Goal: Feedback & Contribution: Contribute content

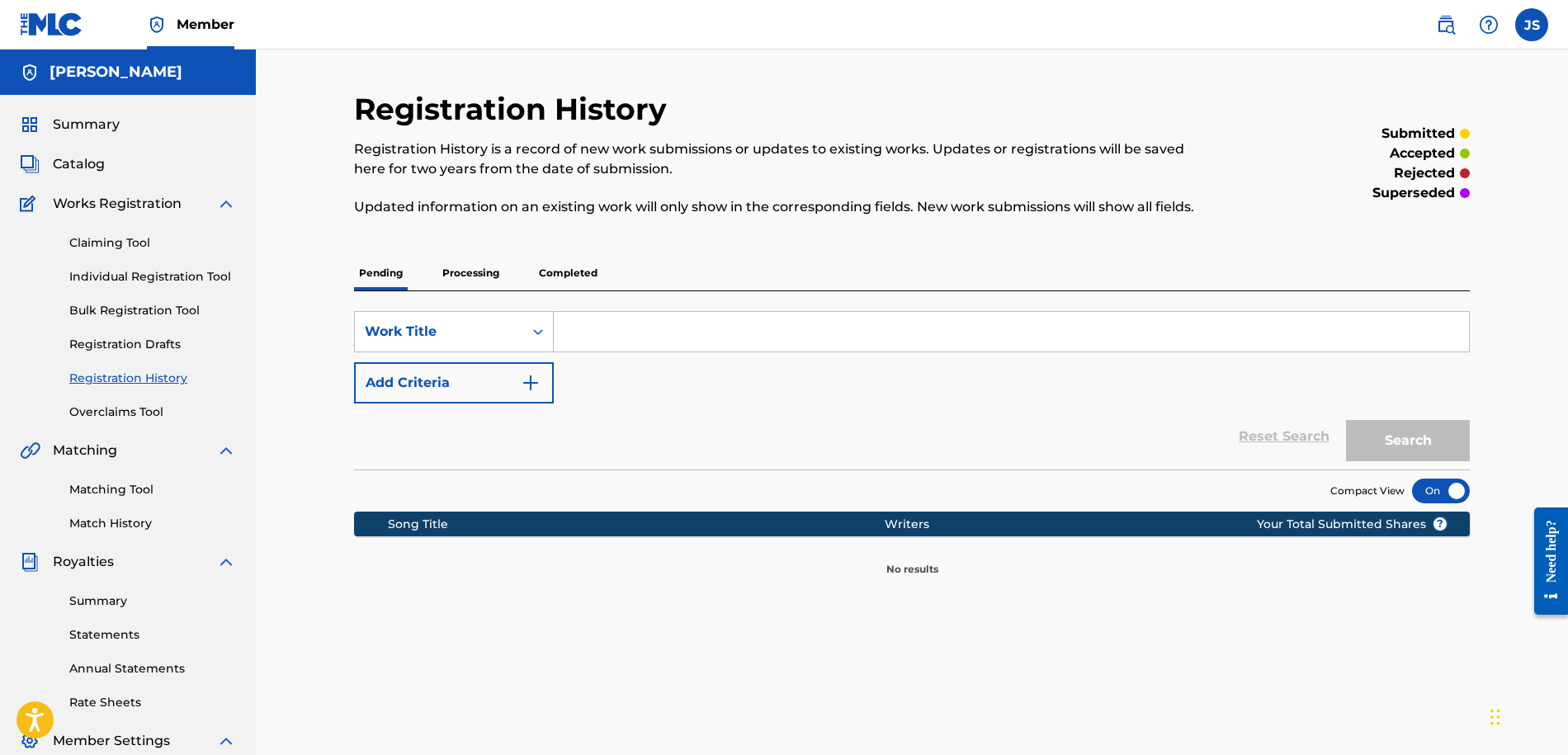
click at [123, 516] on link "Match History" at bounding box center [152, 523] width 166 height 17
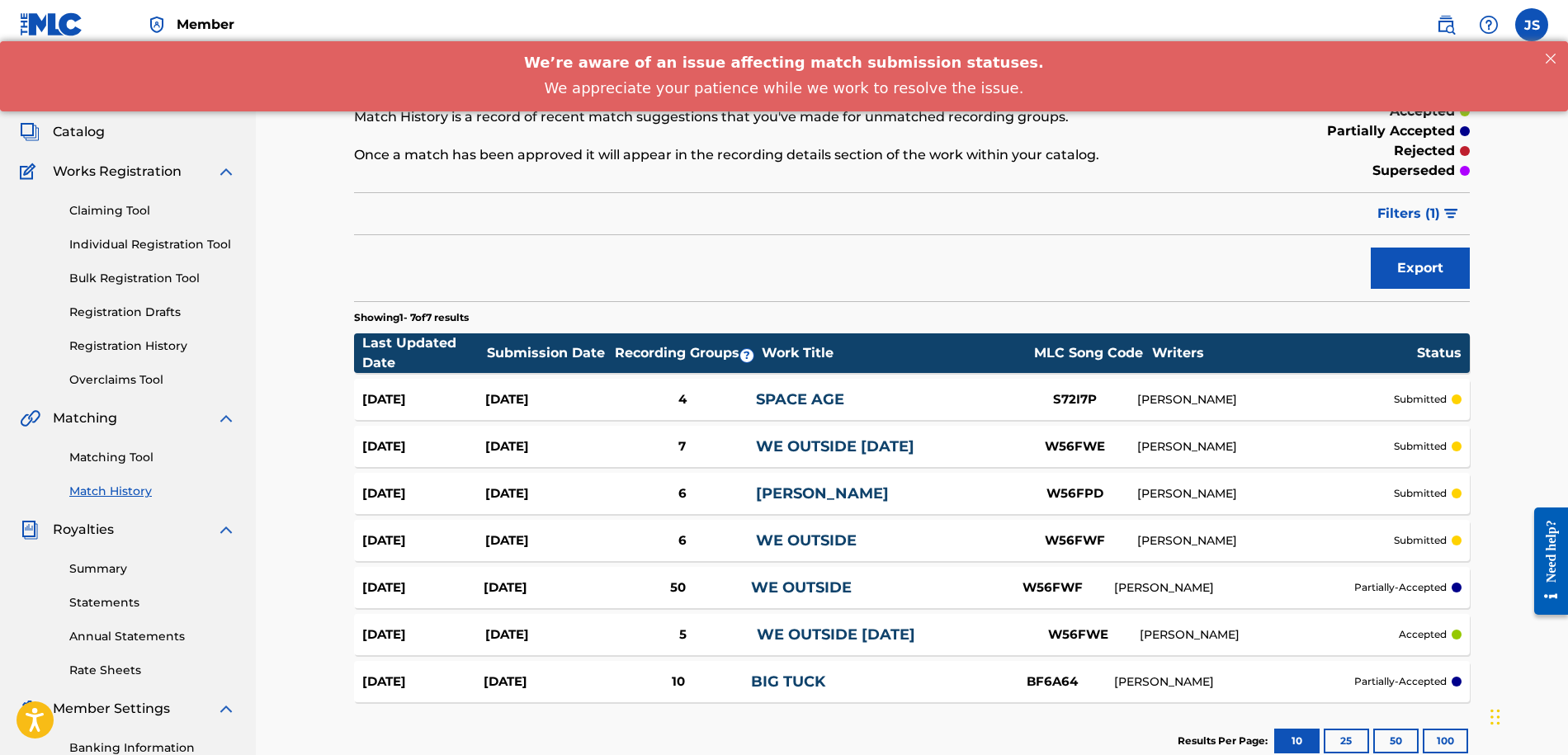
scroll to position [56, 0]
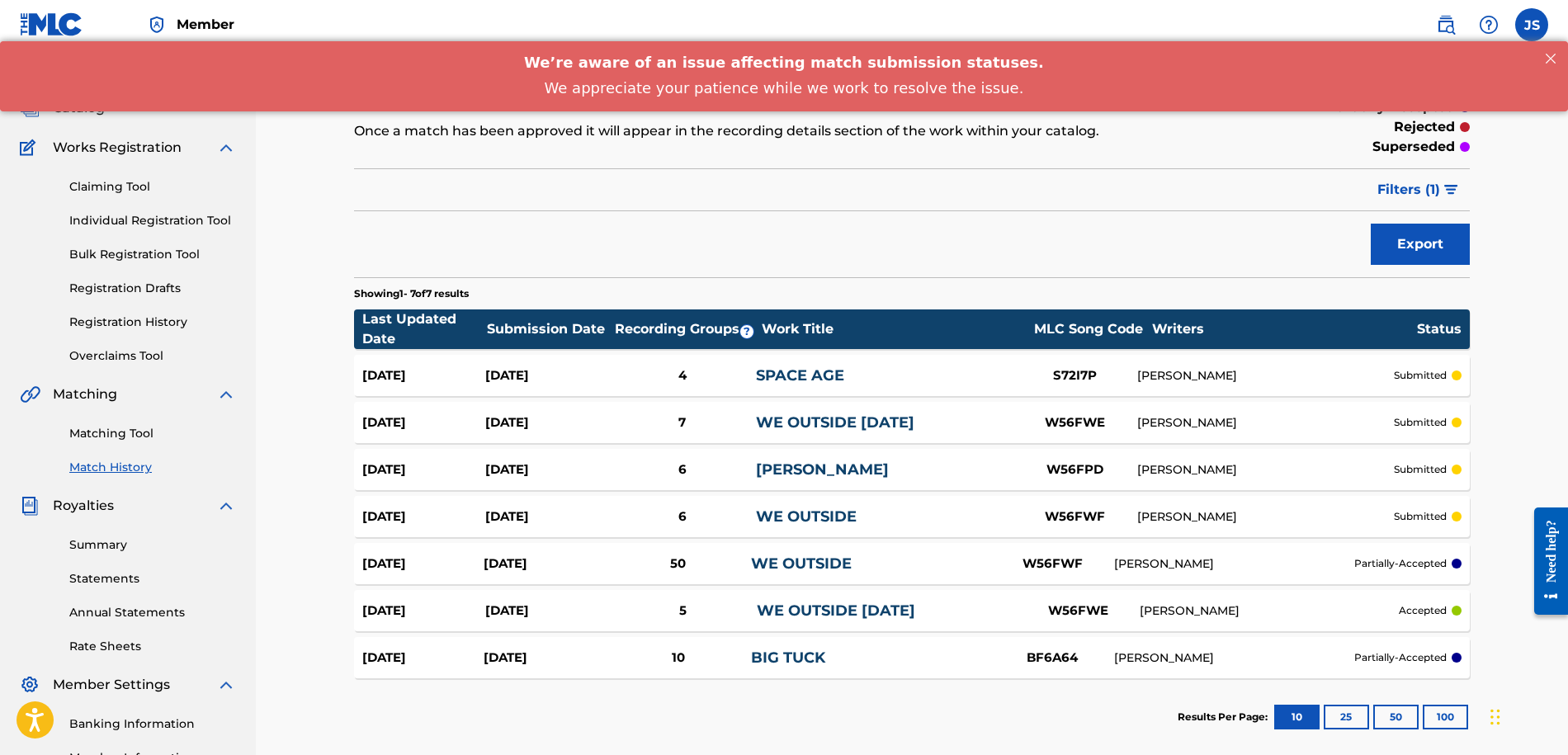
click at [818, 651] on link "BIG TUCK" at bounding box center [788, 657] width 75 height 18
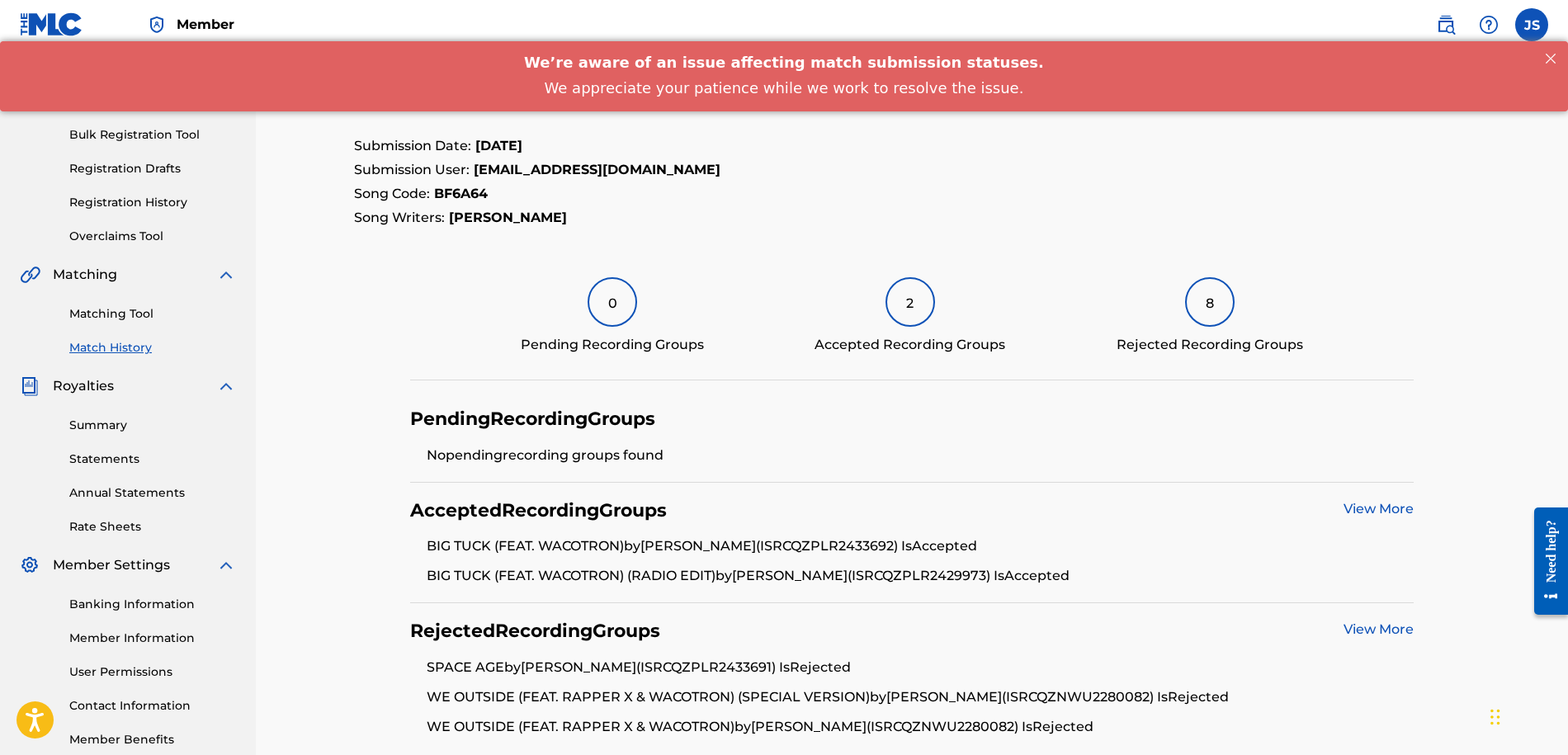
scroll to position [204, 0]
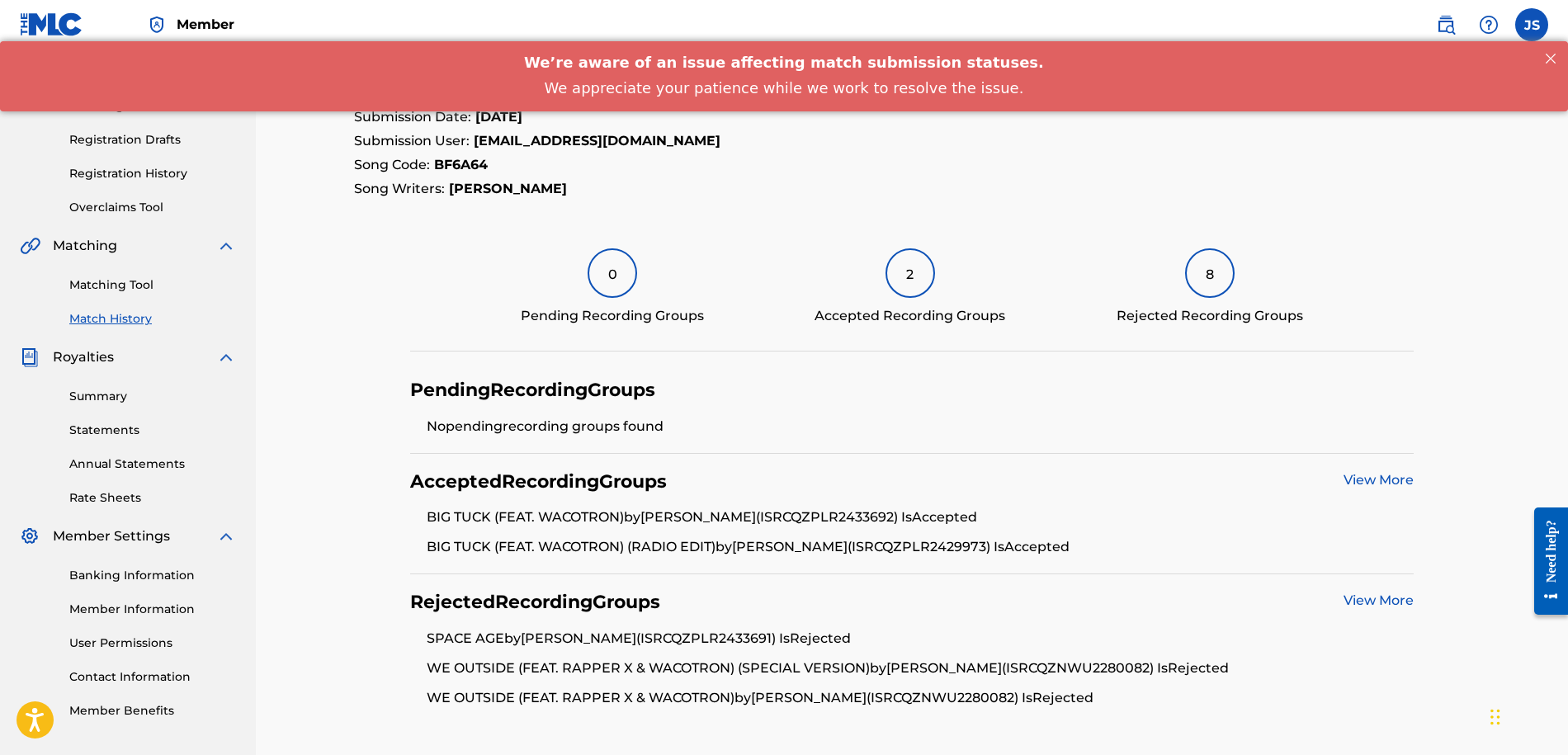
click at [145, 283] on link "Matching Tool" at bounding box center [152, 285] width 166 height 17
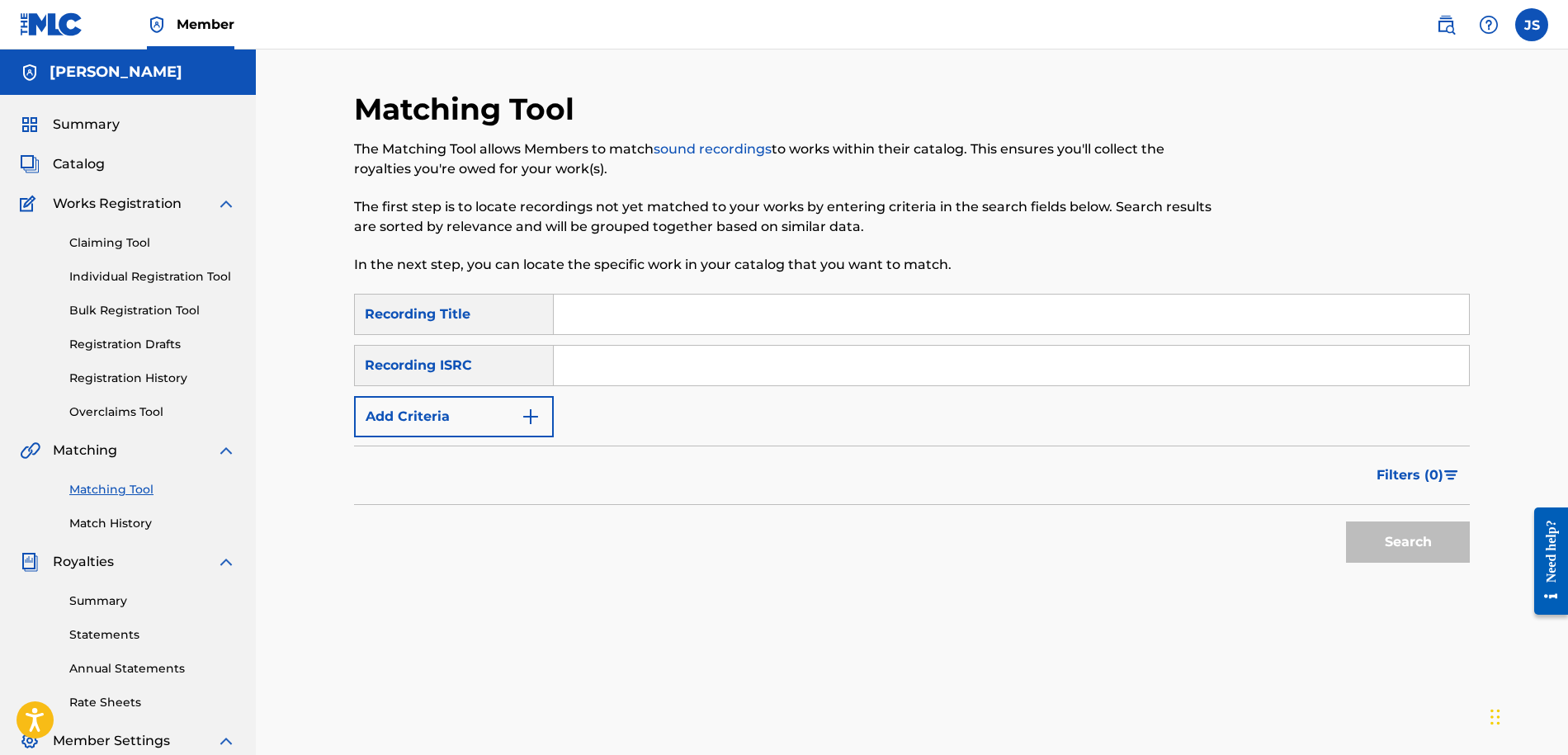
click at [114, 517] on link "Match History" at bounding box center [152, 523] width 166 height 17
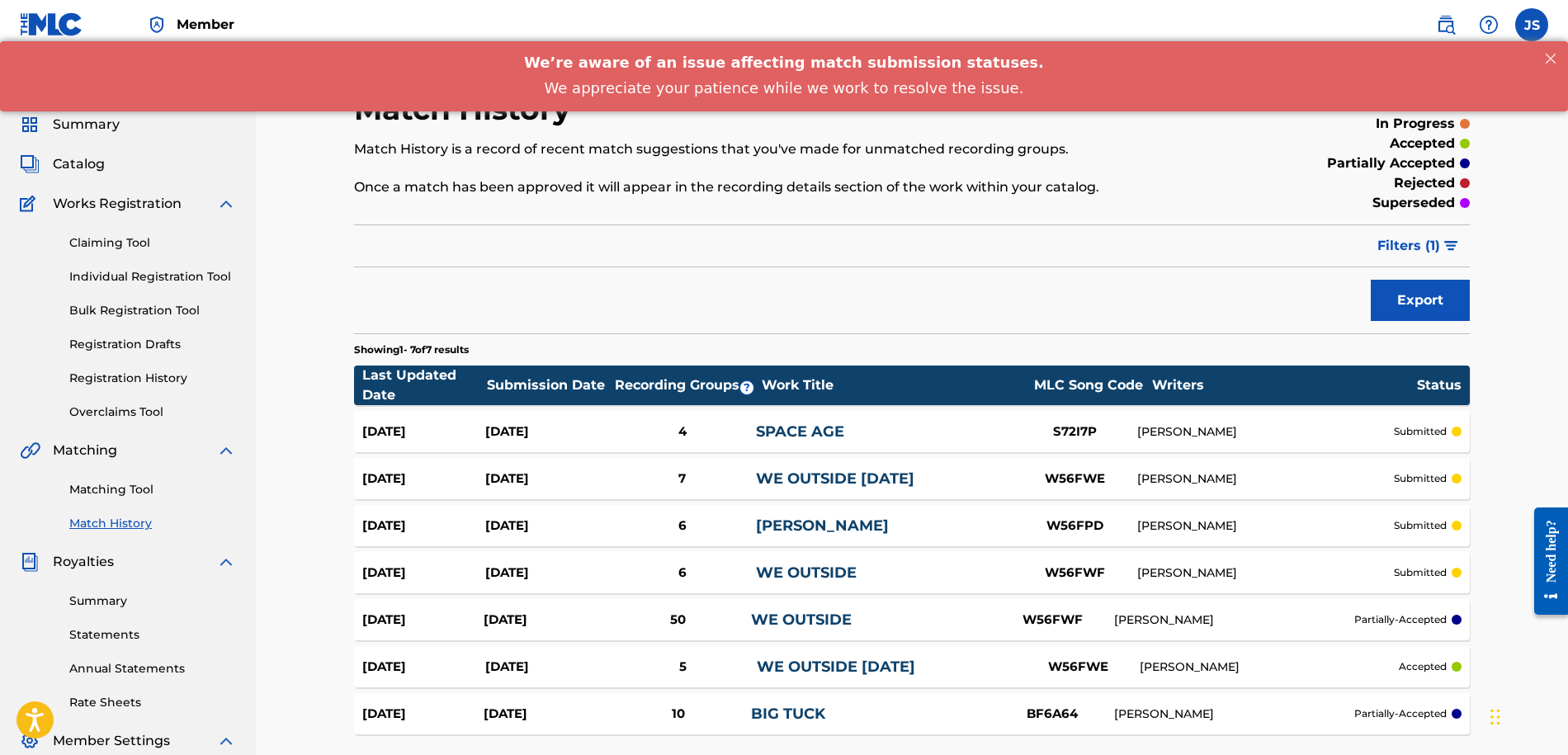
click at [138, 378] on link "Registration History" at bounding box center [152, 378] width 166 height 17
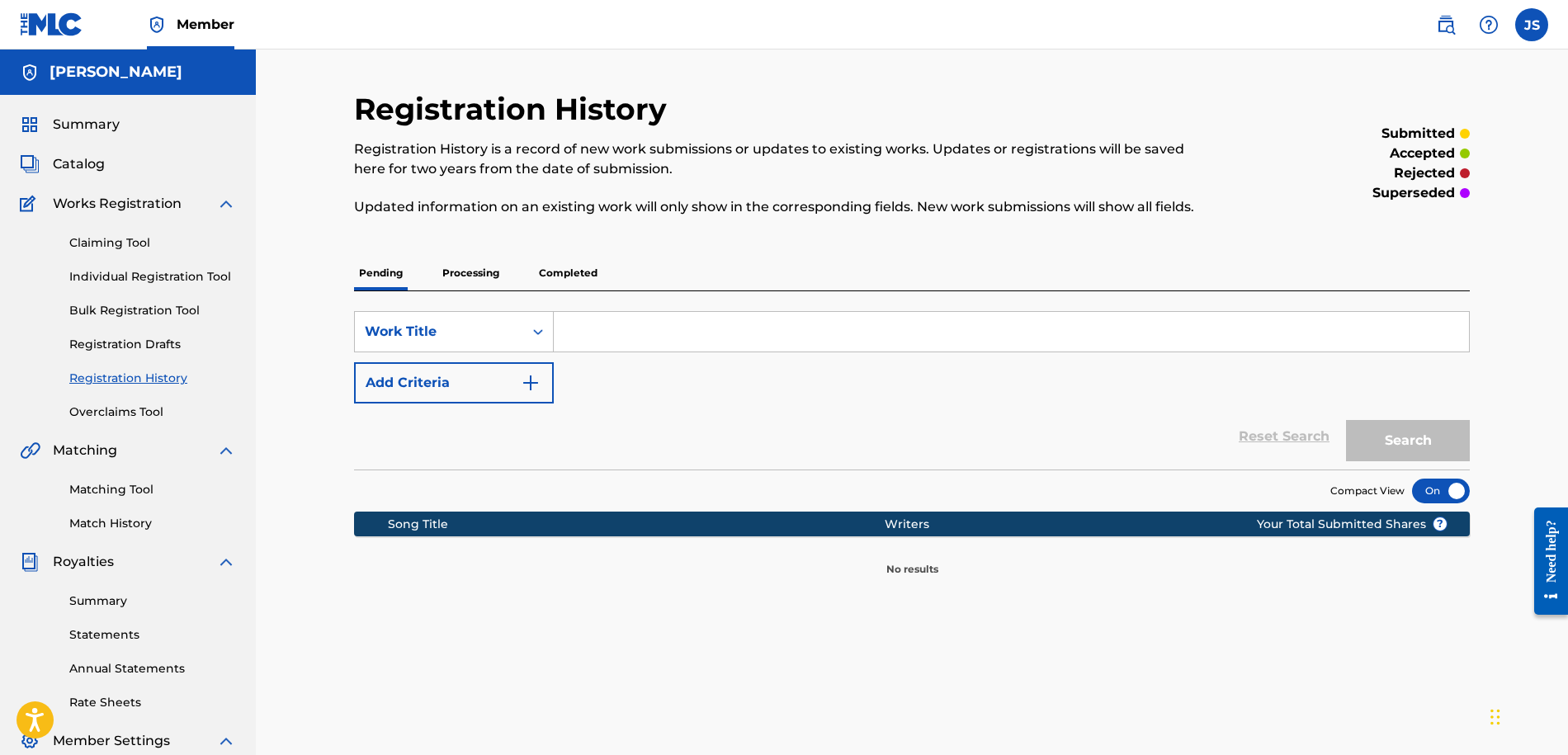
click at [115, 407] on link "Overclaims Tool" at bounding box center [152, 411] width 166 height 17
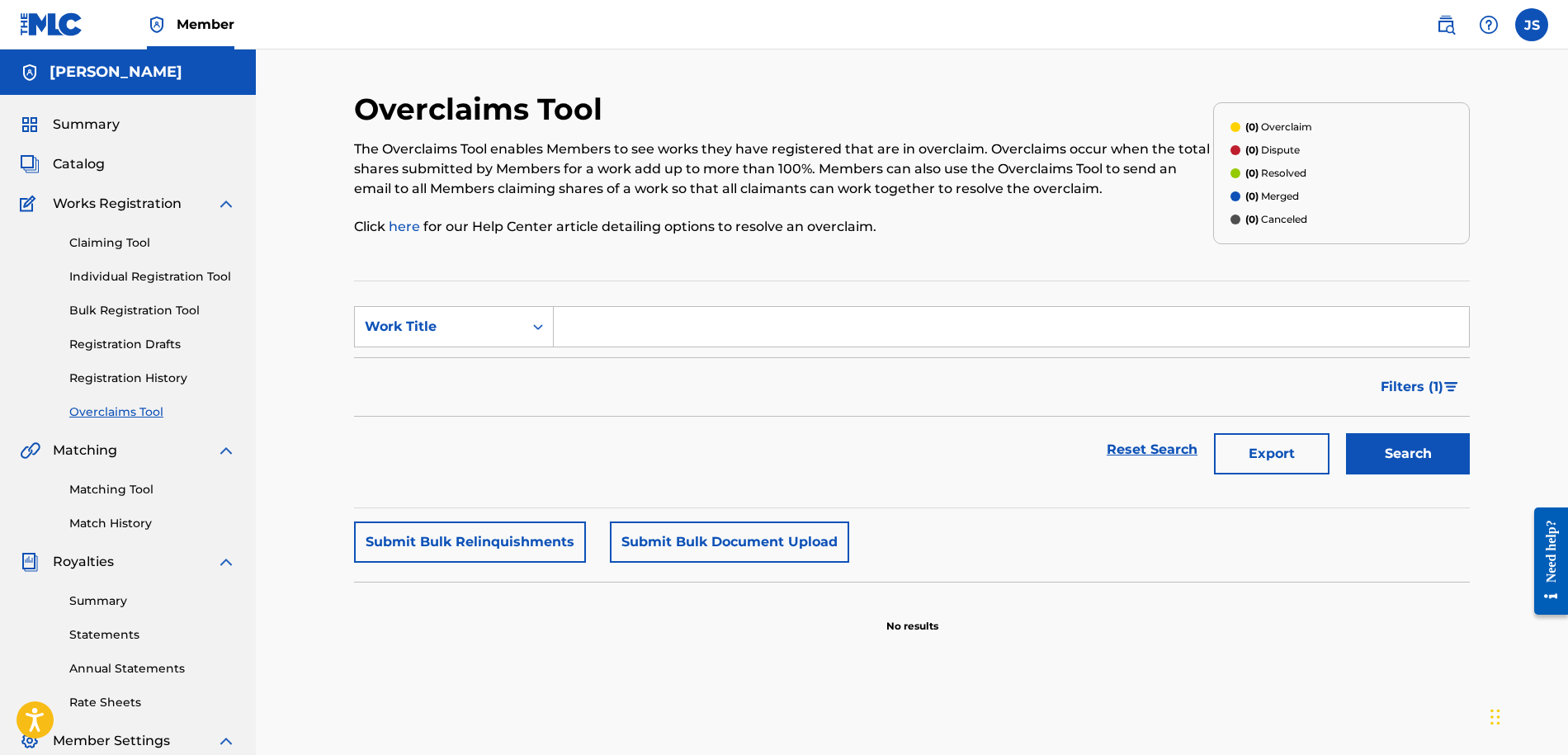
click at [98, 159] on span "Catalog" at bounding box center [79, 164] width 52 height 20
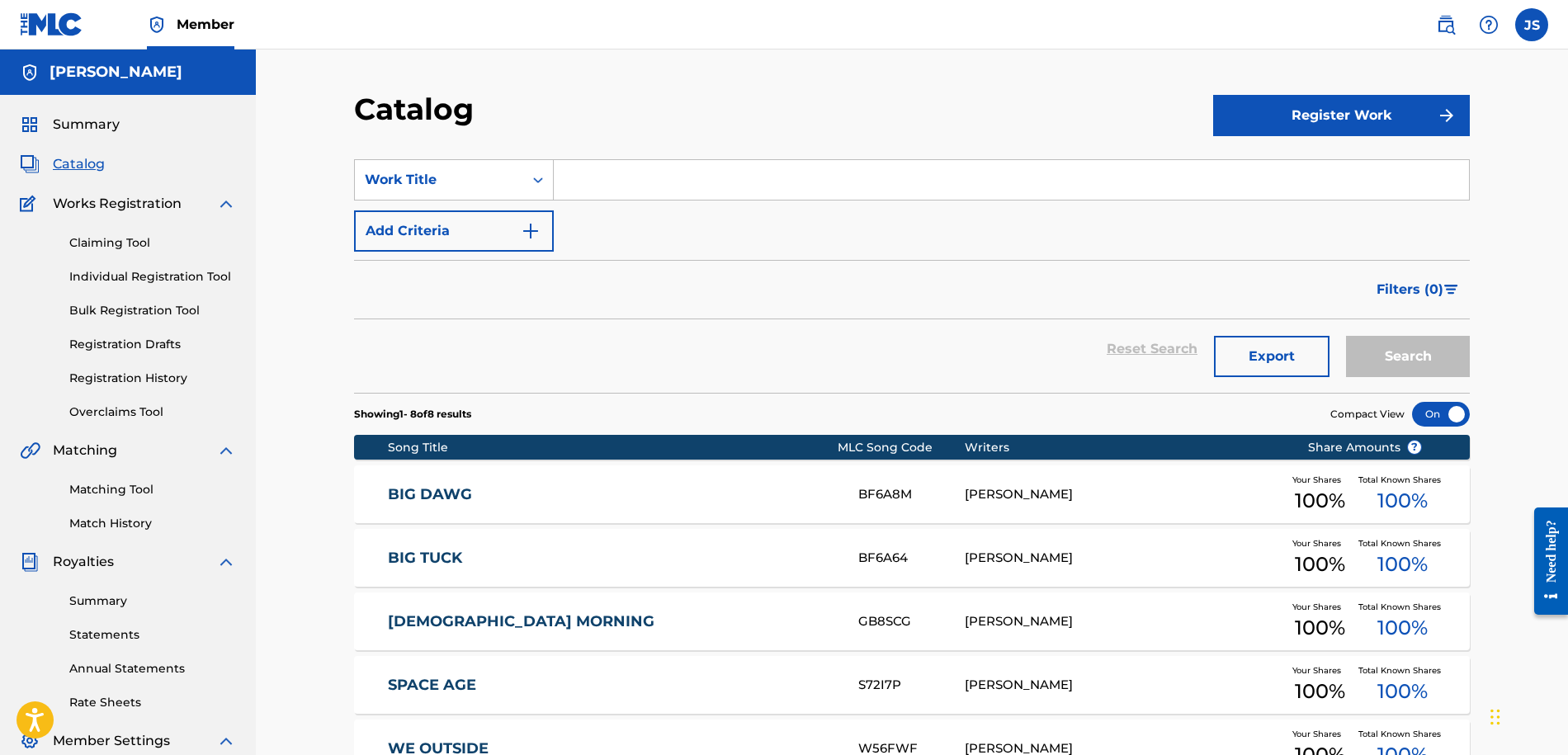
click at [1310, 112] on button "Register Work" at bounding box center [1341, 116] width 257 height 41
click at [1310, 171] on link "Individual" at bounding box center [1341, 169] width 257 height 40
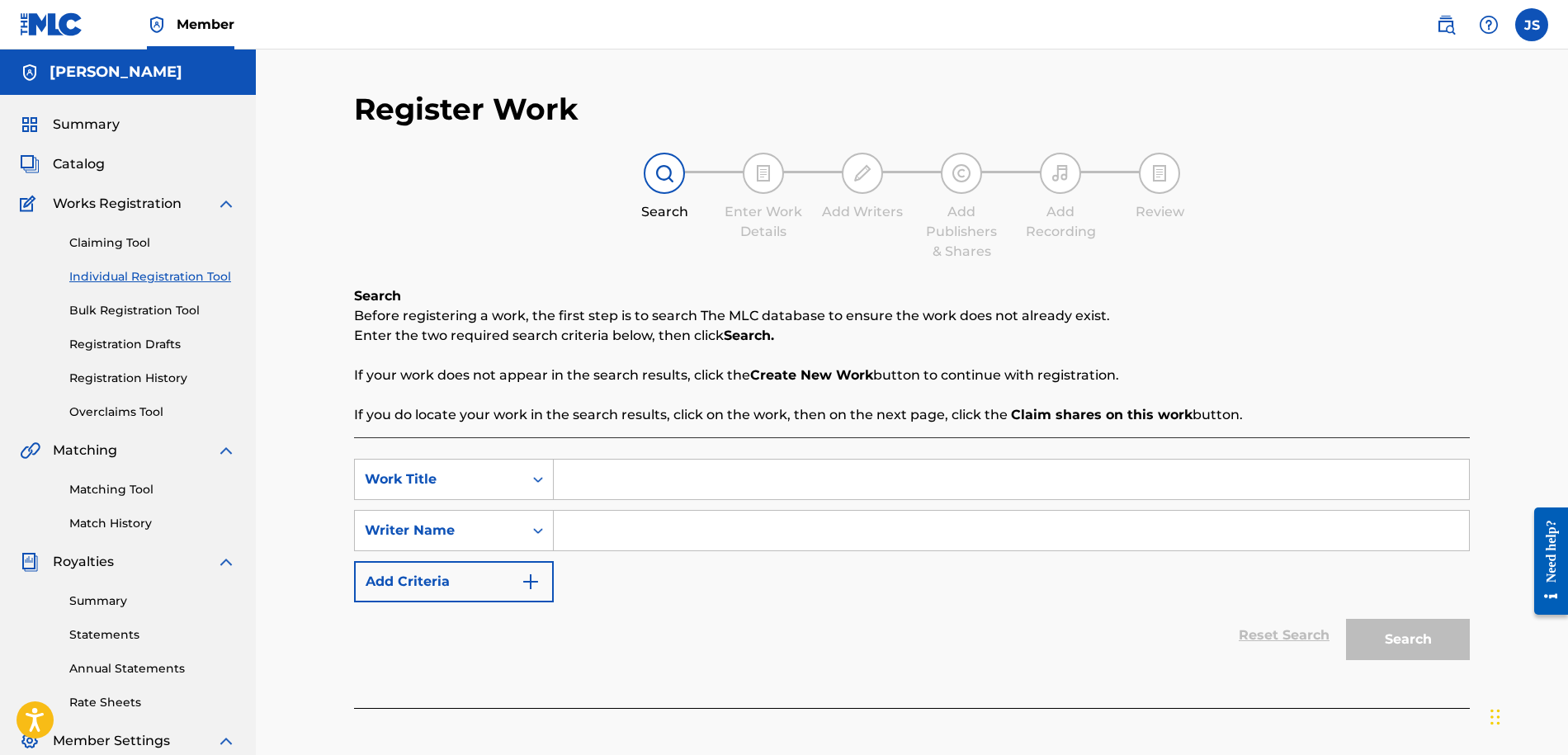
click at [617, 471] on input "Search Form" at bounding box center [1011, 479] width 915 height 40
type input "I feel great"
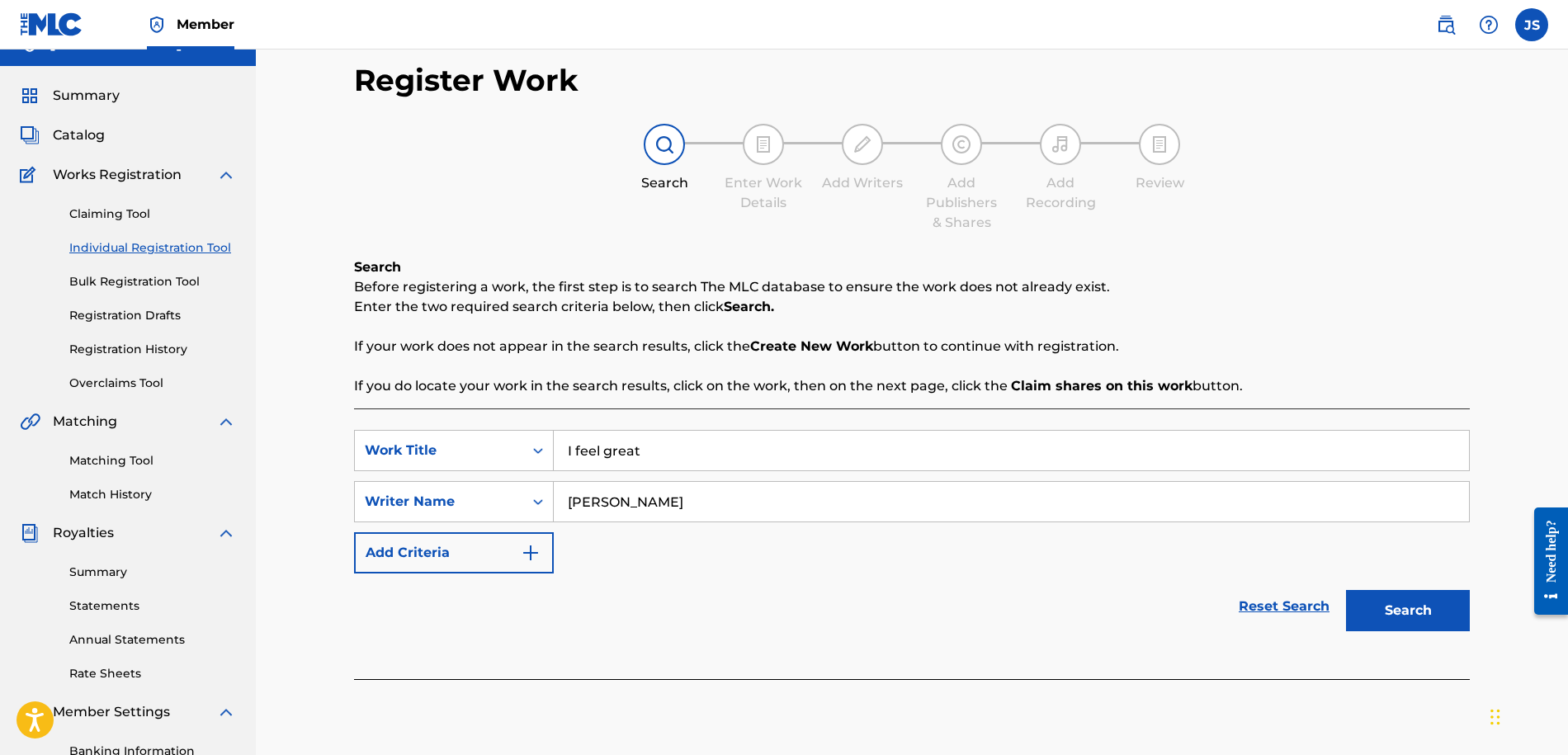
type input "[PERSON_NAME]"
click at [1380, 603] on button "Search" at bounding box center [1407, 611] width 123 height 41
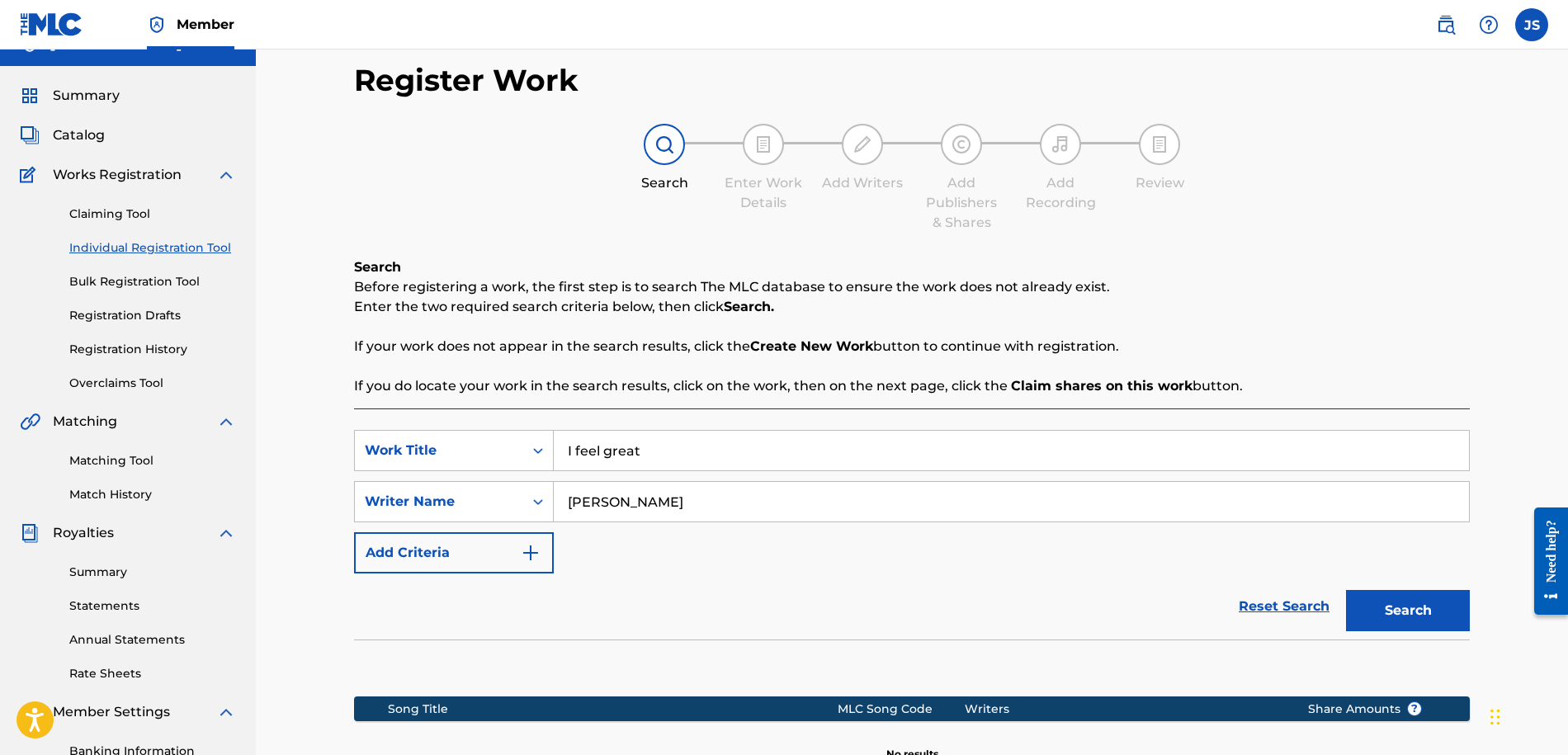
scroll to position [268, 0]
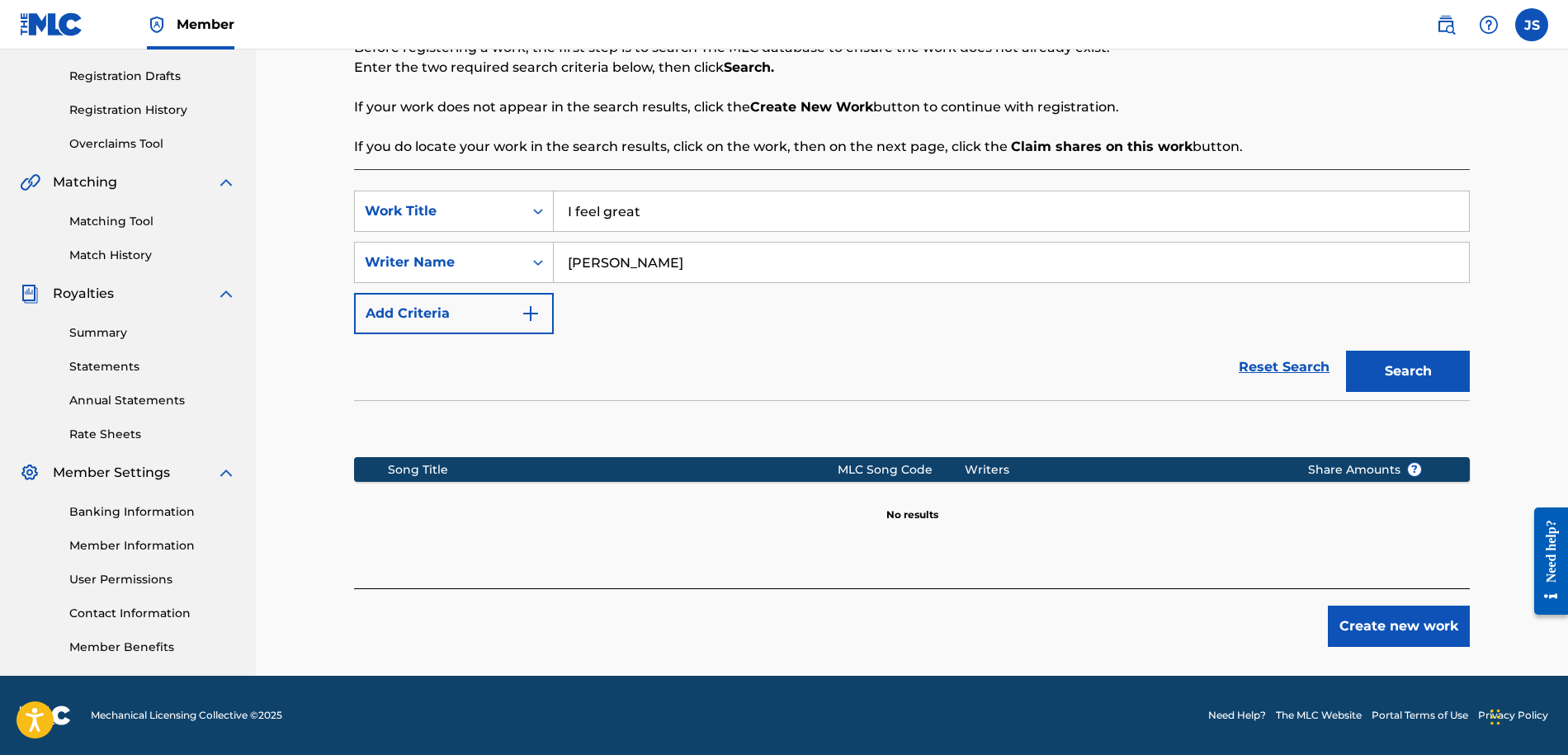
click at [538, 310] on img "Search Form" at bounding box center [531, 314] width 20 height 20
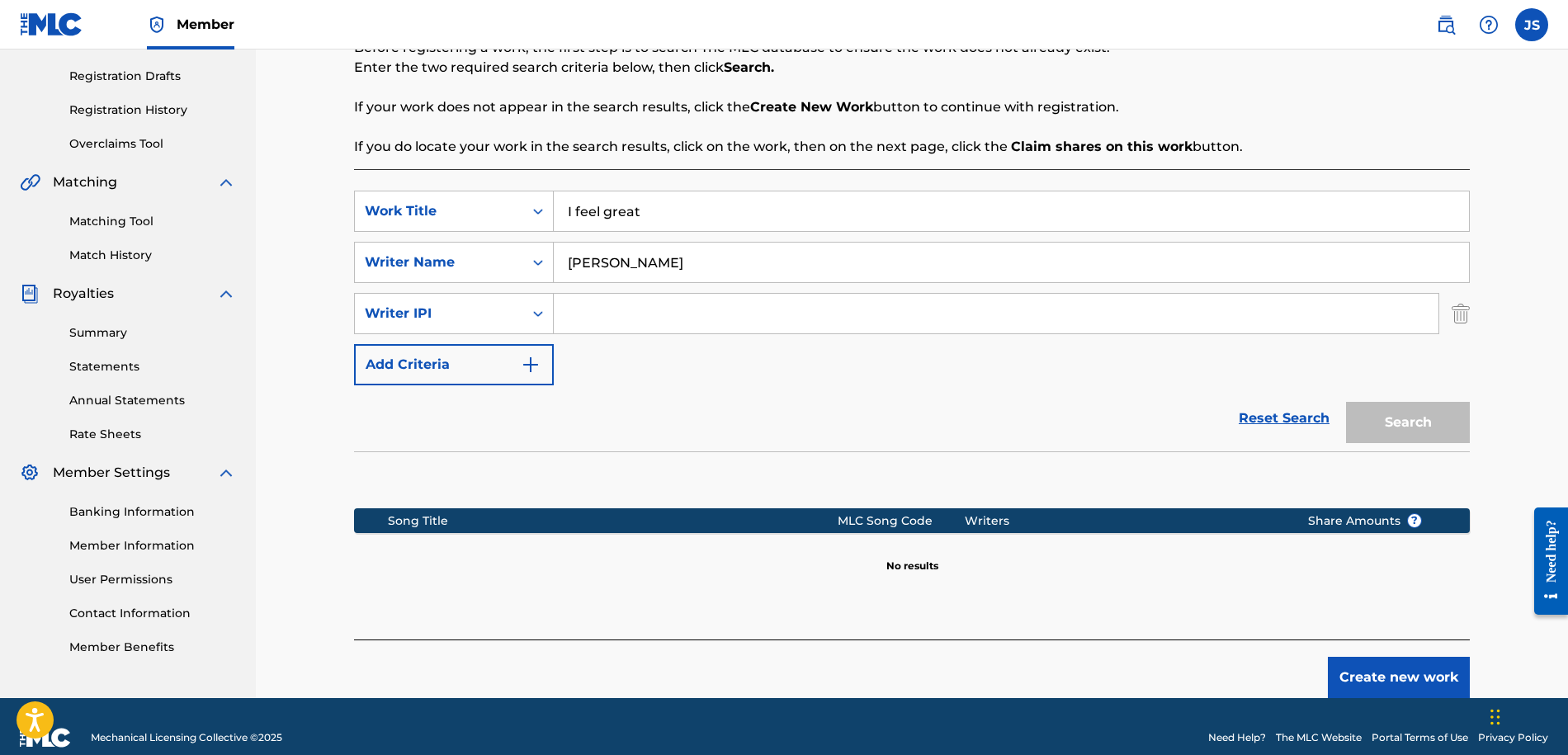
click at [531, 357] on img "Search Form" at bounding box center [531, 365] width 20 height 20
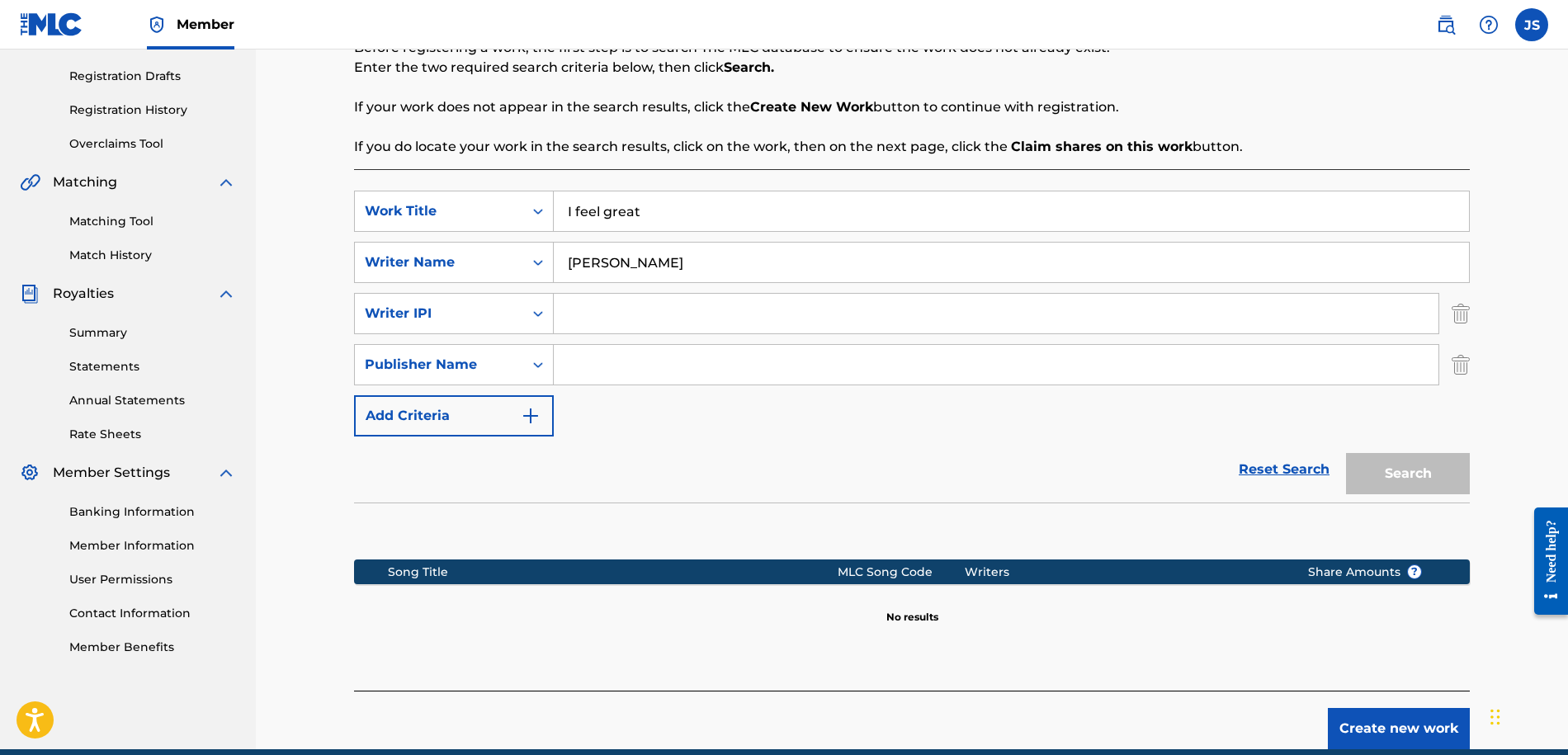
click at [543, 407] on button "Add Criteria" at bounding box center [454, 416] width 200 height 41
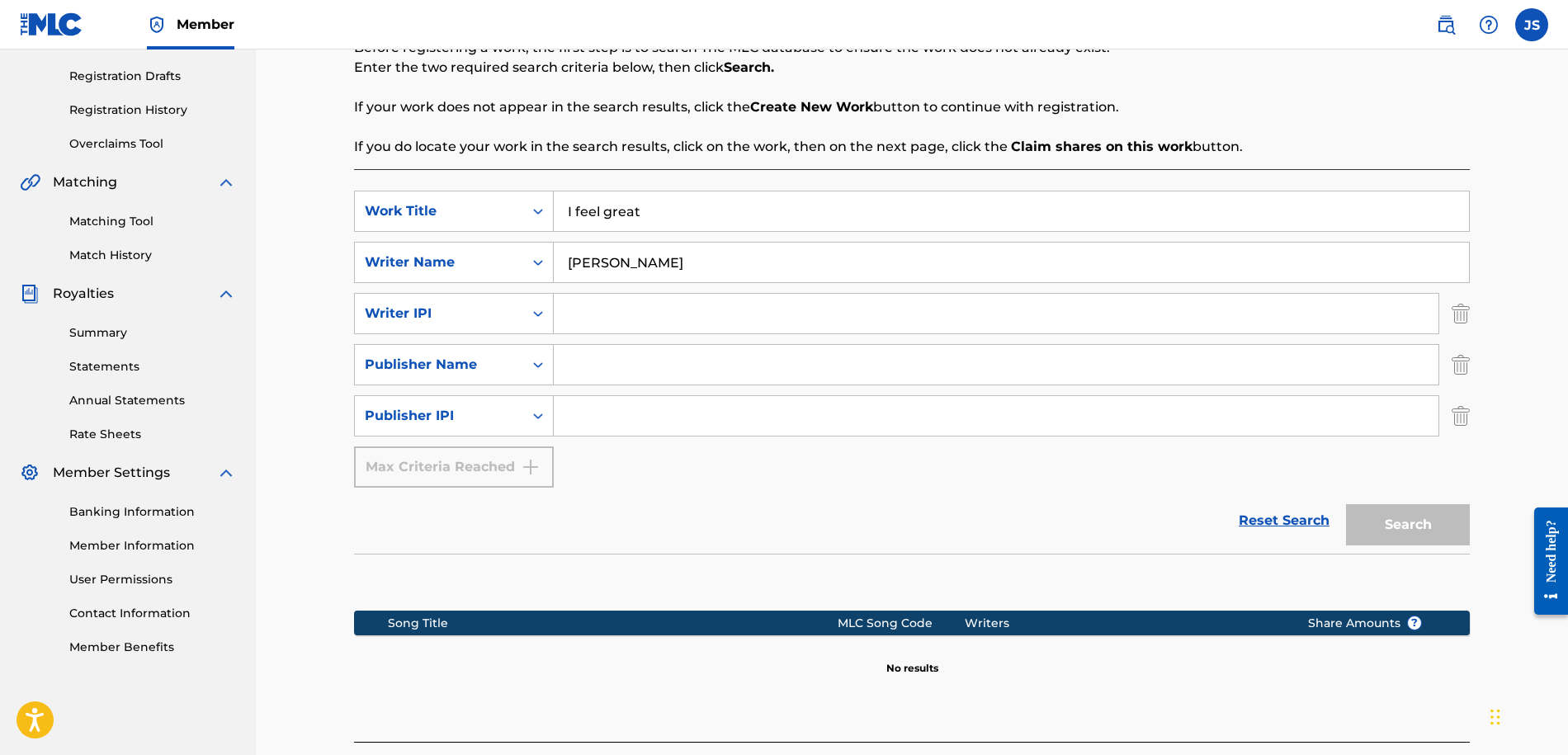
click at [583, 363] on input "Search Form" at bounding box center [996, 365] width 884 height 40
type input "[PERSON_NAME]"
drag, startPoint x: 580, startPoint y: 363, endPoint x: 734, endPoint y: 409, distance: 160.7
click at [734, 409] on input "Search Form" at bounding box center [996, 416] width 884 height 40
click at [1375, 512] on div "Search" at bounding box center [1402, 521] width 132 height 66
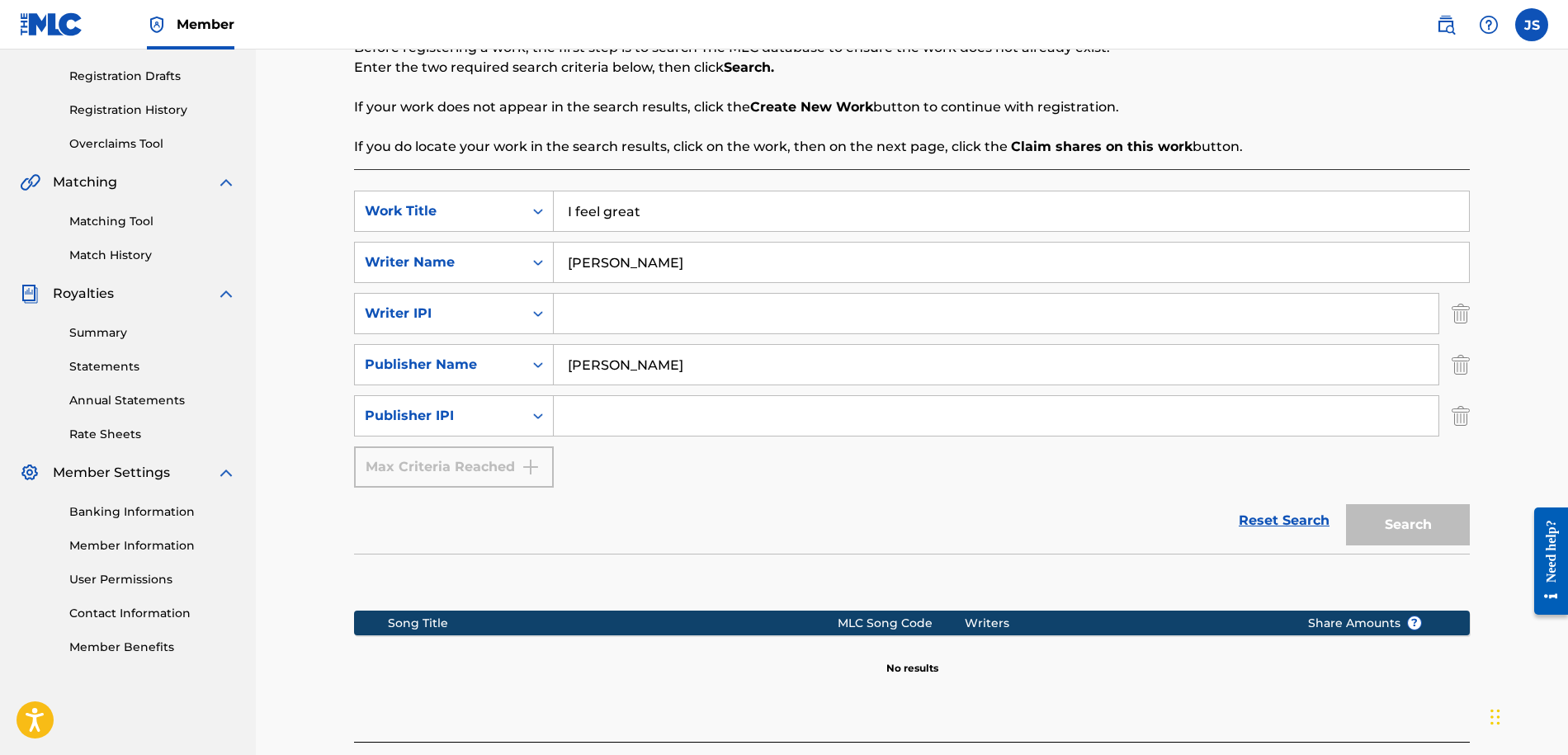
click at [493, 474] on div "Max Criteria Reached" at bounding box center [454, 467] width 200 height 41
click at [483, 372] on div "Publisher Name" at bounding box center [438, 365] width 148 height 20
click at [579, 419] on input "Search Form" at bounding box center [996, 416] width 884 height 40
click at [511, 416] on div "Publisher IPI" at bounding box center [438, 416] width 148 height 20
click at [511, 314] on div "Writer IPI" at bounding box center [438, 314] width 148 height 20
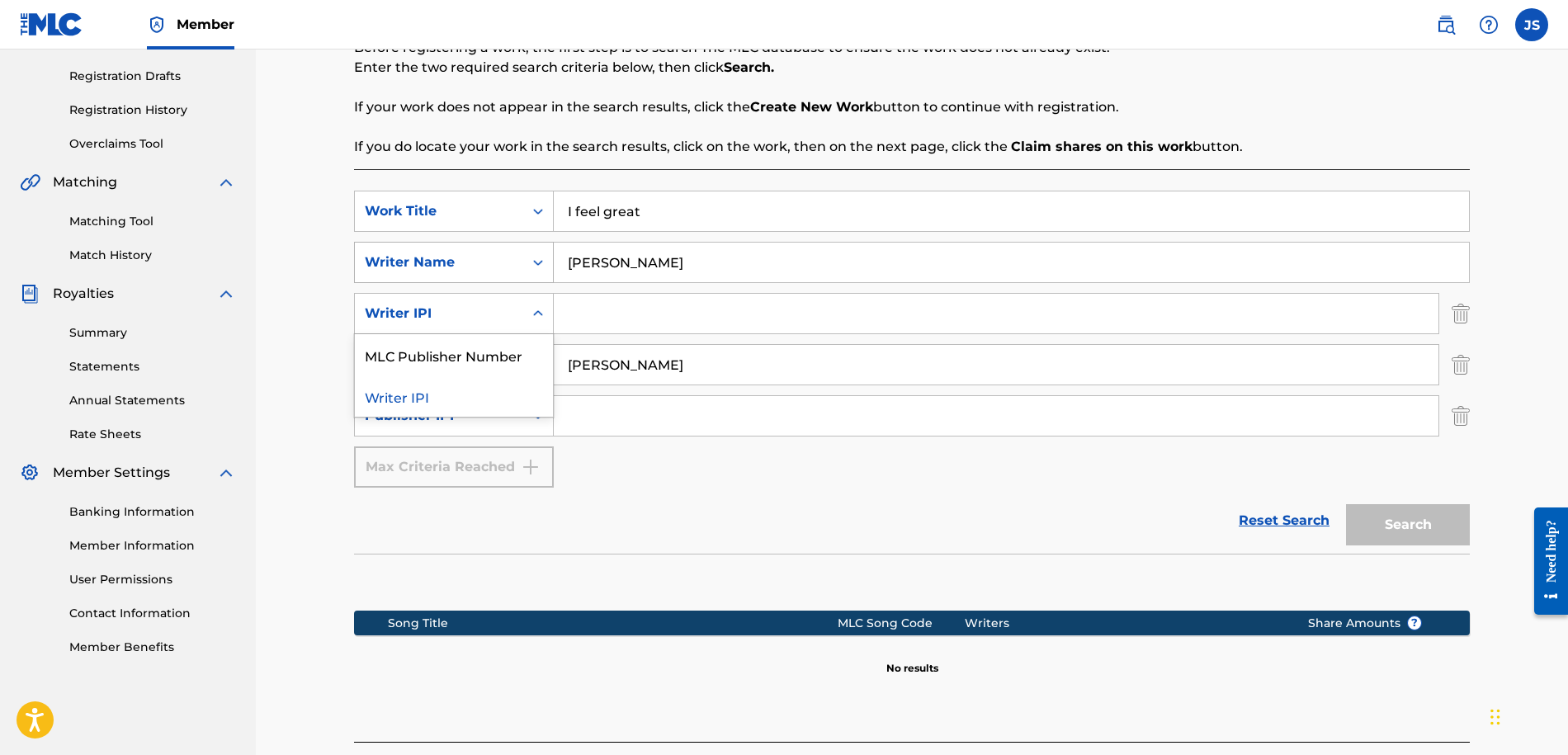
click at [512, 274] on div "Writer Name" at bounding box center [439, 262] width 168 height 31
click at [522, 221] on div "Work Title" at bounding box center [439, 211] width 168 height 31
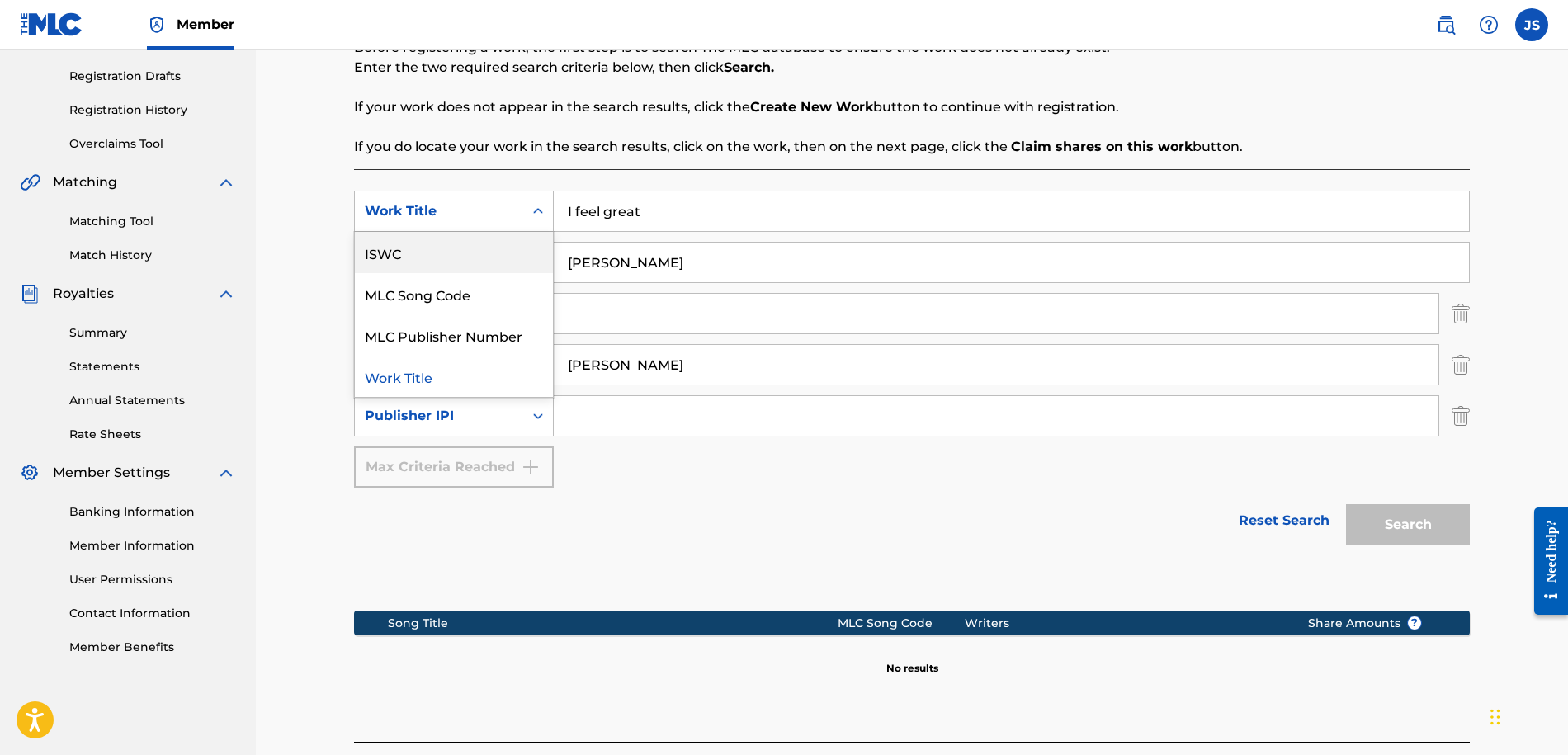
click at [504, 242] on div "ISWC" at bounding box center [454, 252] width 198 height 41
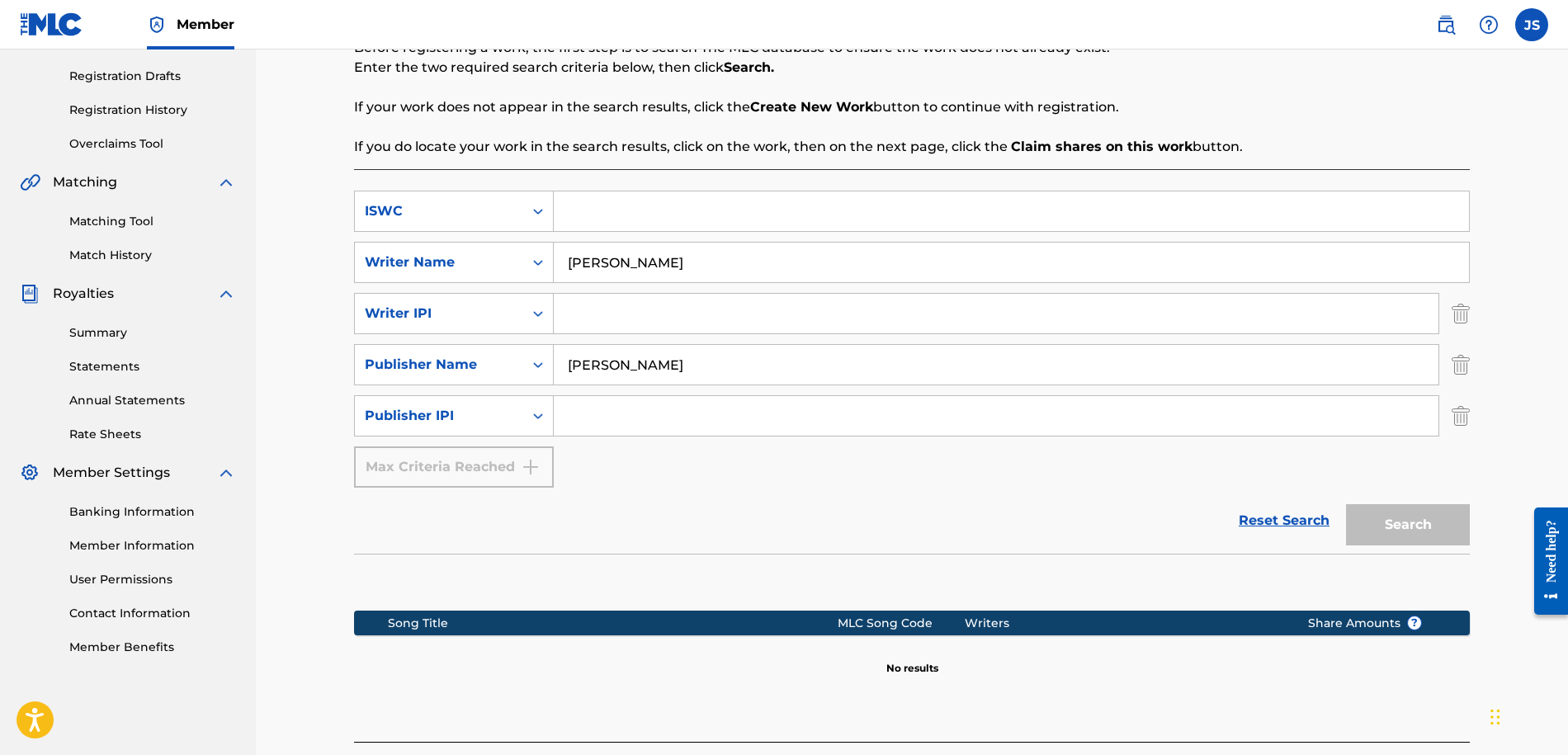
paste input "QZK6N2478006"
type input "QZK6N2478006"
click at [991, 403] on input "Search Form" at bounding box center [996, 416] width 884 height 40
click at [1459, 415] on img "Search Form" at bounding box center [1460, 416] width 18 height 41
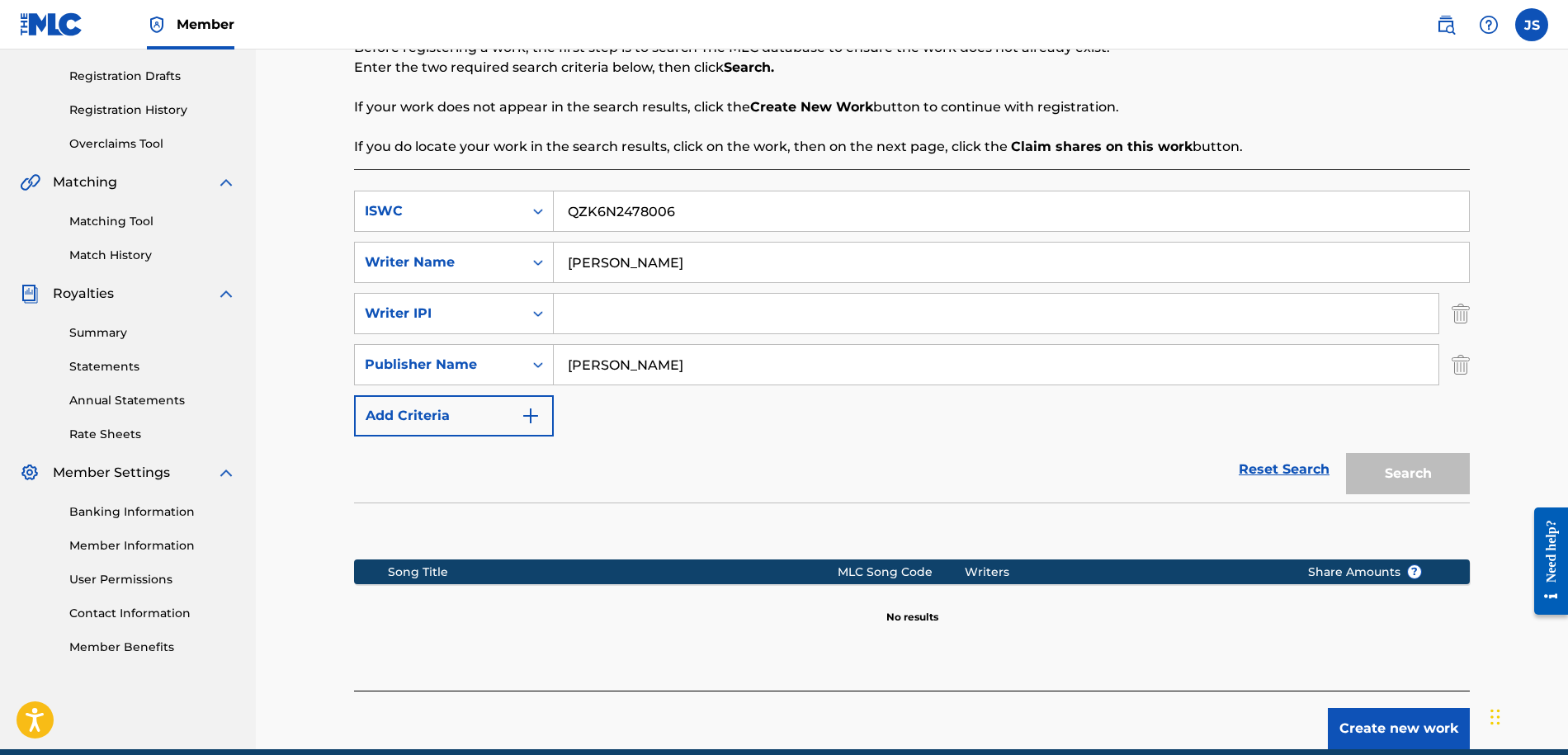
click at [1454, 315] on img "Search Form" at bounding box center [1460, 314] width 18 height 41
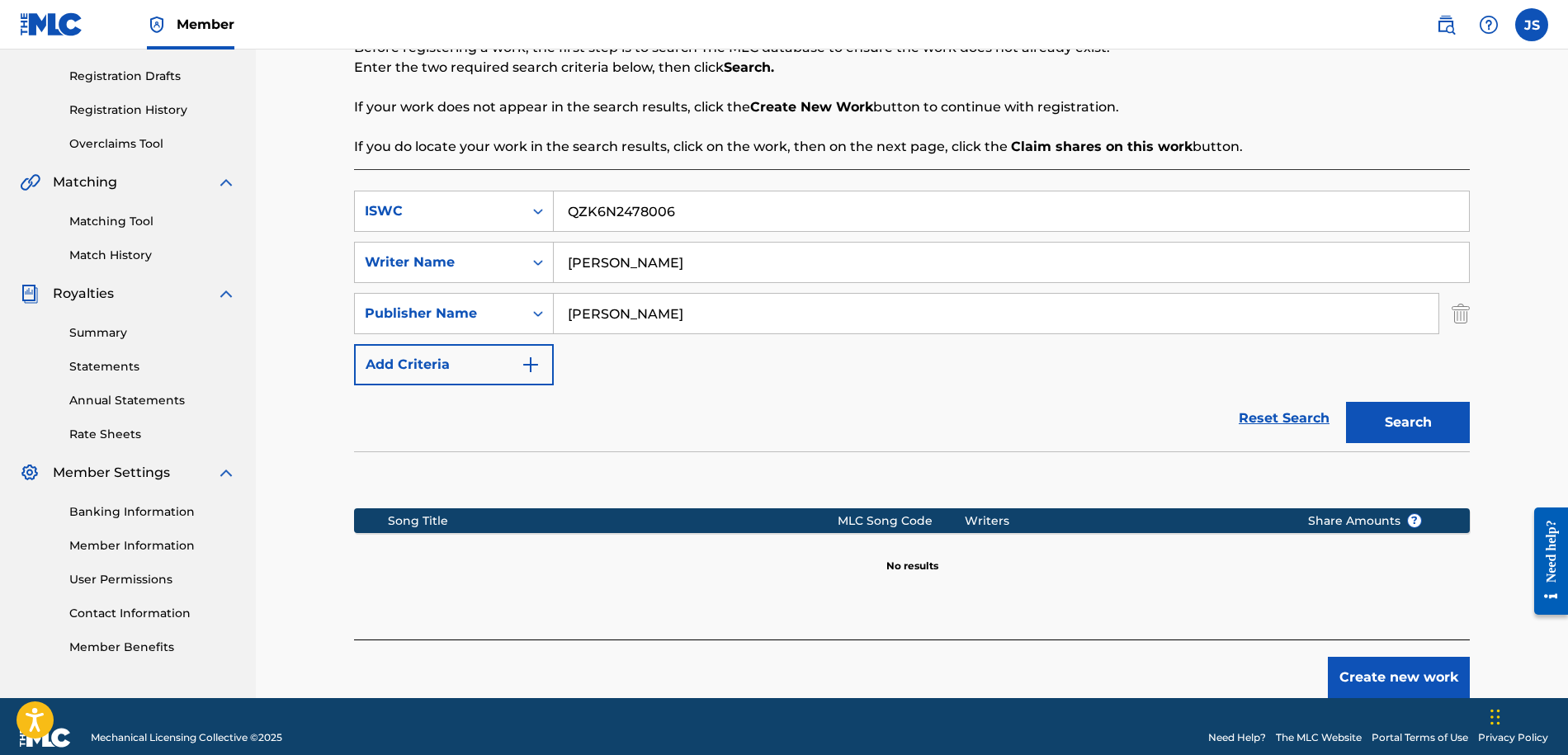
click at [1427, 428] on button "Search" at bounding box center [1407, 422] width 123 height 41
click at [1466, 309] on img "Search Form" at bounding box center [1460, 314] width 18 height 41
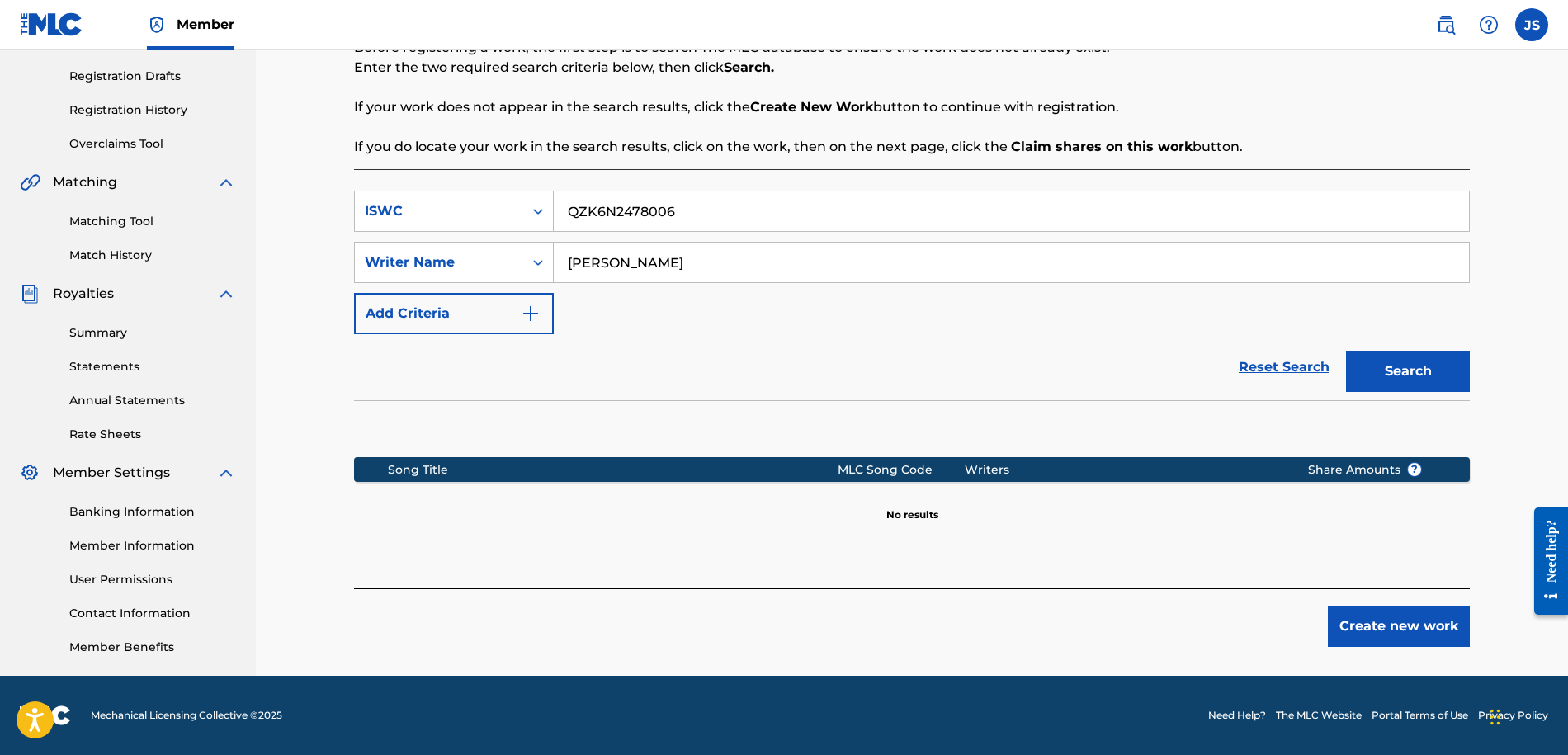
click at [1435, 352] on button "Search" at bounding box center [1407, 372] width 123 height 41
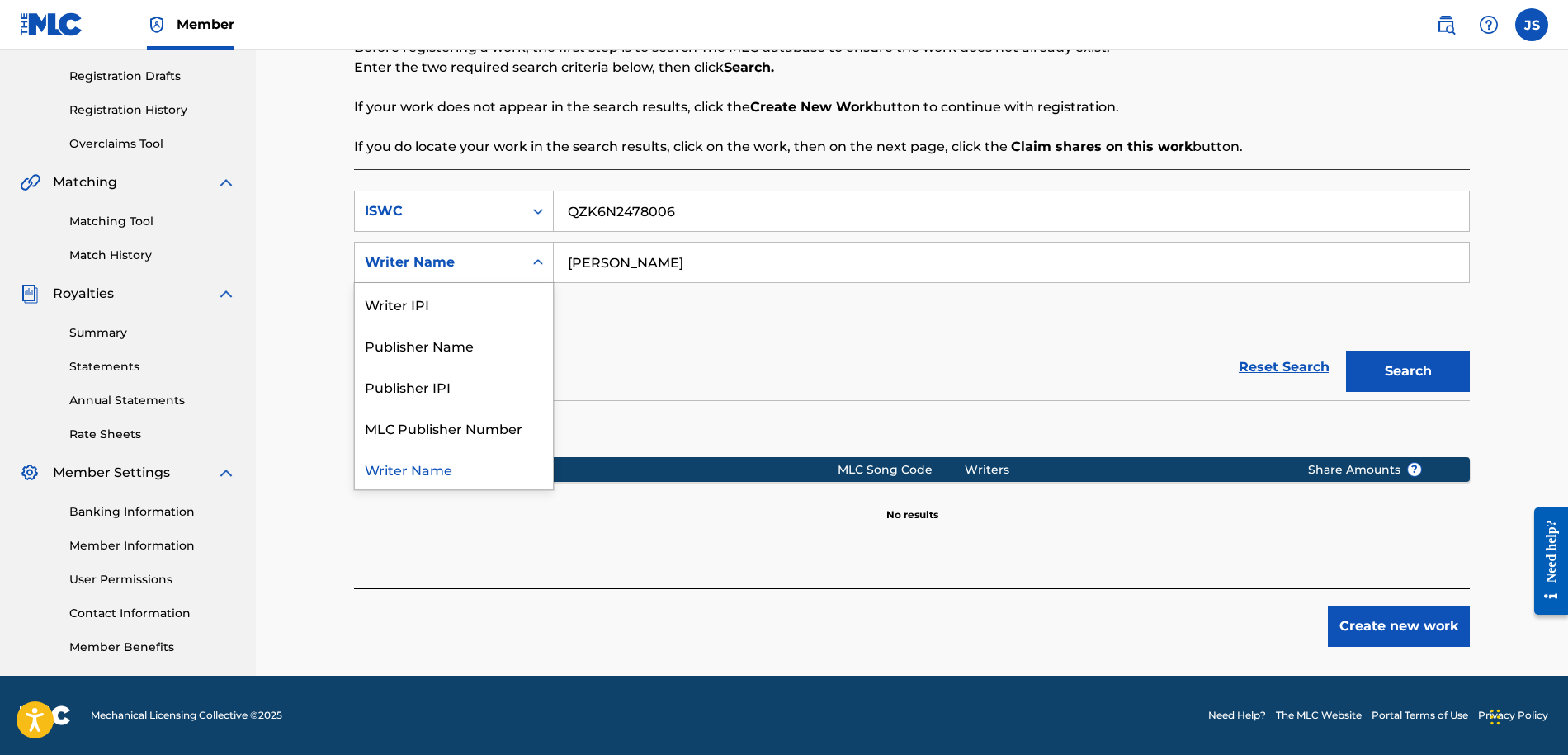
click at [545, 261] on icon "Search Form" at bounding box center [538, 262] width 17 height 17
click at [507, 347] on div "Publisher Name" at bounding box center [454, 345] width 198 height 41
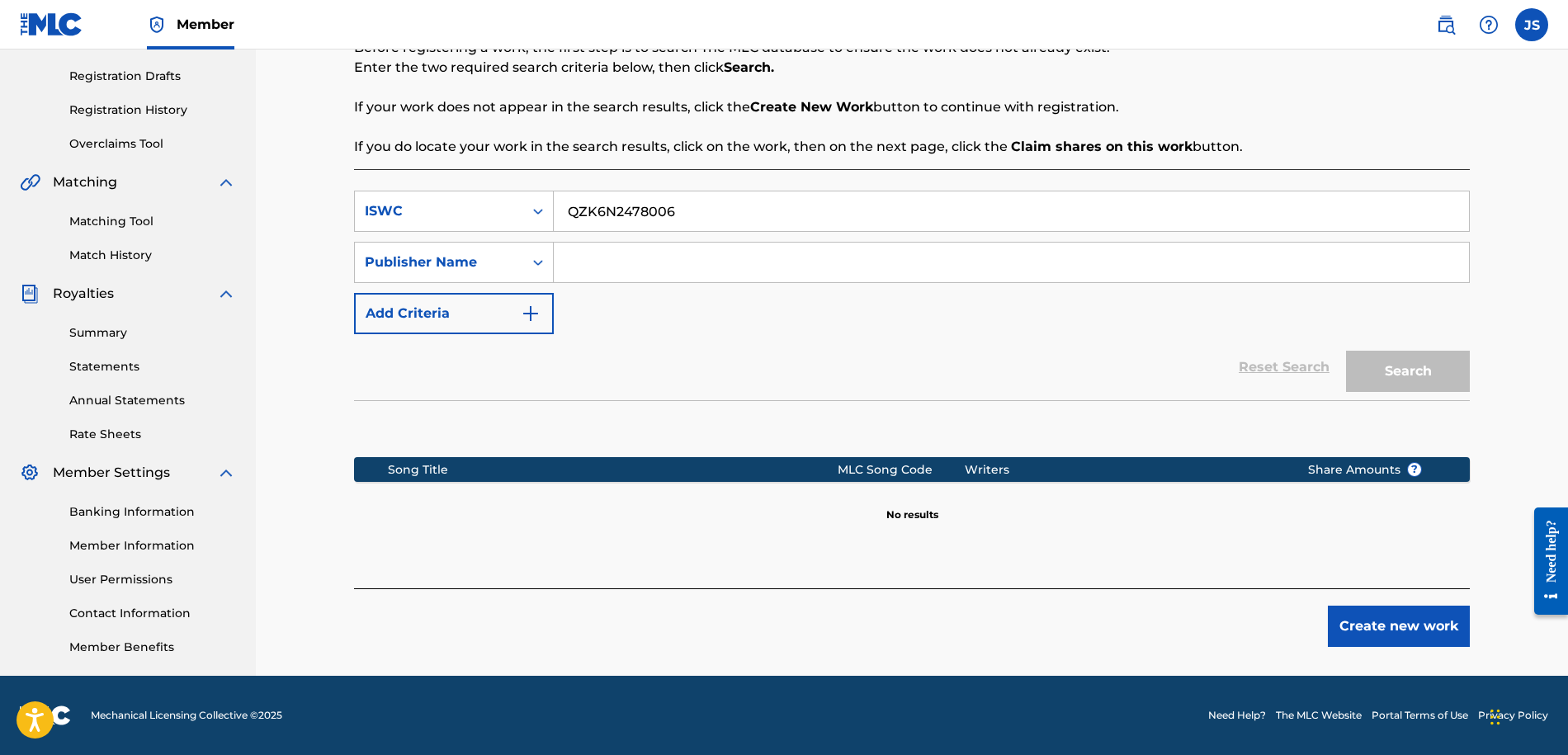
click at [1084, 260] on input "Search Form" at bounding box center [1011, 262] width 915 height 40
type input "[PERSON_NAME]"
click at [1407, 371] on button "Search" at bounding box center [1407, 372] width 123 height 41
click at [1356, 616] on button "Create new work" at bounding box center [1398, 626] width 142 height 41
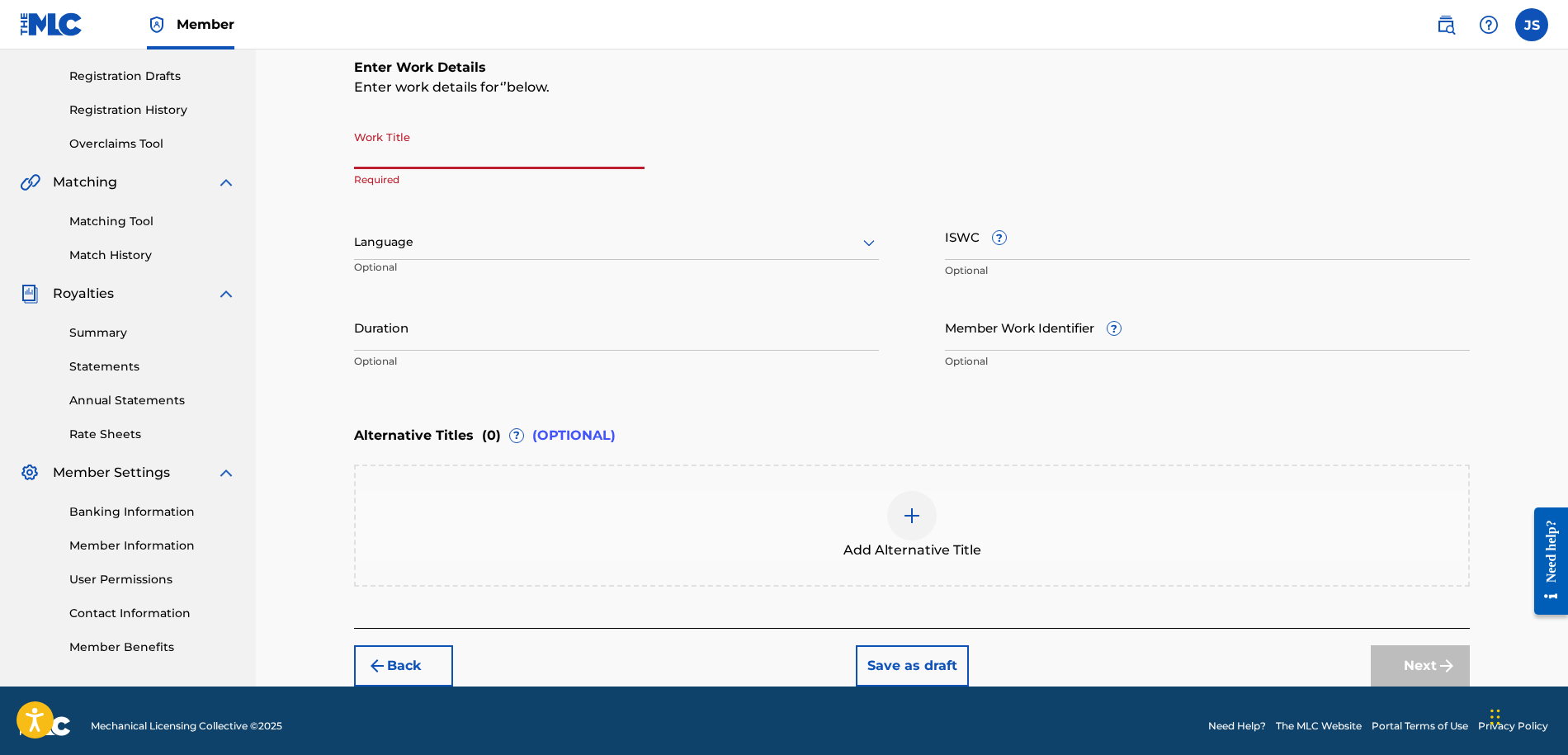
click at [492, 156] on input "Work Title" at bounding box center [499, 145] width 291 height 47
paste input "QZK6N2478006"
type input "QZK6N2478006"
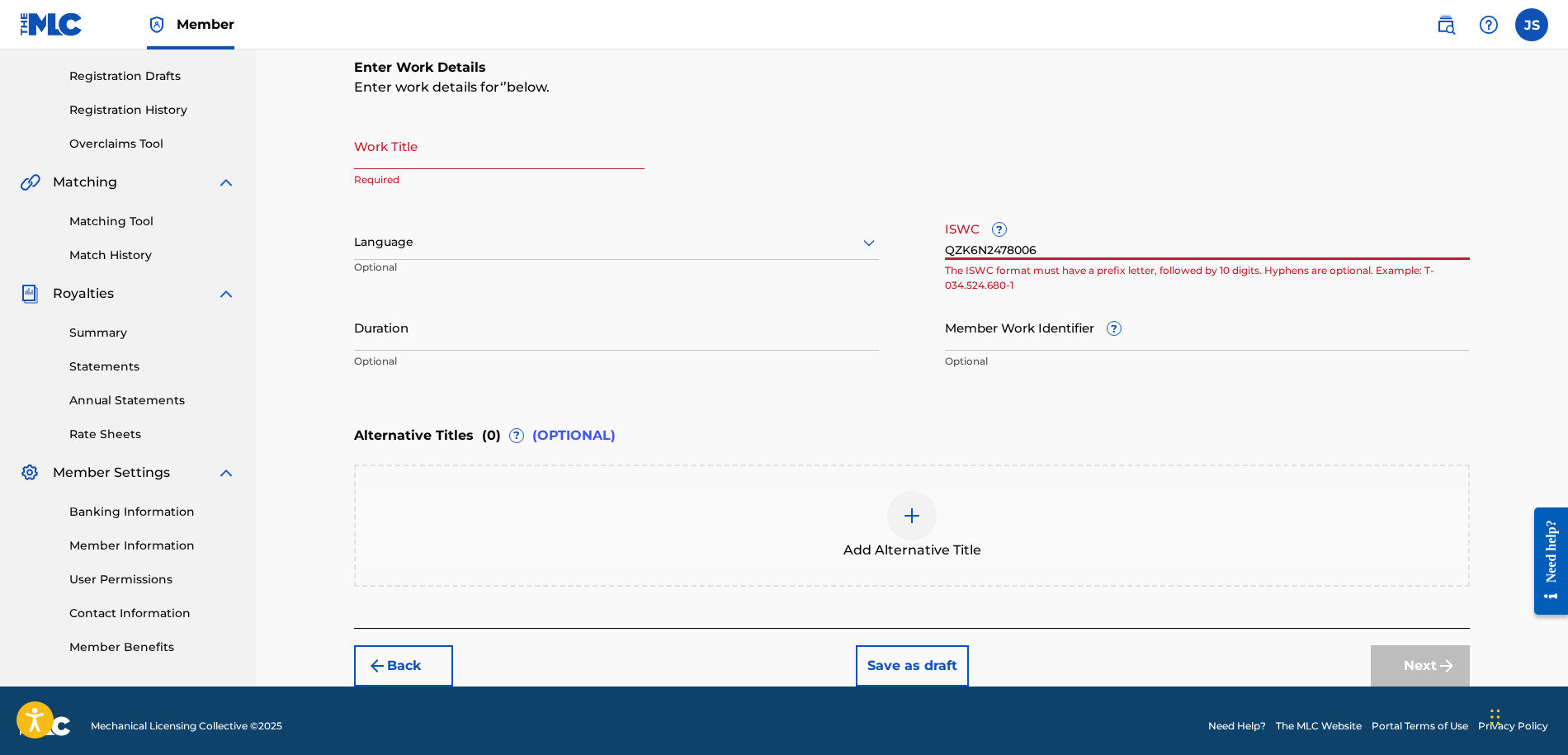
drag, startPoint x: 1036, startPoint y: 249, endPoint x: 904, endPoint y: 253, distance: 132.1
click at [904, 253] on div "Work Title Required Language Optional ISWC ? QZK6N2478006 The ISWC format must …" at bounding box center [911, 249] width 1115 height 256
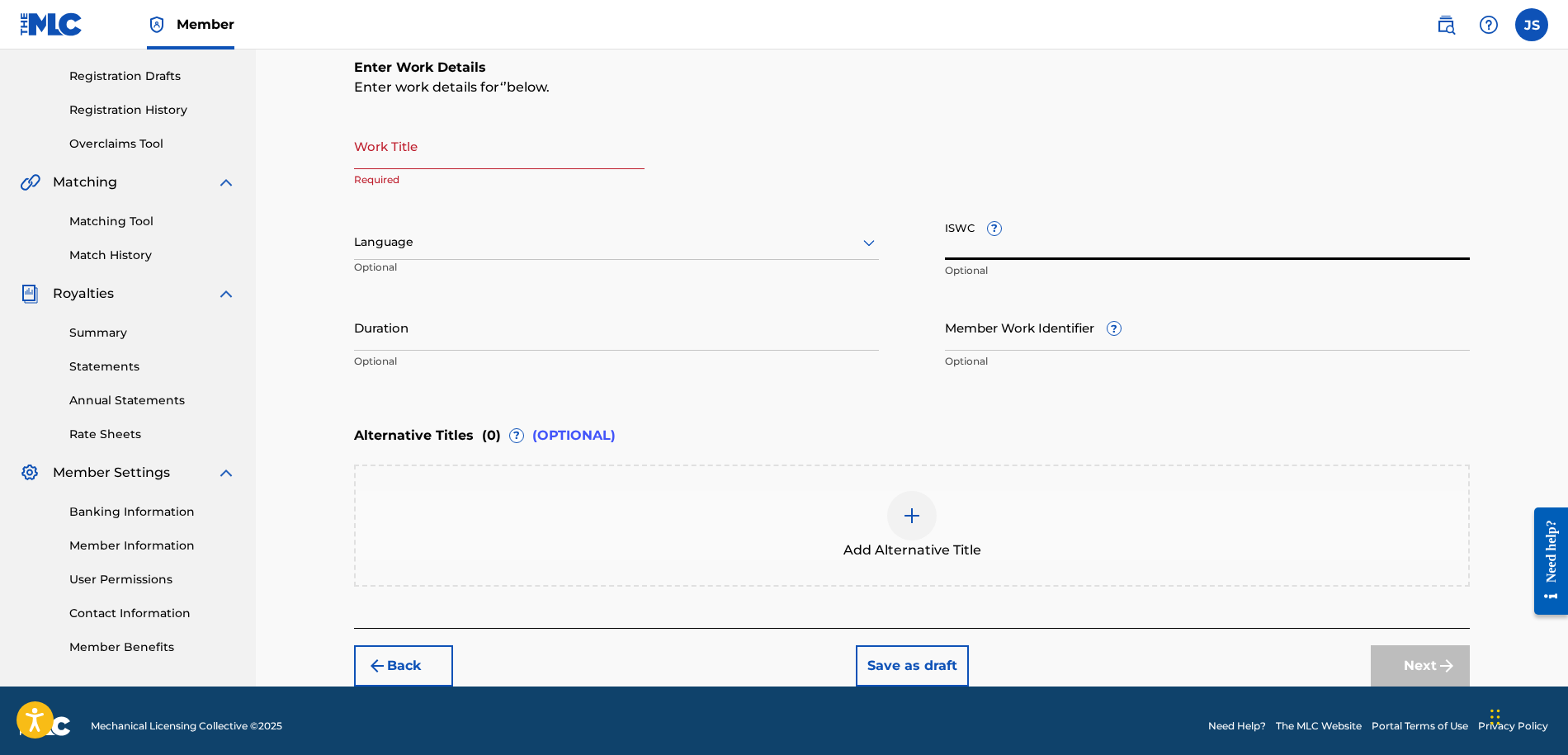
scroll to position [279, 0]
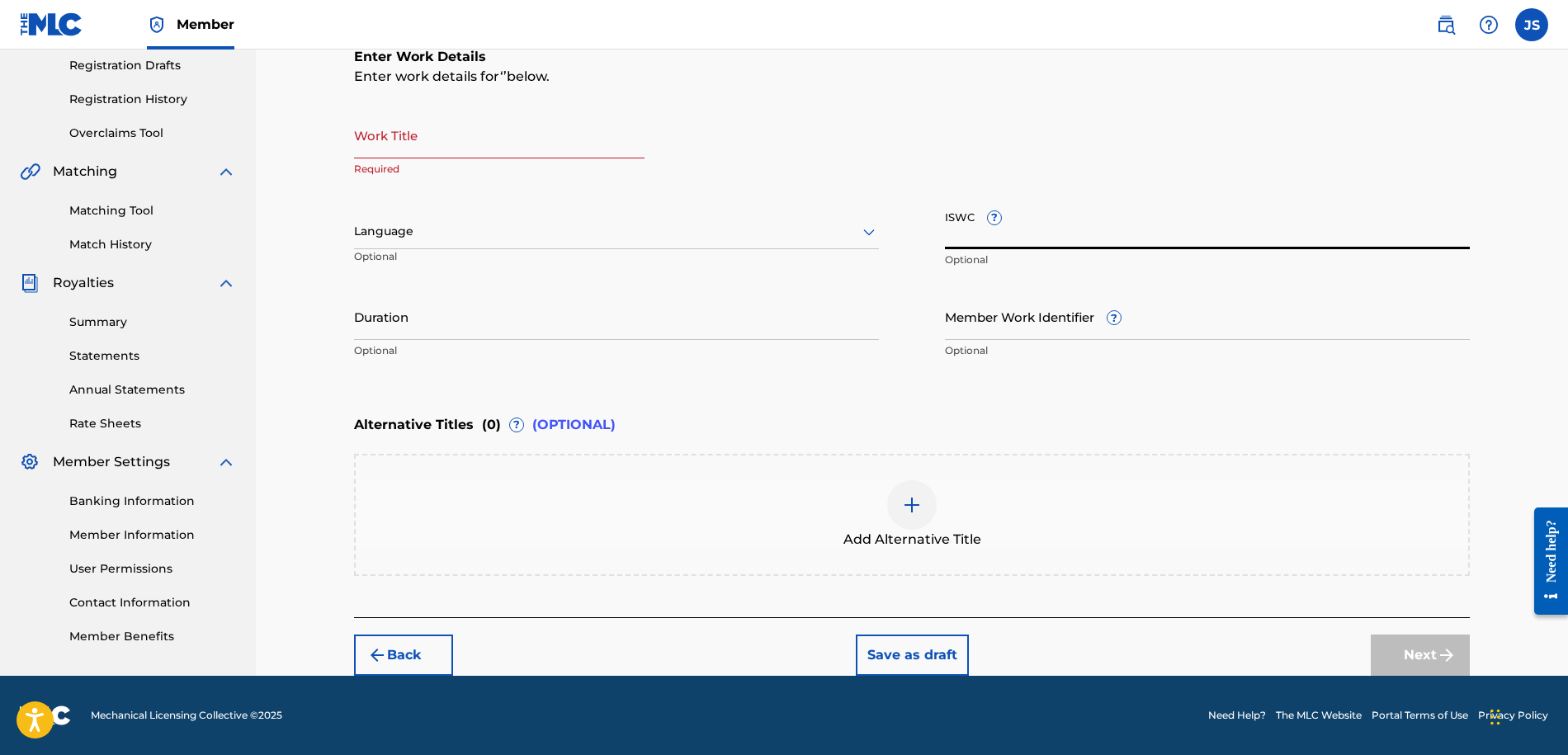
click at [528, 158] on div "Work Title Required" at bounding box center [499, 149] width 291 height 75
click at [528, 151] on input "Work Title" at bounding box center [499, 135] width 291 height 47
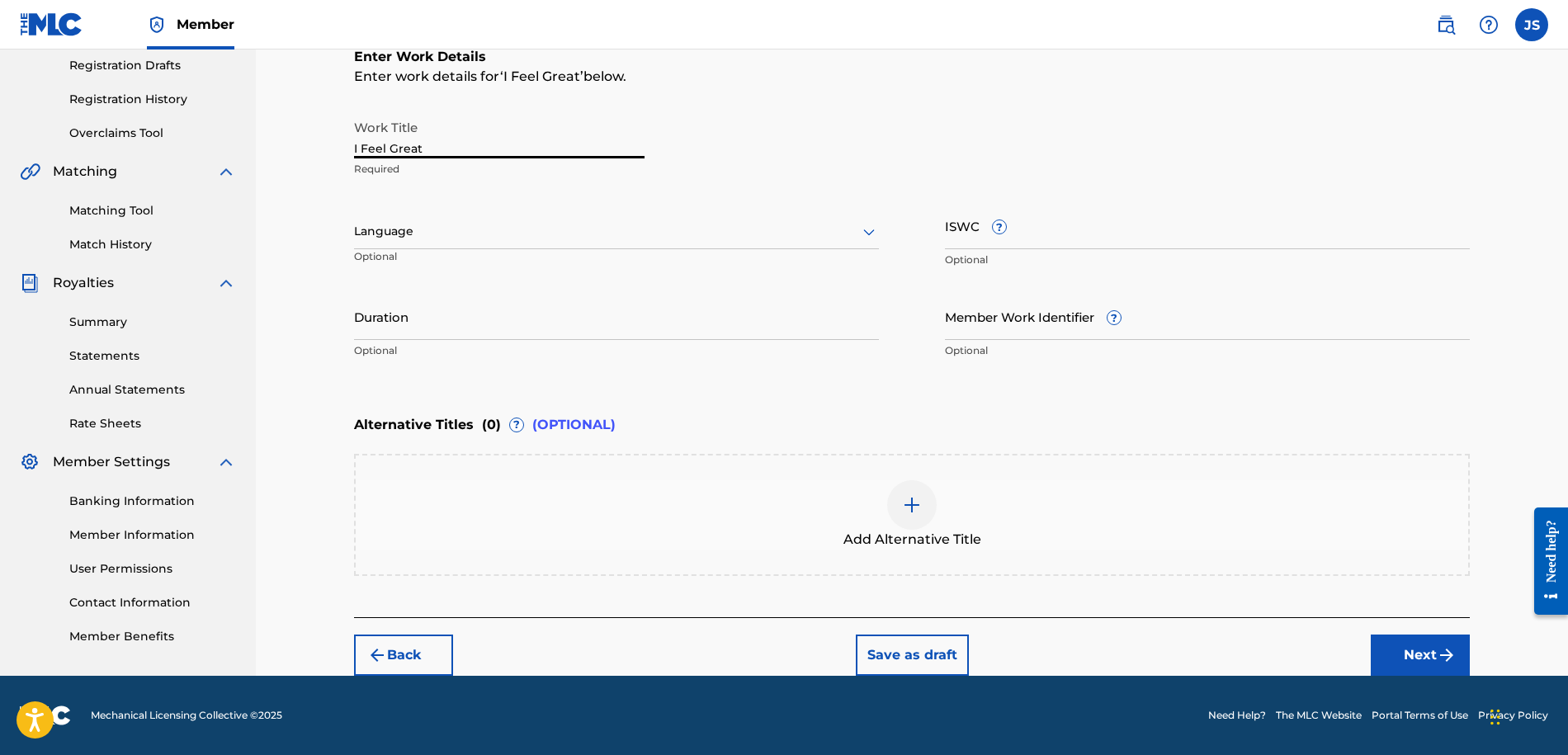
type input "I Feel Great"
click at [1424, 634] on button "Next" at bounding box center [1420, 655] width 99 height 41
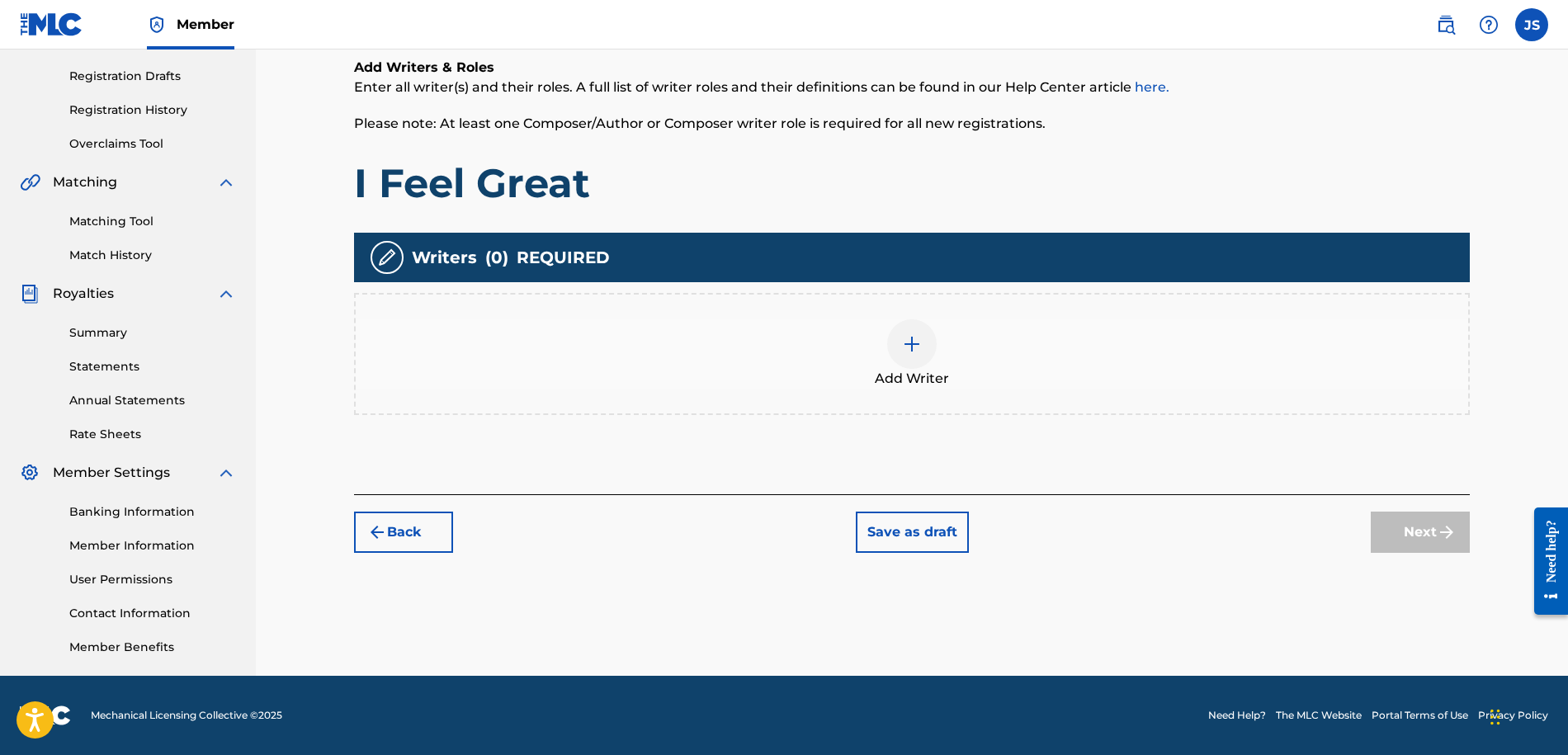
scroll to position [268, 0]
click at [906, 346] on img at bounding box center [911, 344] width 20 height 20
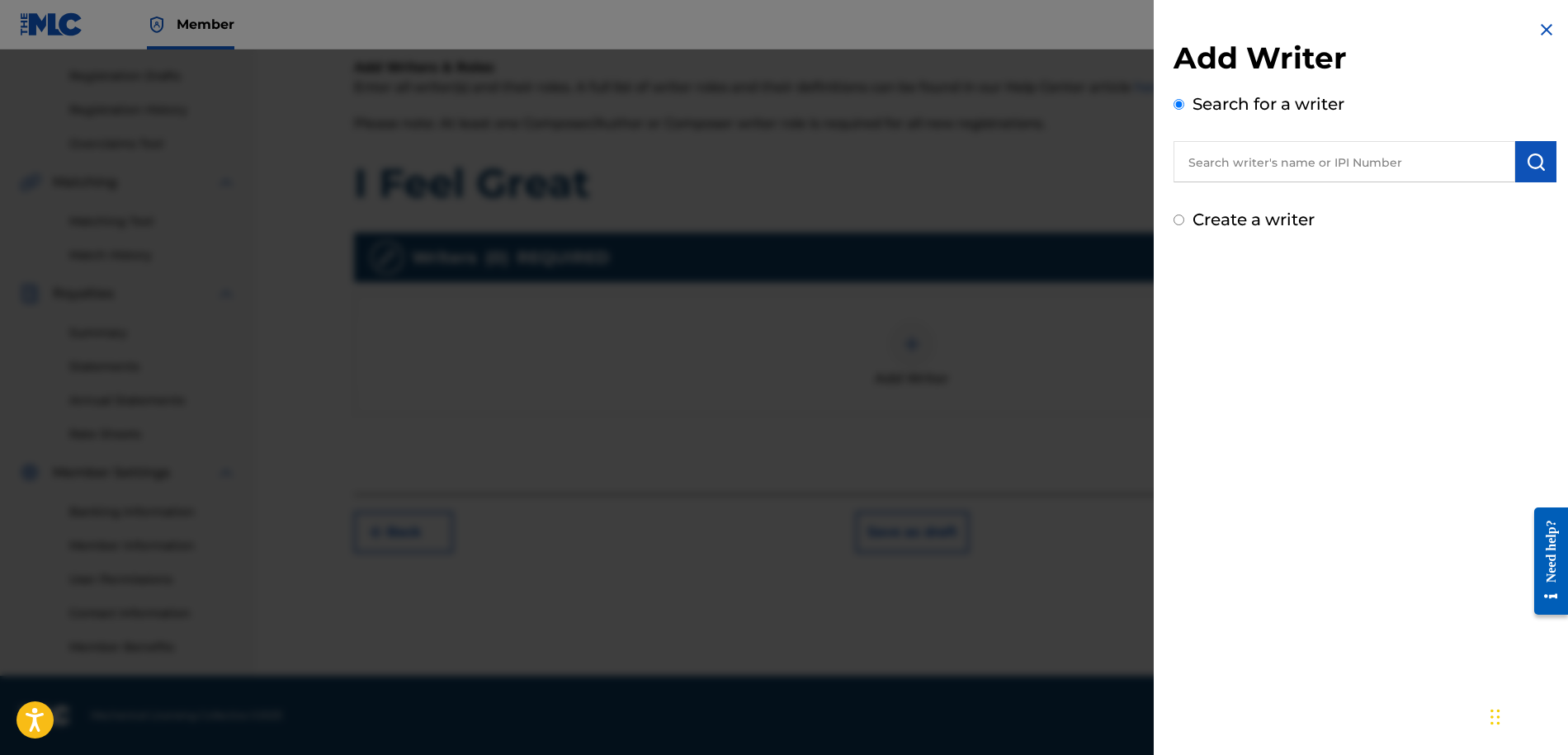
click at [1248, 168] on input "text" at bounding box center [1344, 161] width 342 height 41
click at [1389, 192] on div "jonathan sip p" at bounding box center [1344, 200] width 341 height 30
type input "[PERSON_NAME]"
click at [1181, 219] on input "Create a writer" at bounding box center [1178, 219] width 11 height 11
radio input "false"
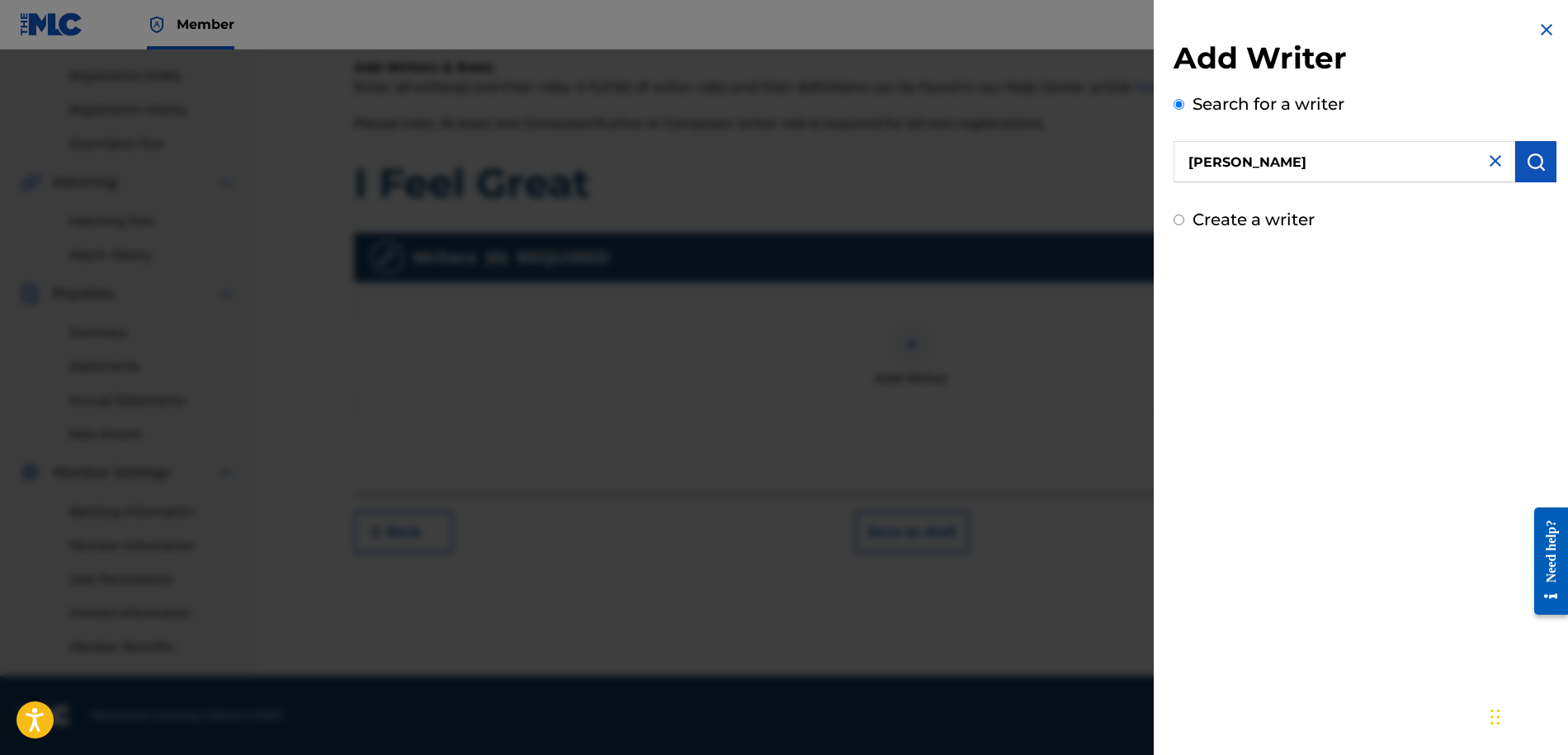
radio input "true"
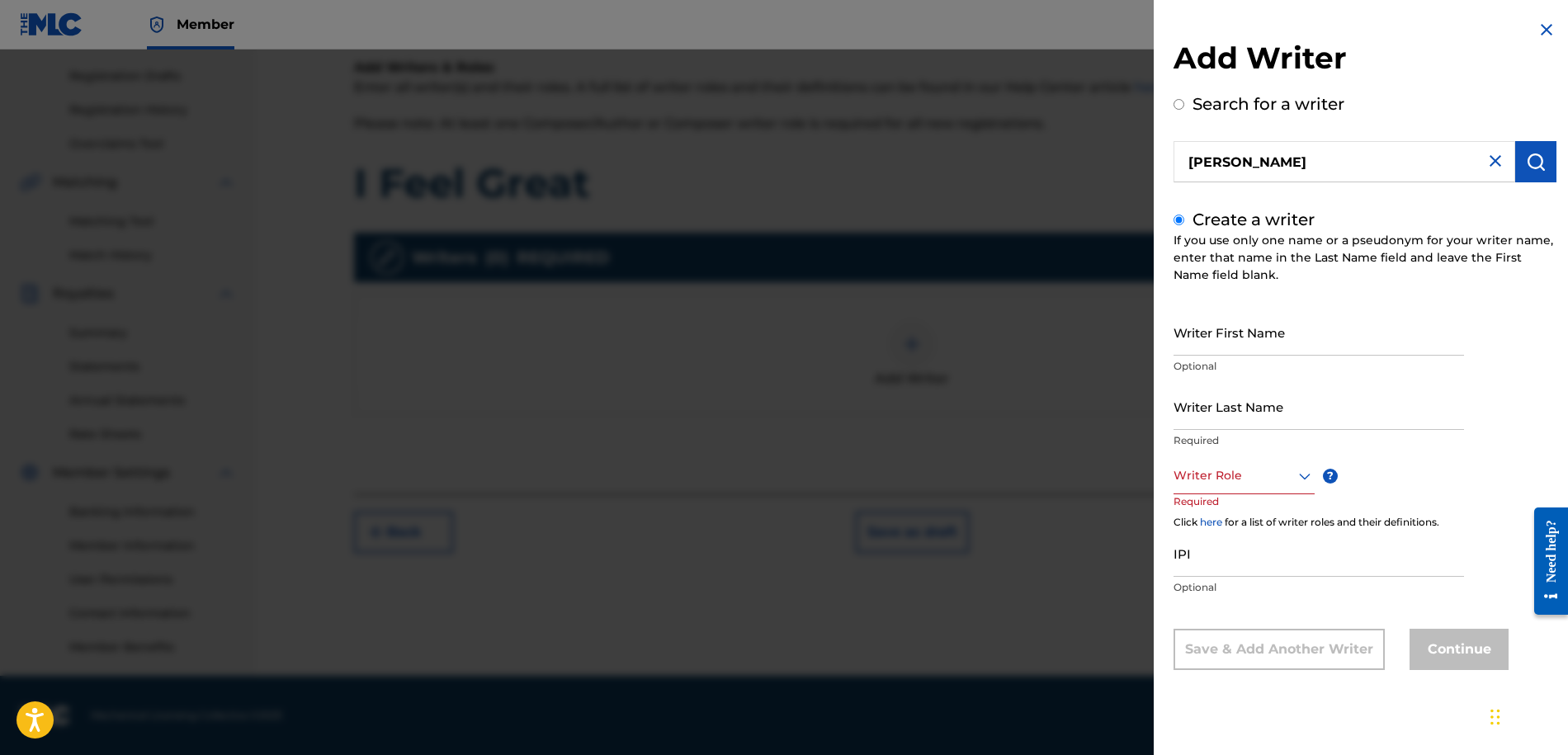
click at [1277, 342] on input "Writer First Name" at bounding box center [1318, 332] width 291 height 47
type input "[PERSON_NAME]"
type input "sipp"
click at [1258, 488] on div "Writer Role" at bounding box center [1243, 475] width 141 height 37
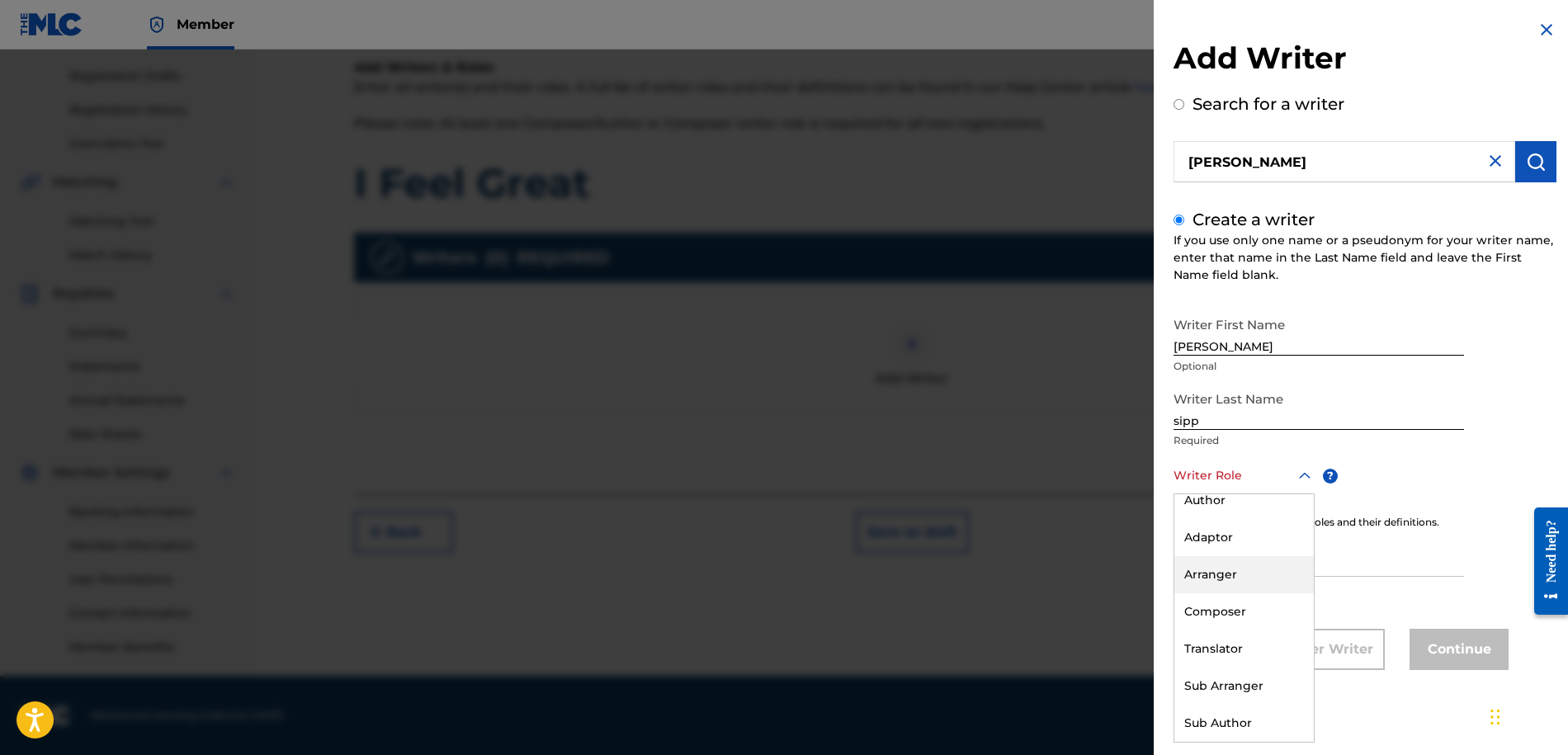
scroll to position [0, 0]
click at [1250, 517] on div "Composer/Author" at bounding box center [1243, 512] width 139 height 37
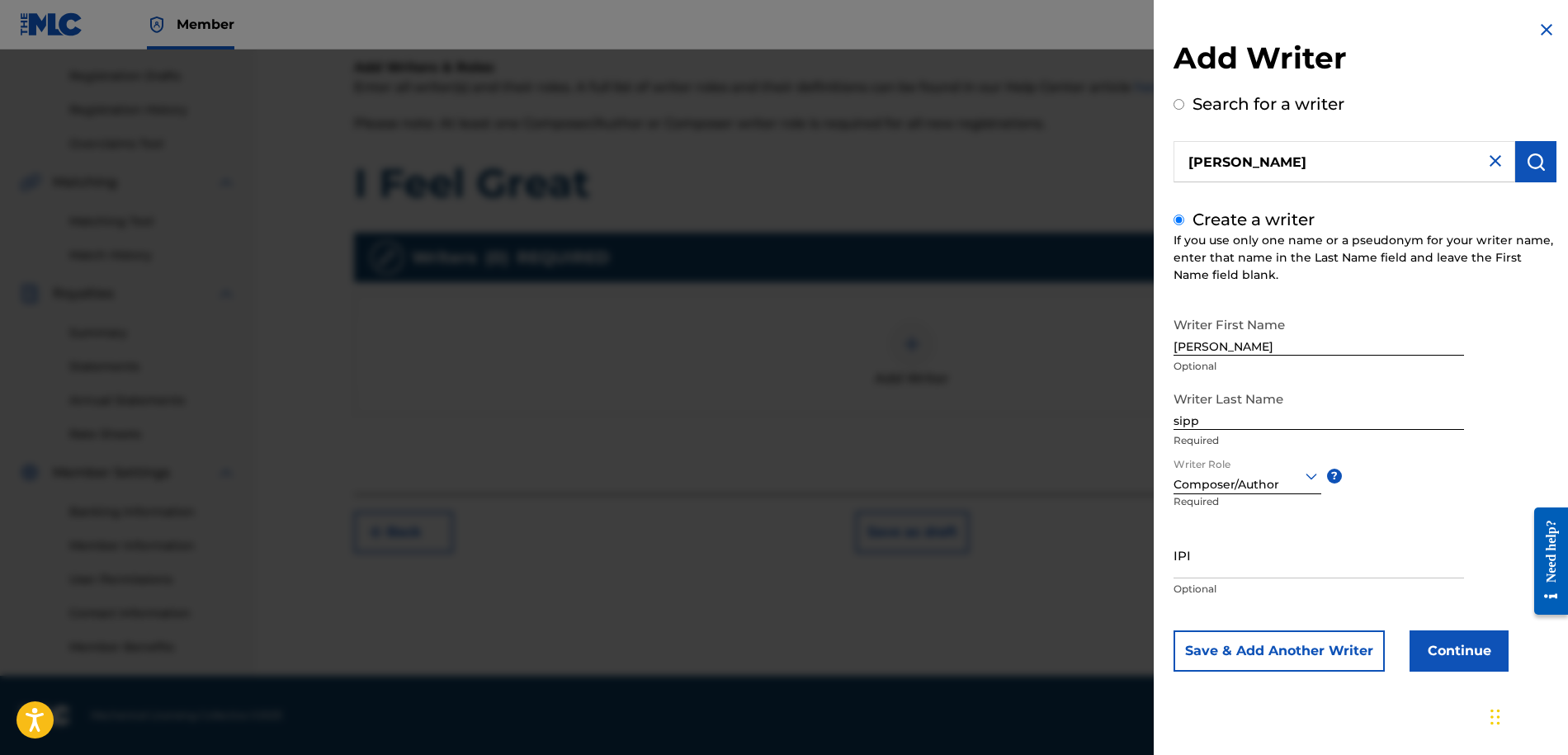
click at [1441, 644] on button "Continue" at bounding box center [1459, 651] width 99 height 41
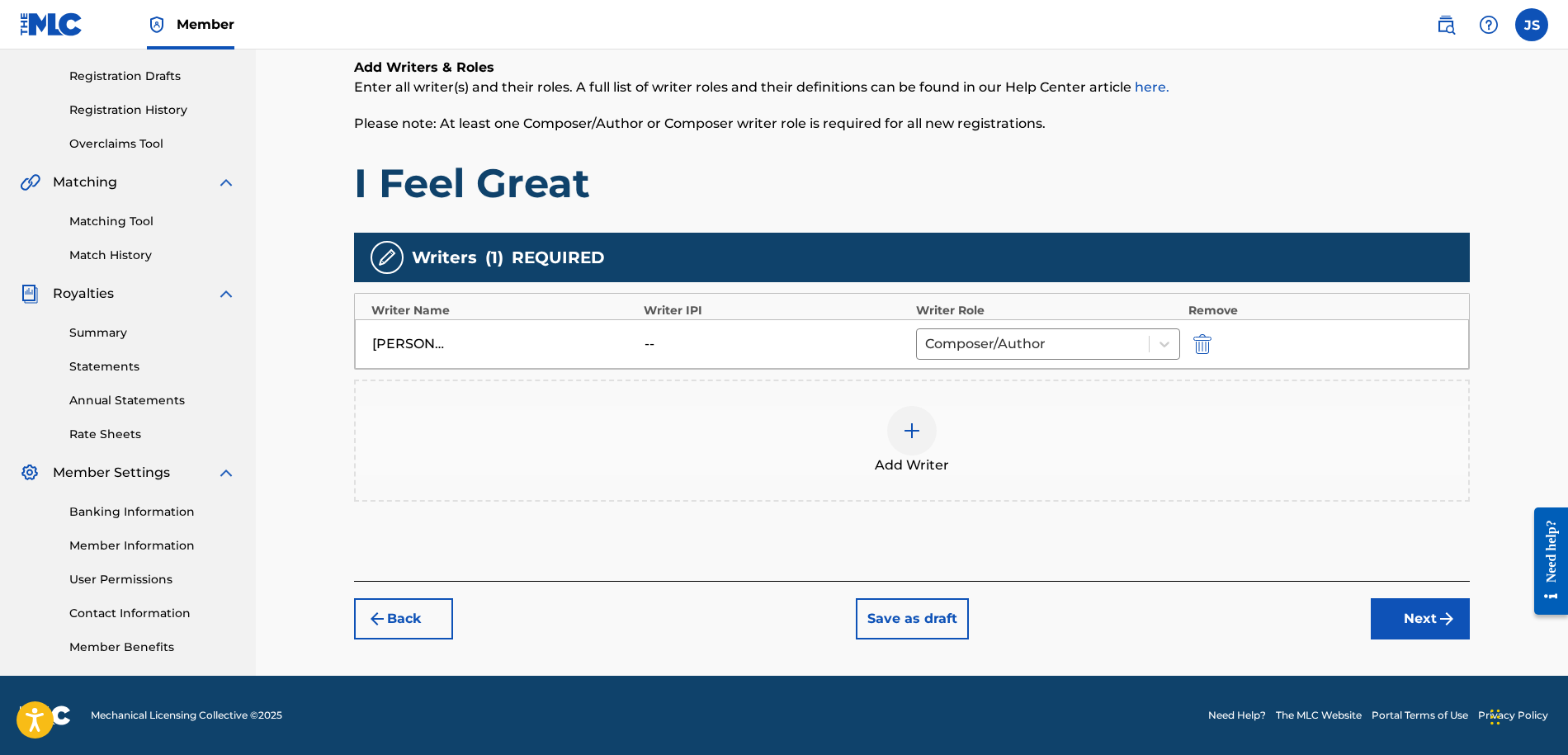
click at [1413, 618] on button "Next" at bounding box center [1420, 619] width 99 height 41
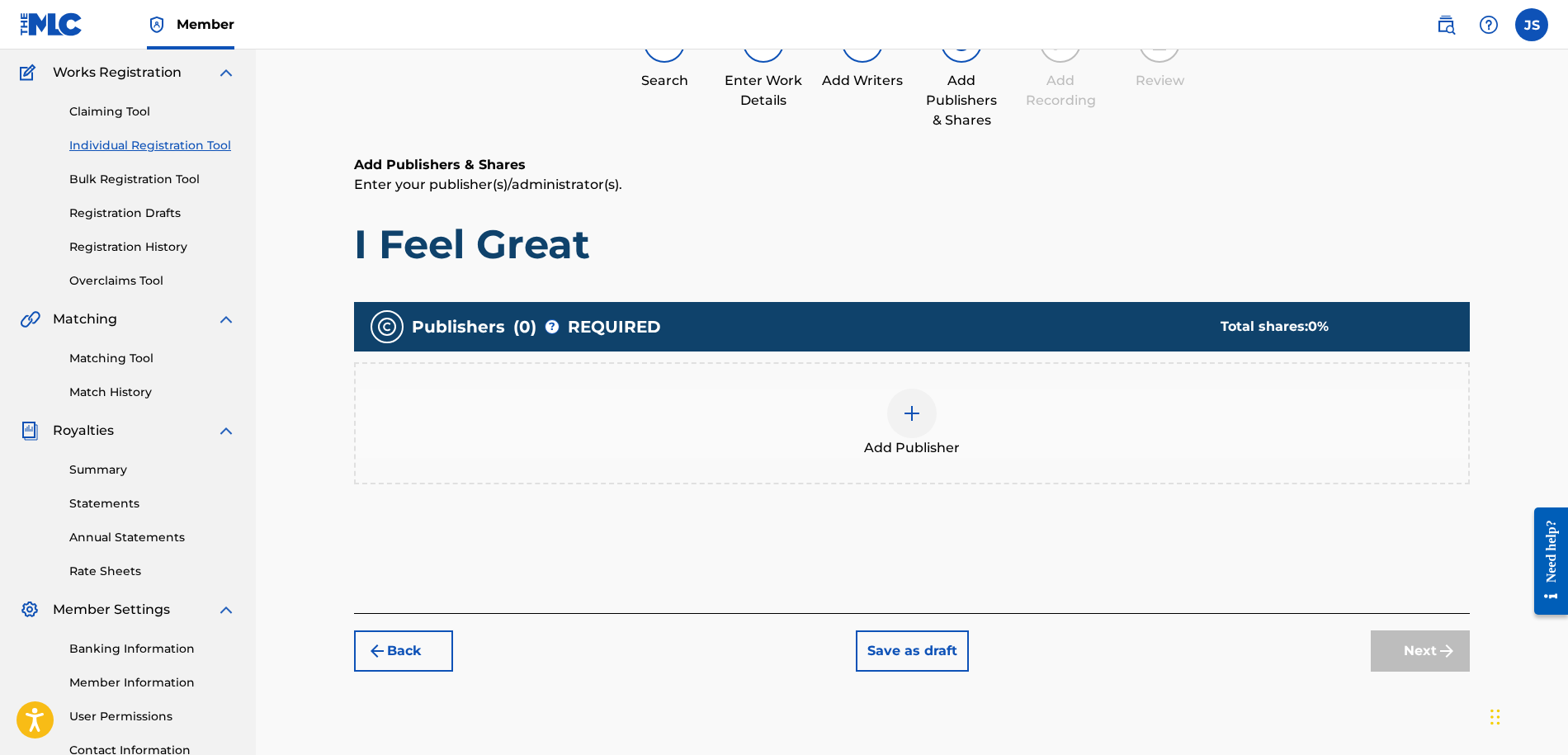
scroll to position [75, 0]
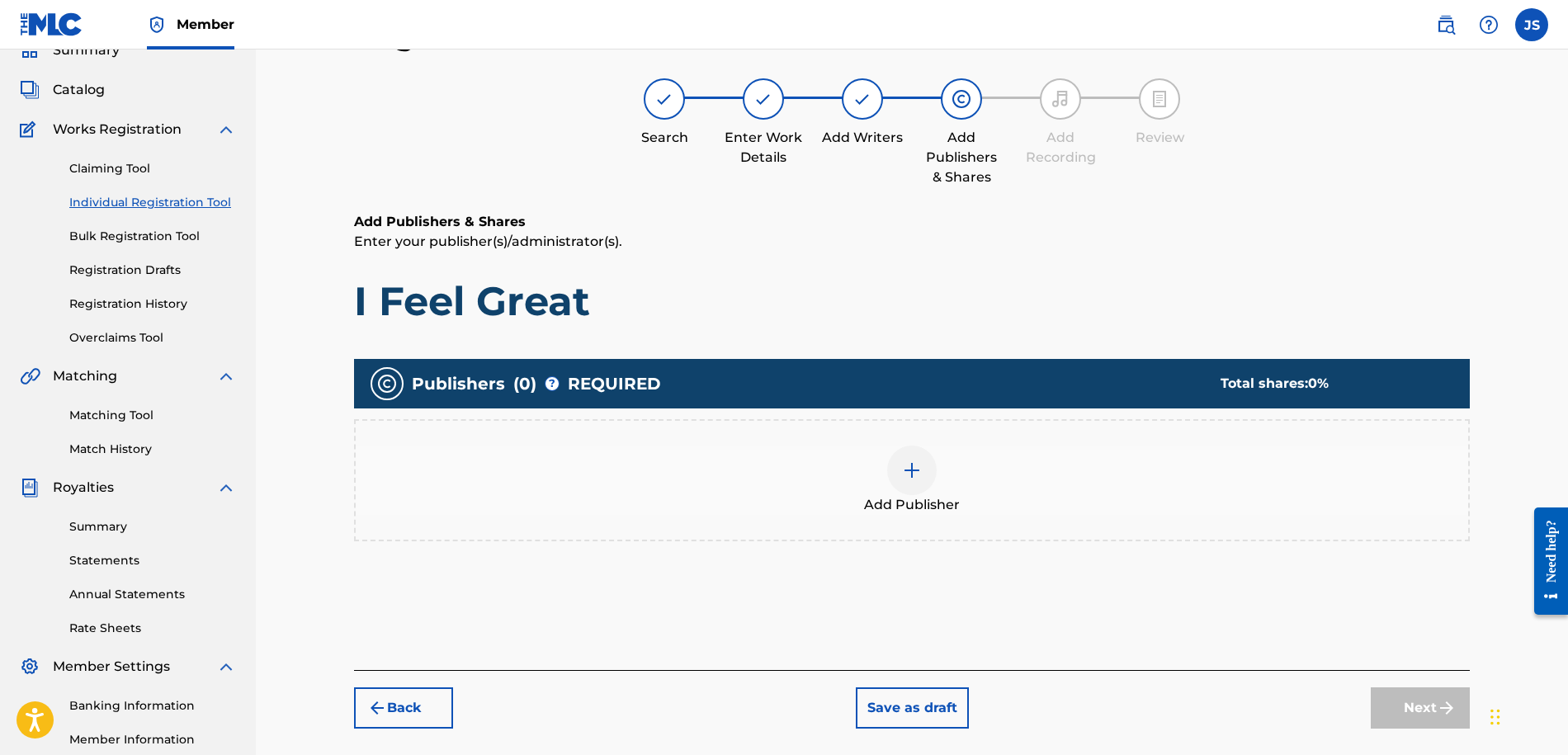
click at [919, 464] on img at bounding box center [911, 470] width 20 height 20
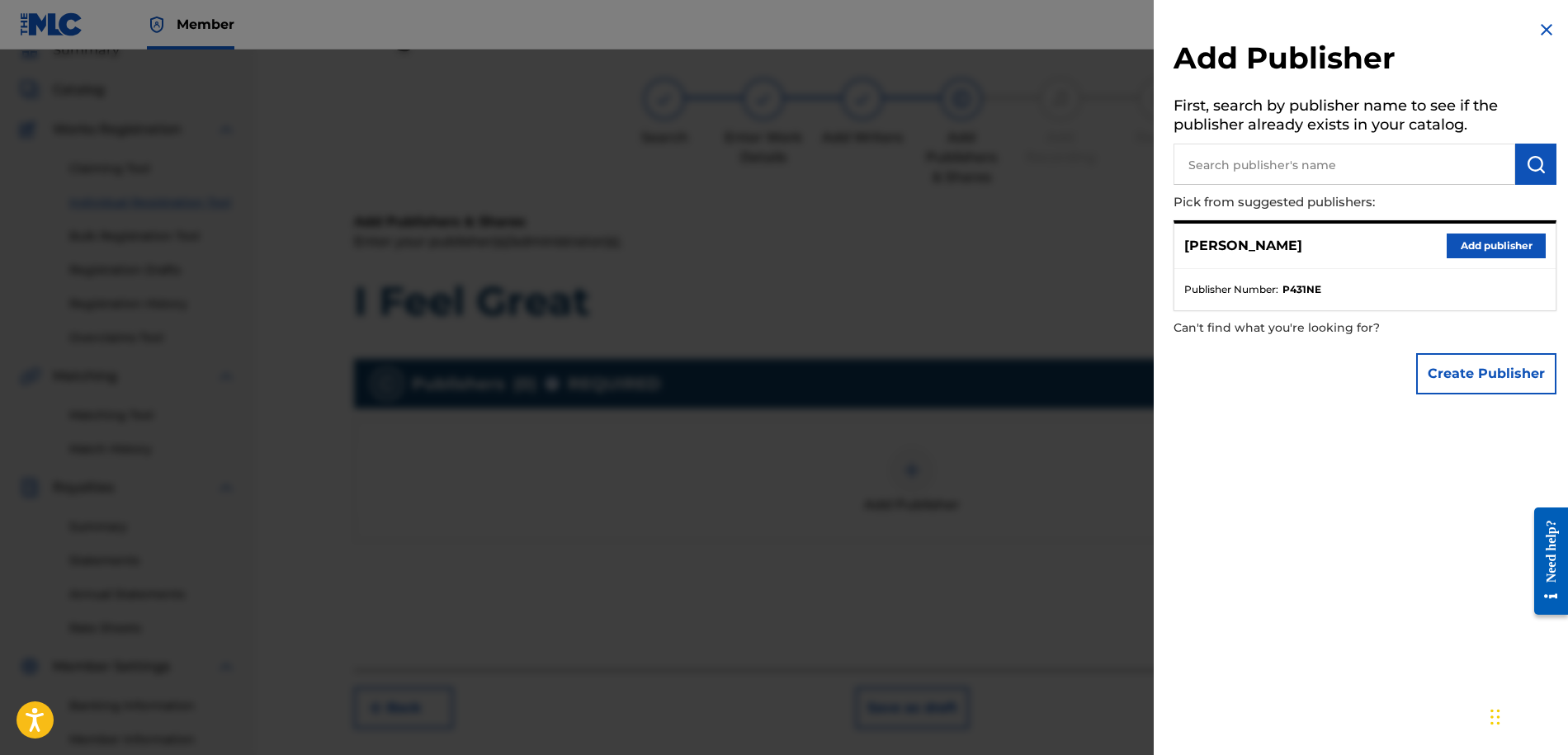
click at [1272, 269] on ul "Publisher Number : P431NE" at bounding box center [1364, 290] width 381 height 41
click at [1506, 234] on button "Add publisher" at bounding box center [1496, 246] width 99 height 25
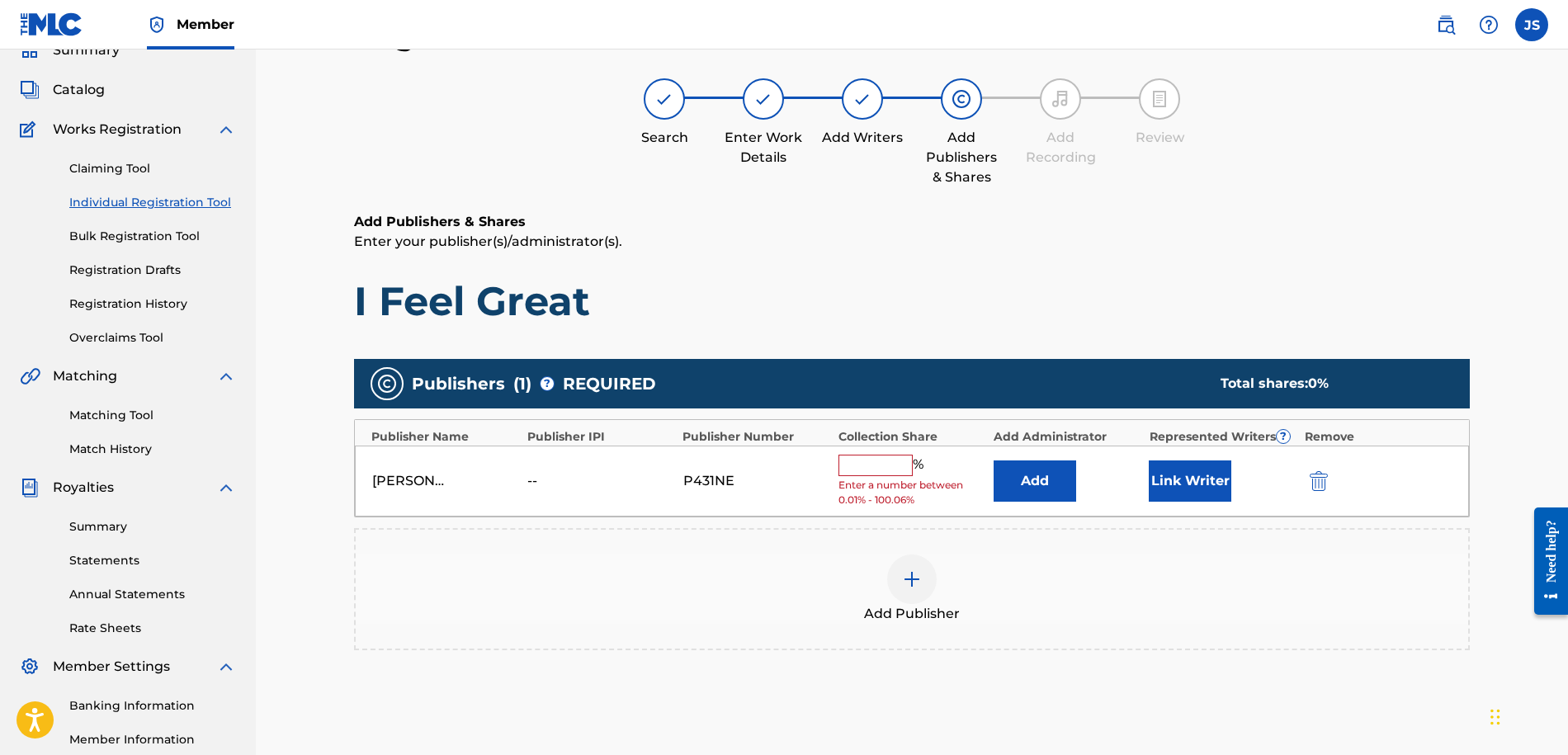
click at [888, 468] on input "text" at bounding box center [876, 465] width 75 height 22
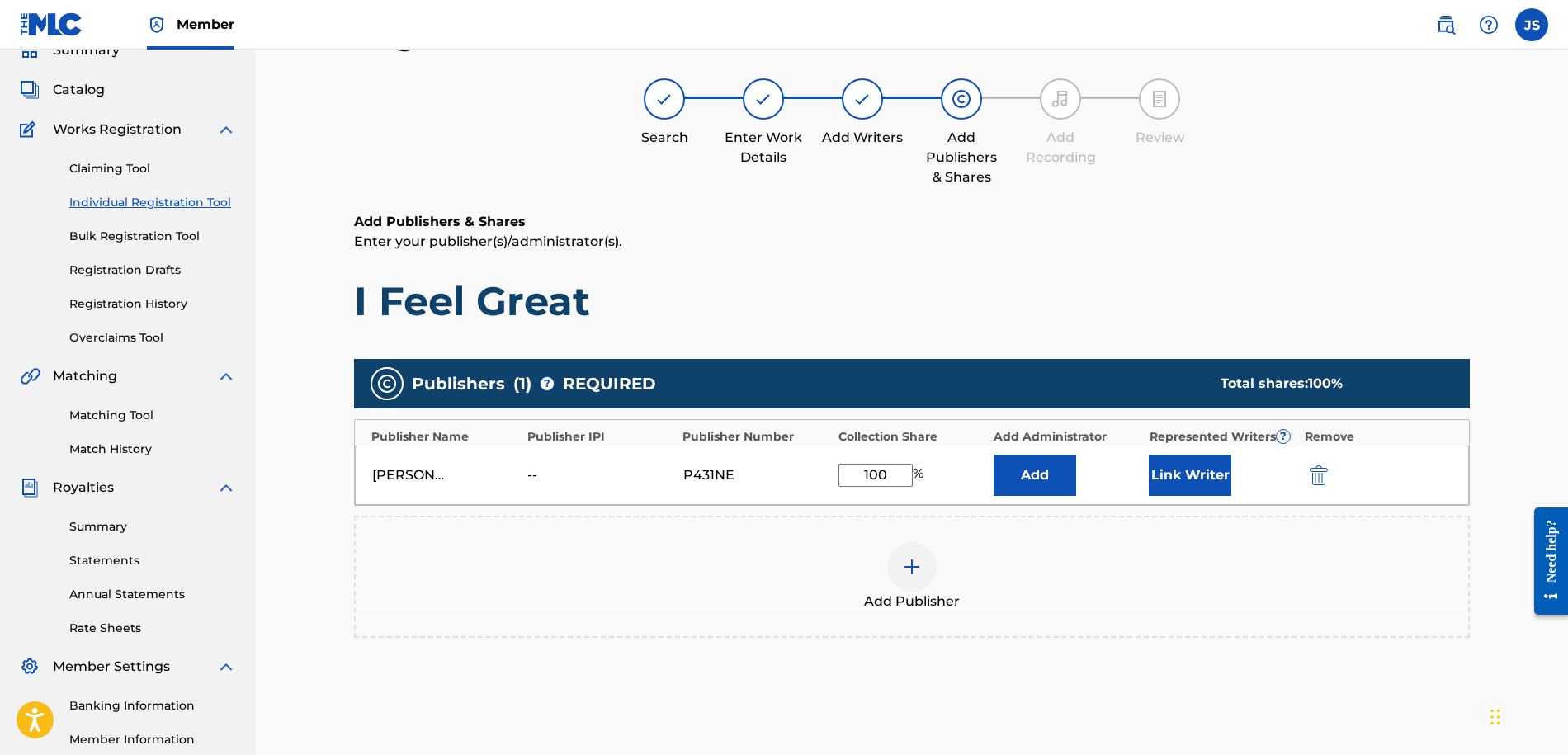
type input "100"
click at [1027, 488] on button "Add" at bounding box center [1035, 475] width 83 height 41
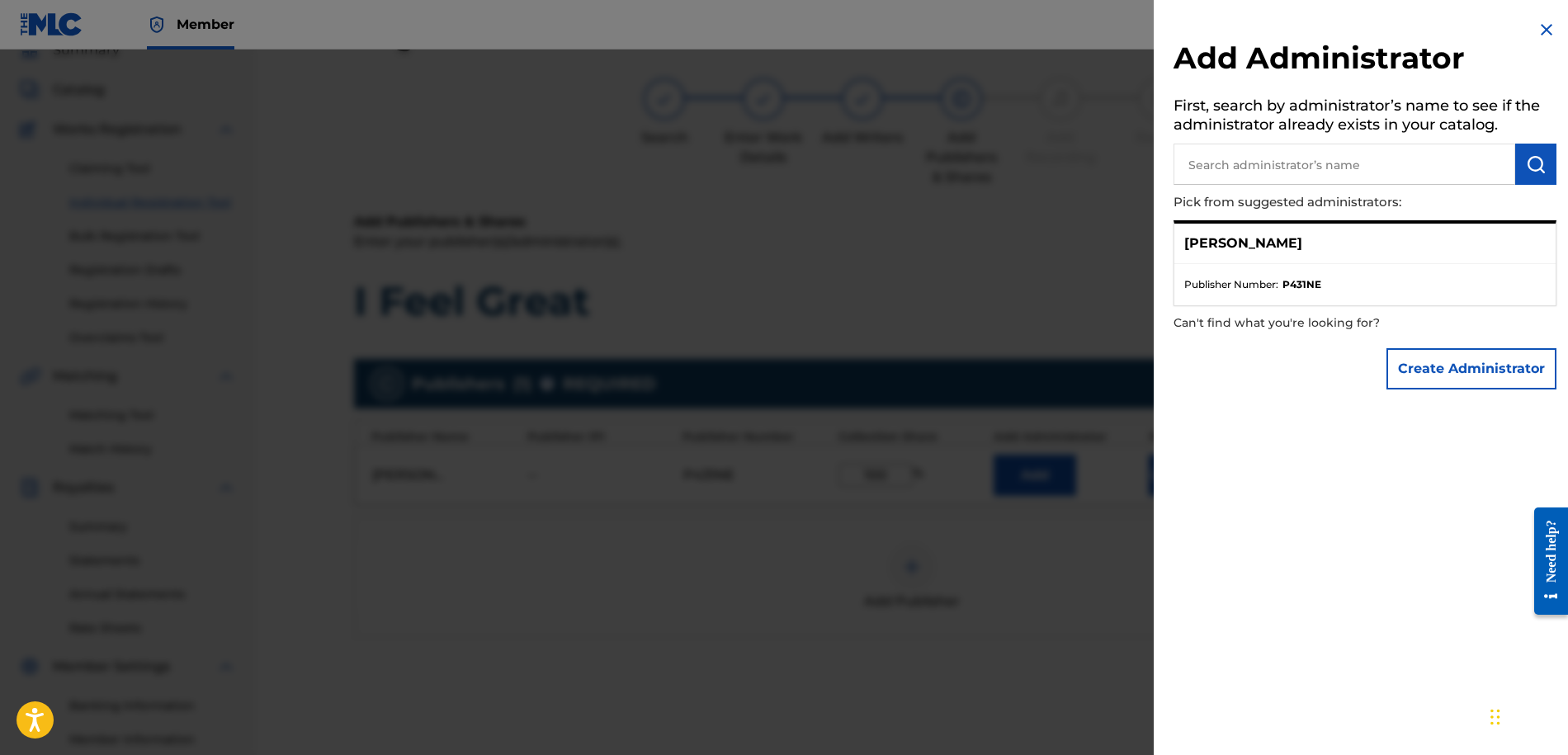
click at [1537, 31] on img at bounding box center [1546, 30] width 20 height 20
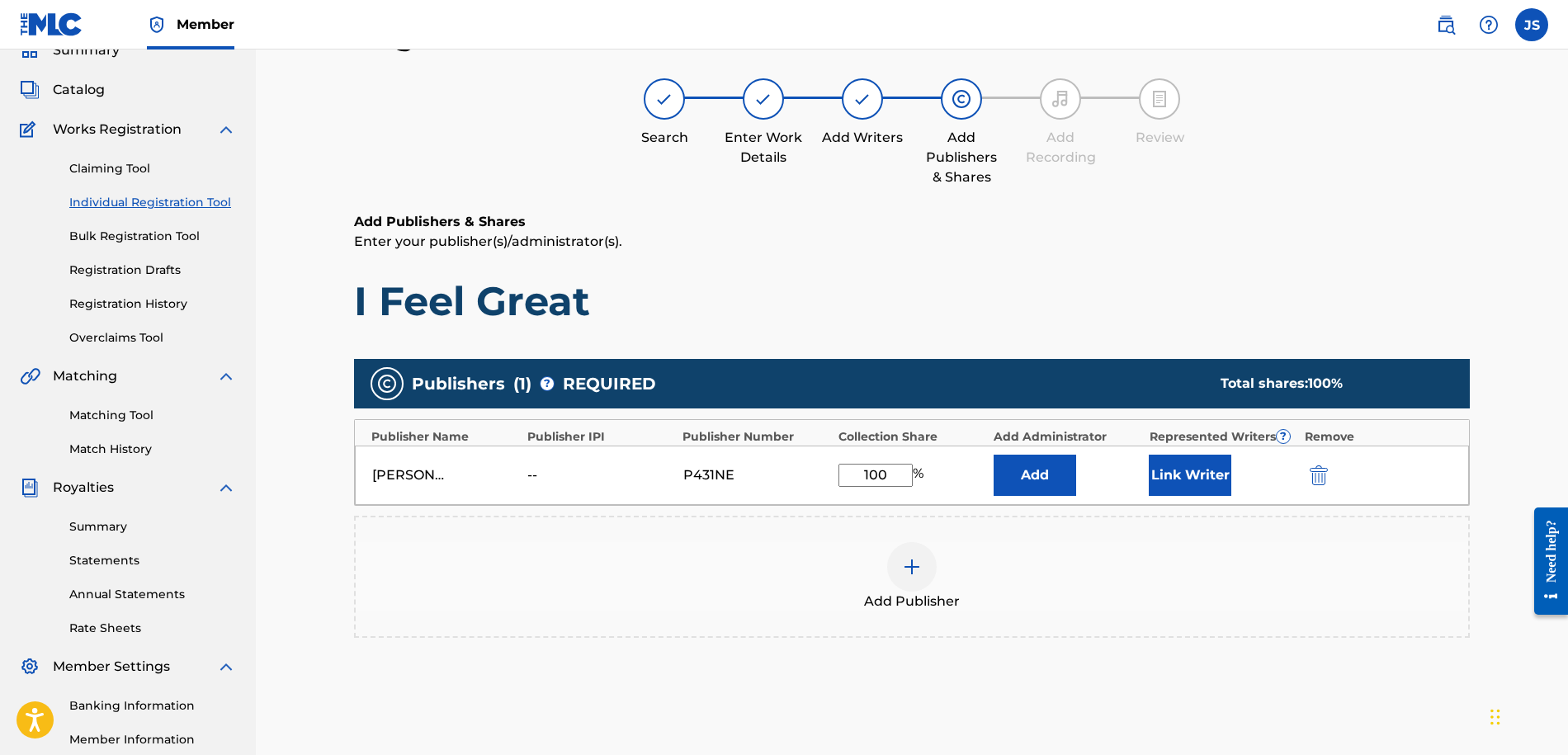
click at [931, 480] on div "100 %" at bounding box center [911, 475] width 147 height 23
click at [919, 558] on img at bounding box center [911, 567] width 20 height 20
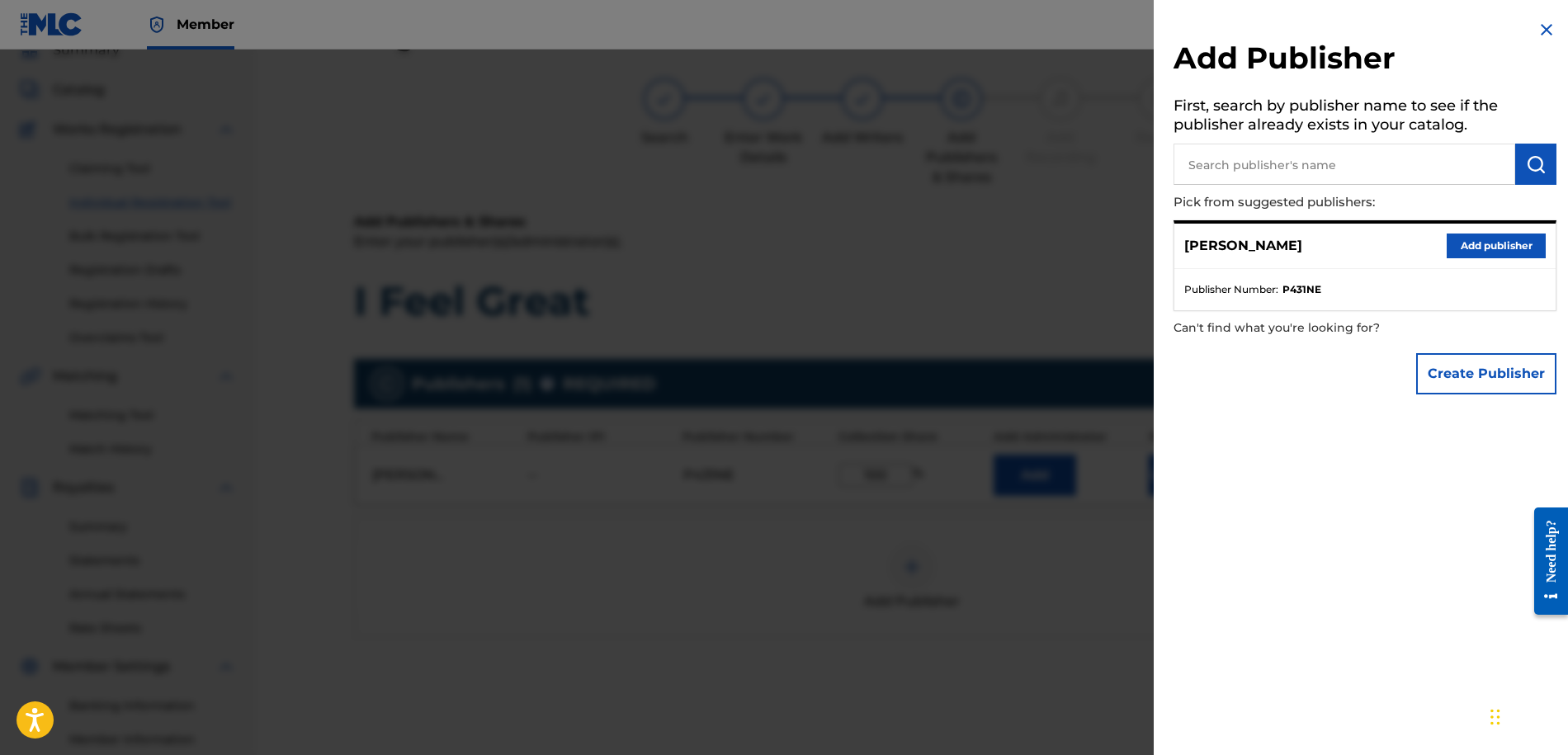
click at [1482, 241] on button "Add publisher" at bounding box center [1496, 246] width 99 height 25
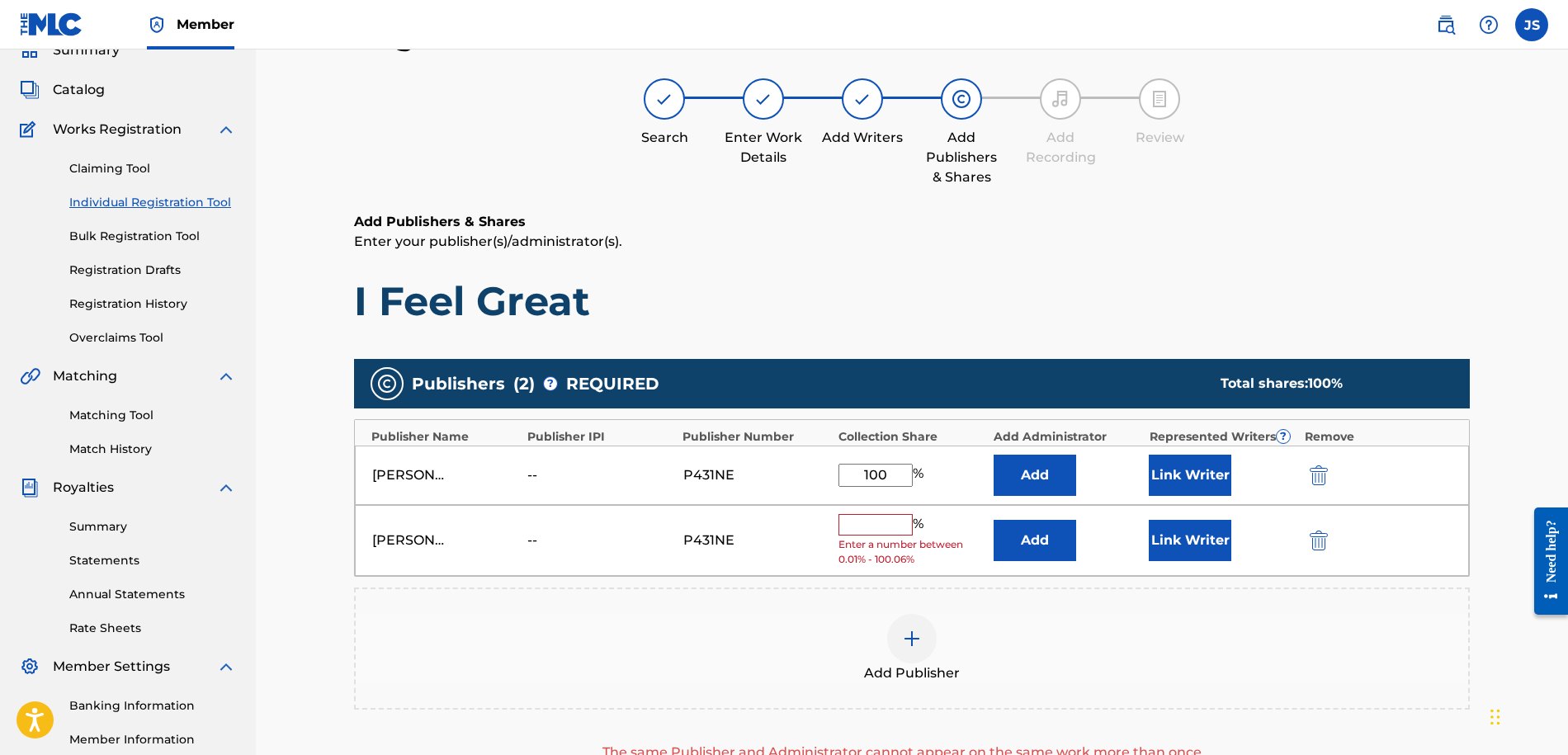
click at [1320, 535] on img "submit" at bounding box center [1319, 541] width 18 height 20
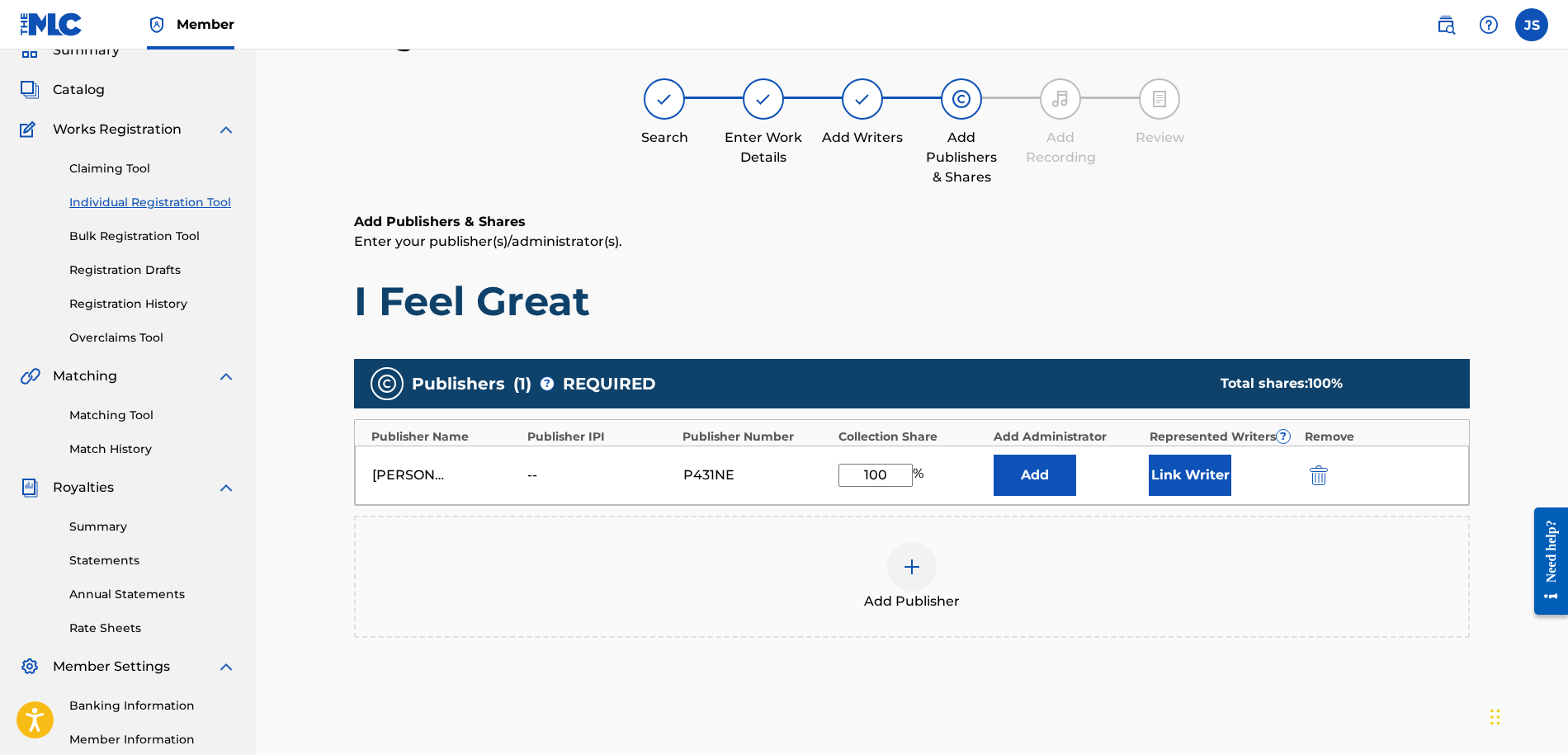
scroll to position [228, 0]
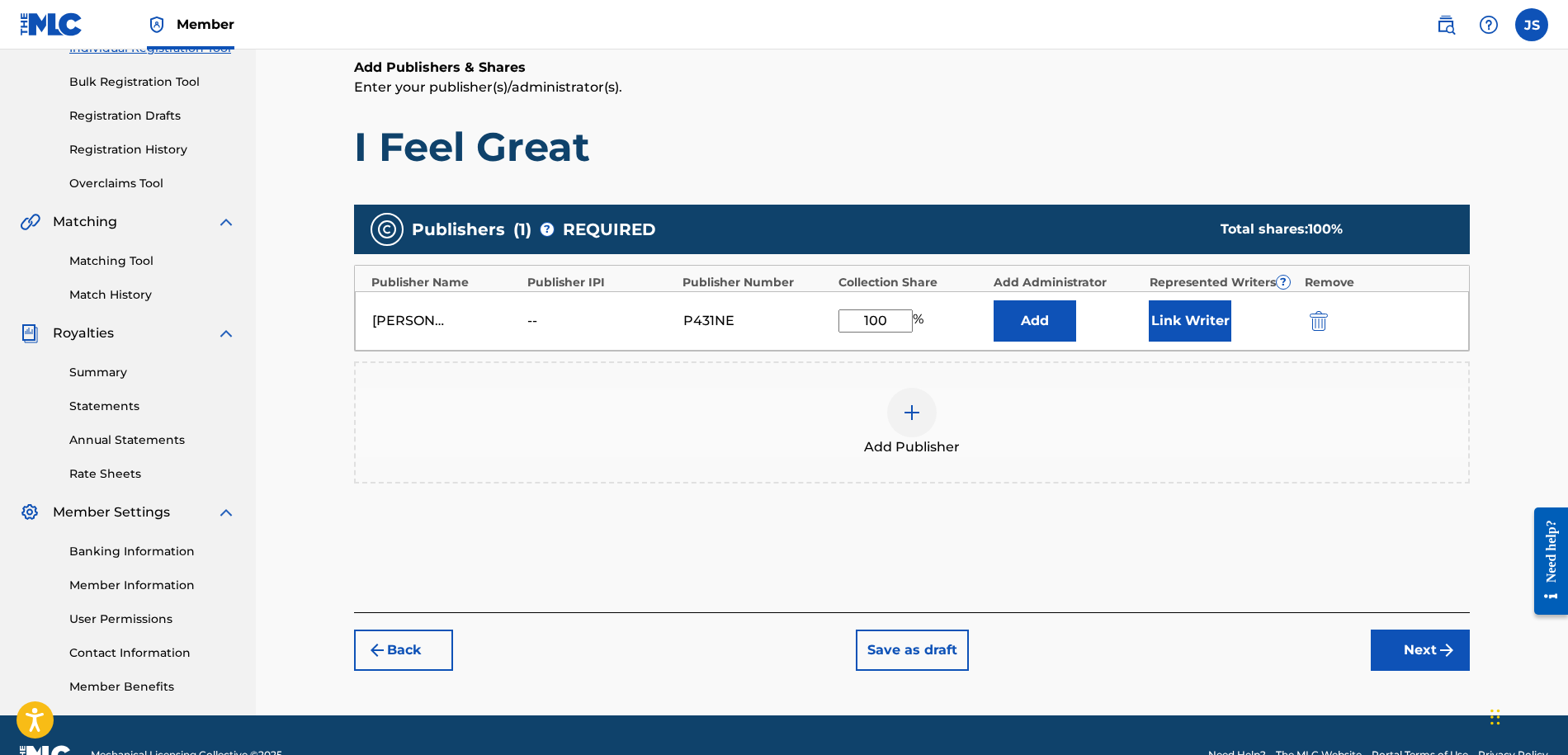
click at [1219, 329] on button "Link Writer" at bounding box center [1190, 321] width 83 height 41
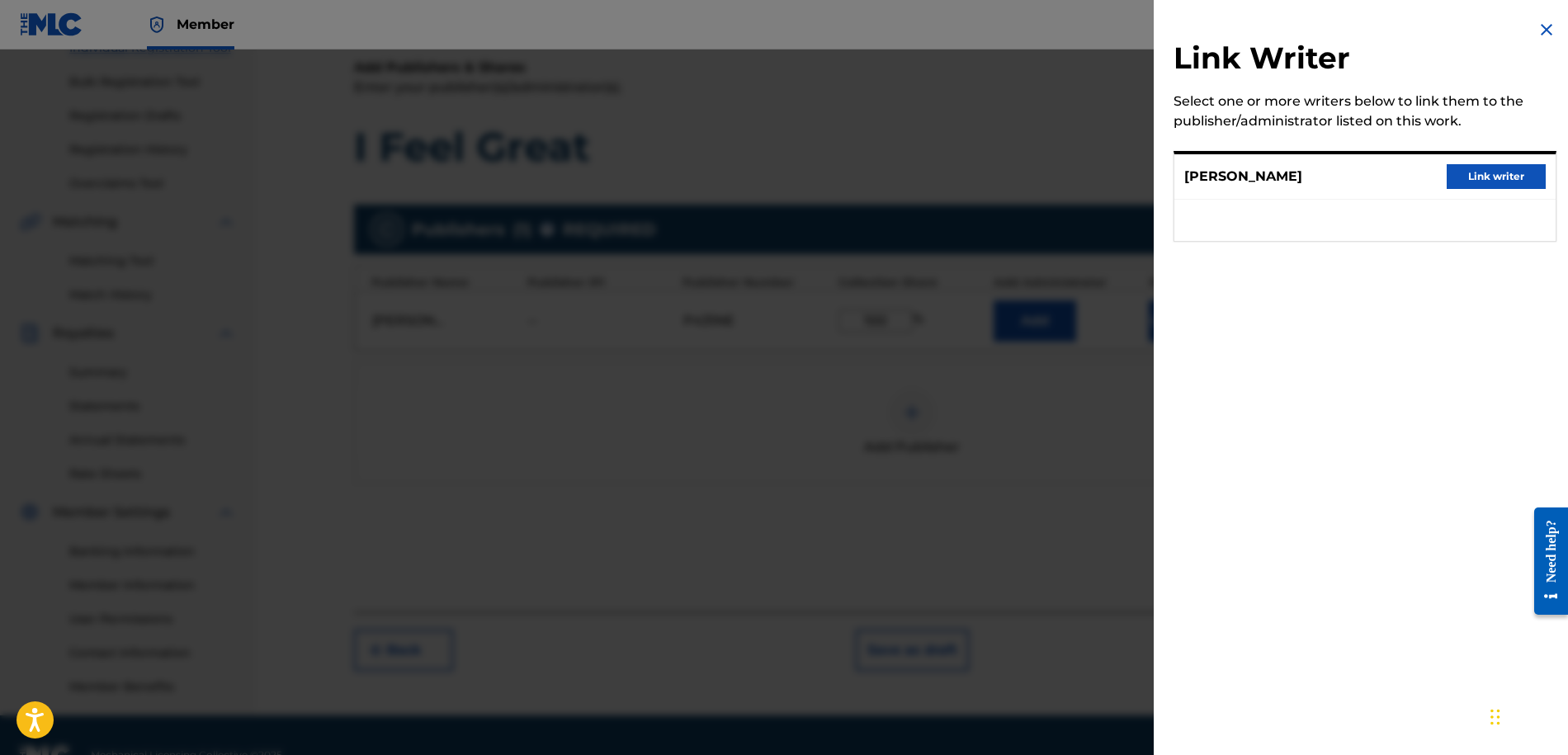
click at [1520, 183] on button "Link writer" at bounding box center [1496, 176] width 99 height 25
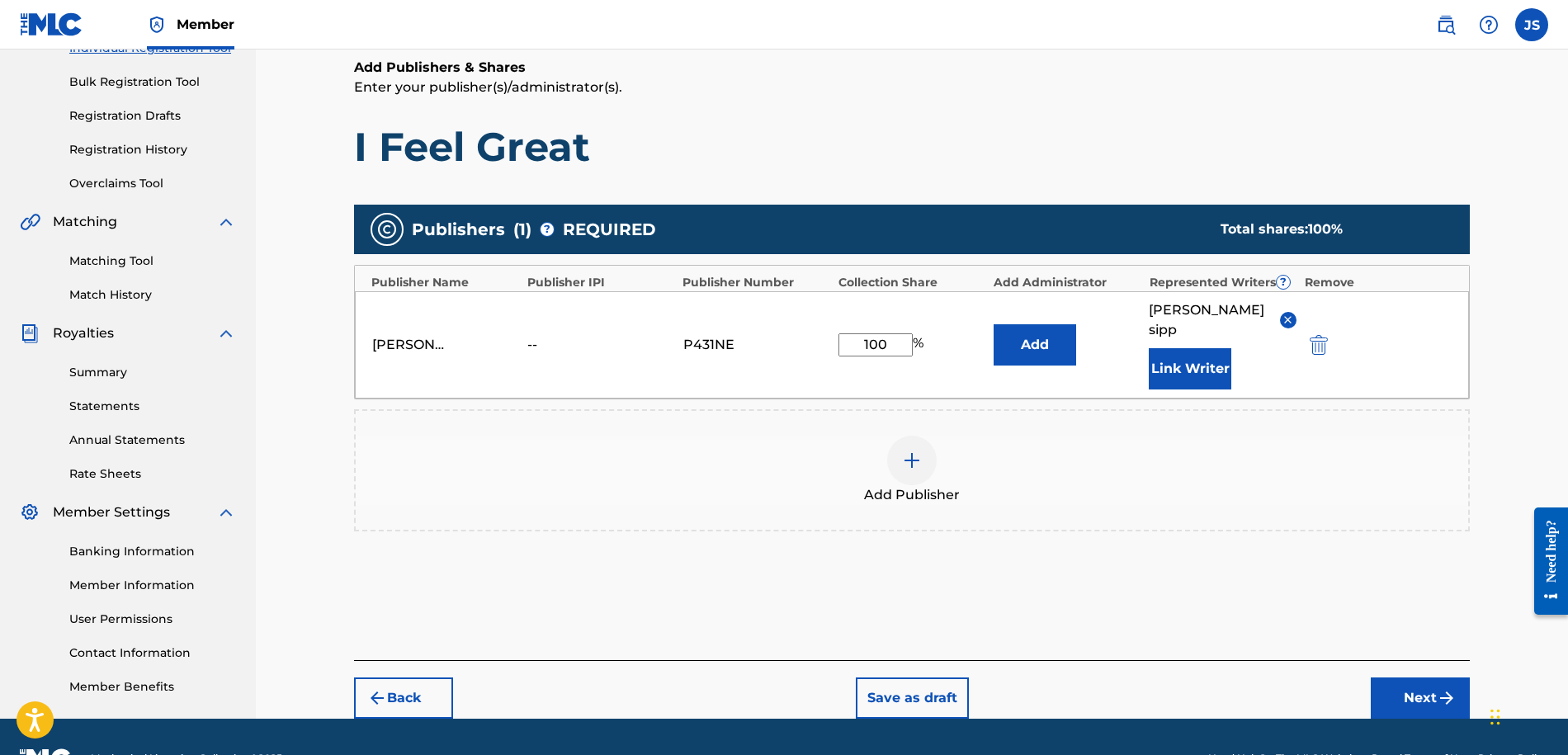
click at [1414, 677] on button "Next" at bounding box center [1420, 698] width 99 height 41
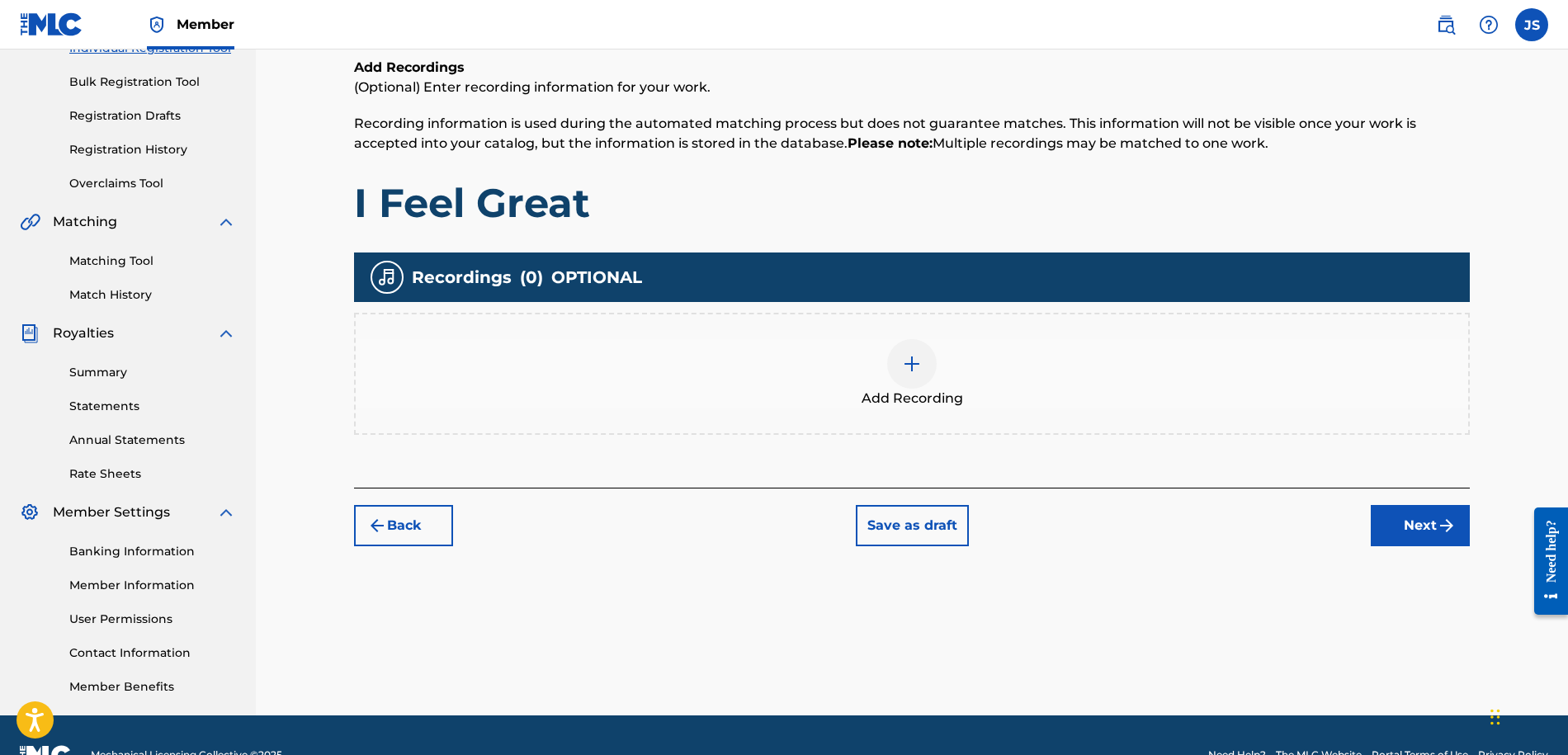
scroll to position [75, 0]
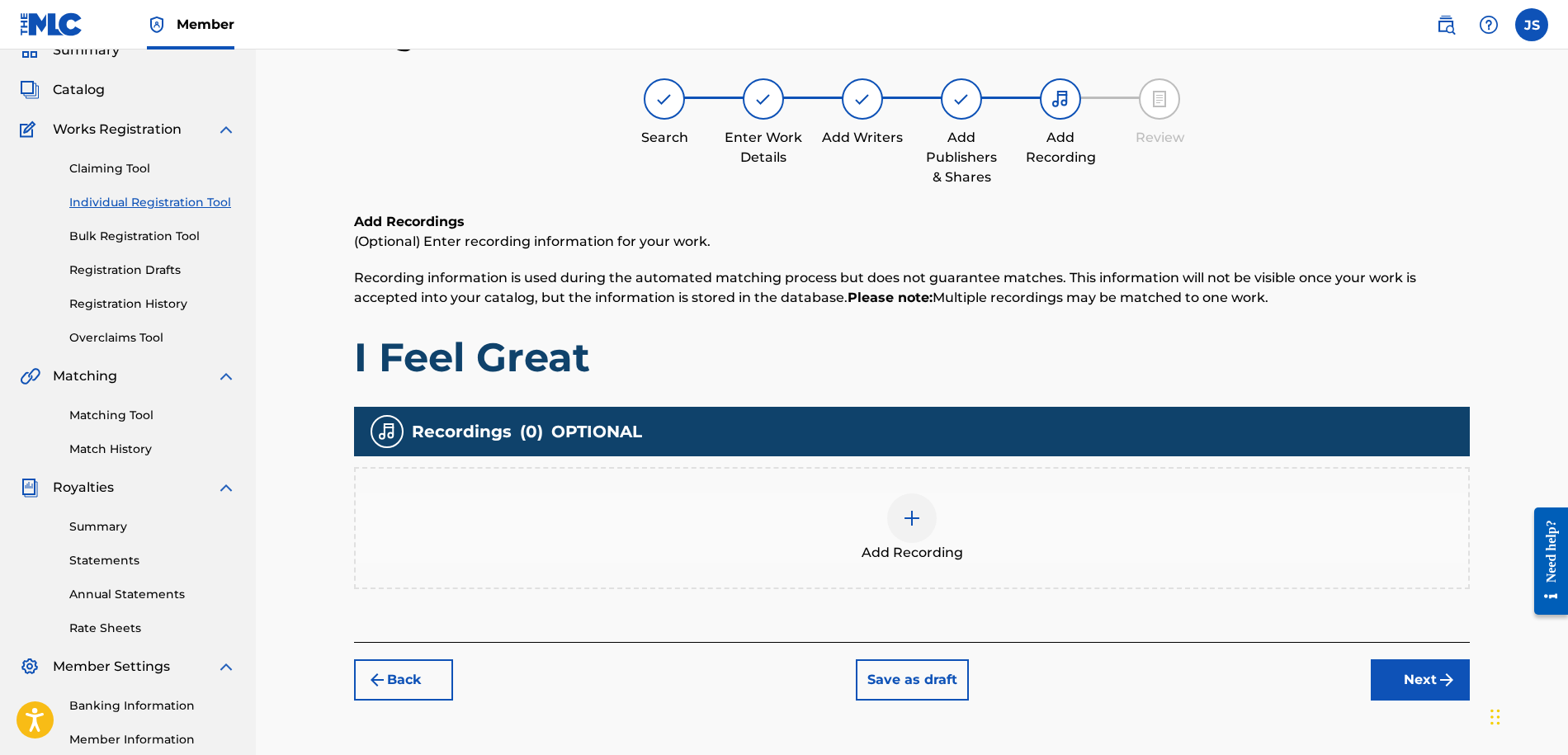
click at [905, 516] on img at bounding box center [911, 518] width 20 height 20
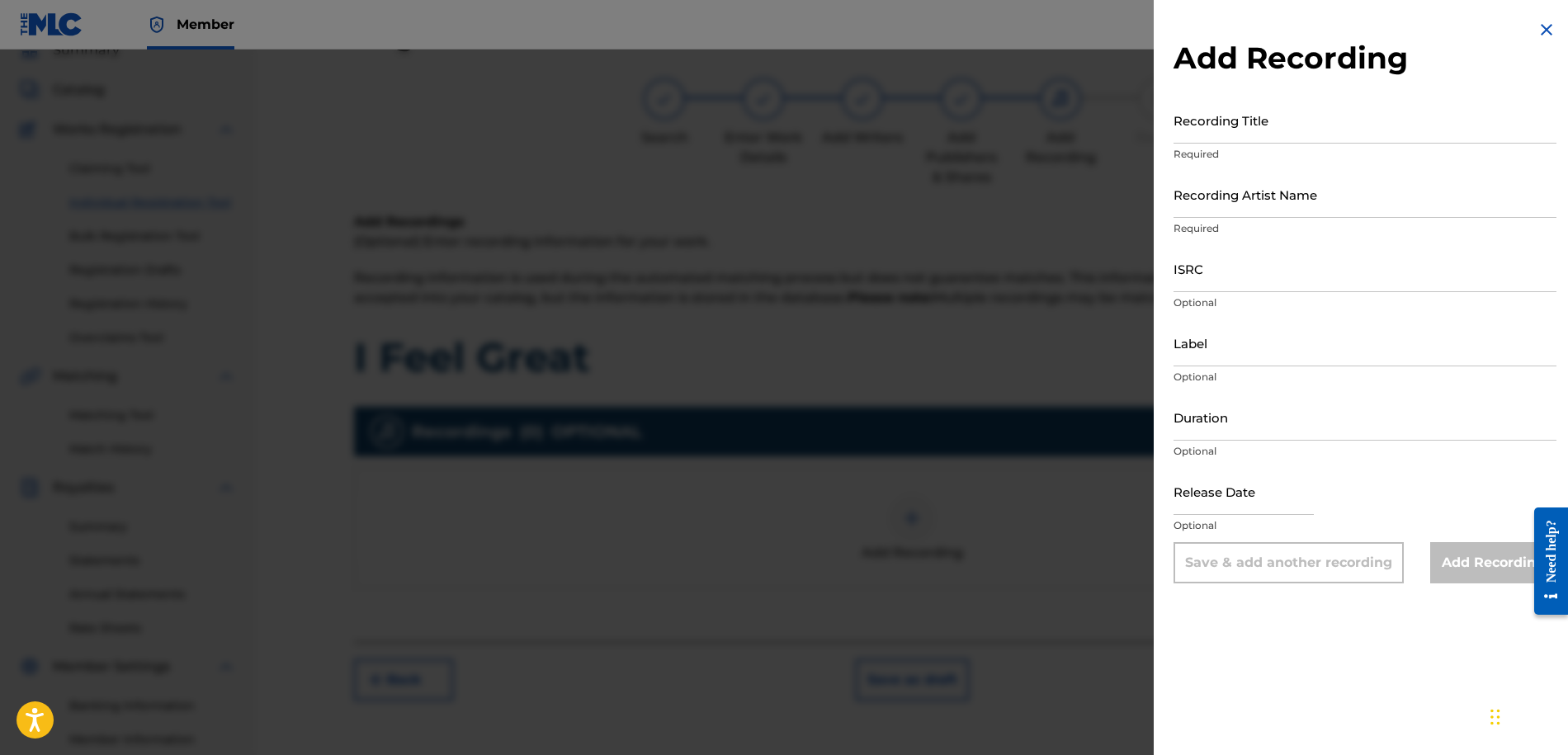
click at [1242, 123] on input "Recording Title" at bounding box center [1364, 120] width 382 height 47
type input "I Feel Great"
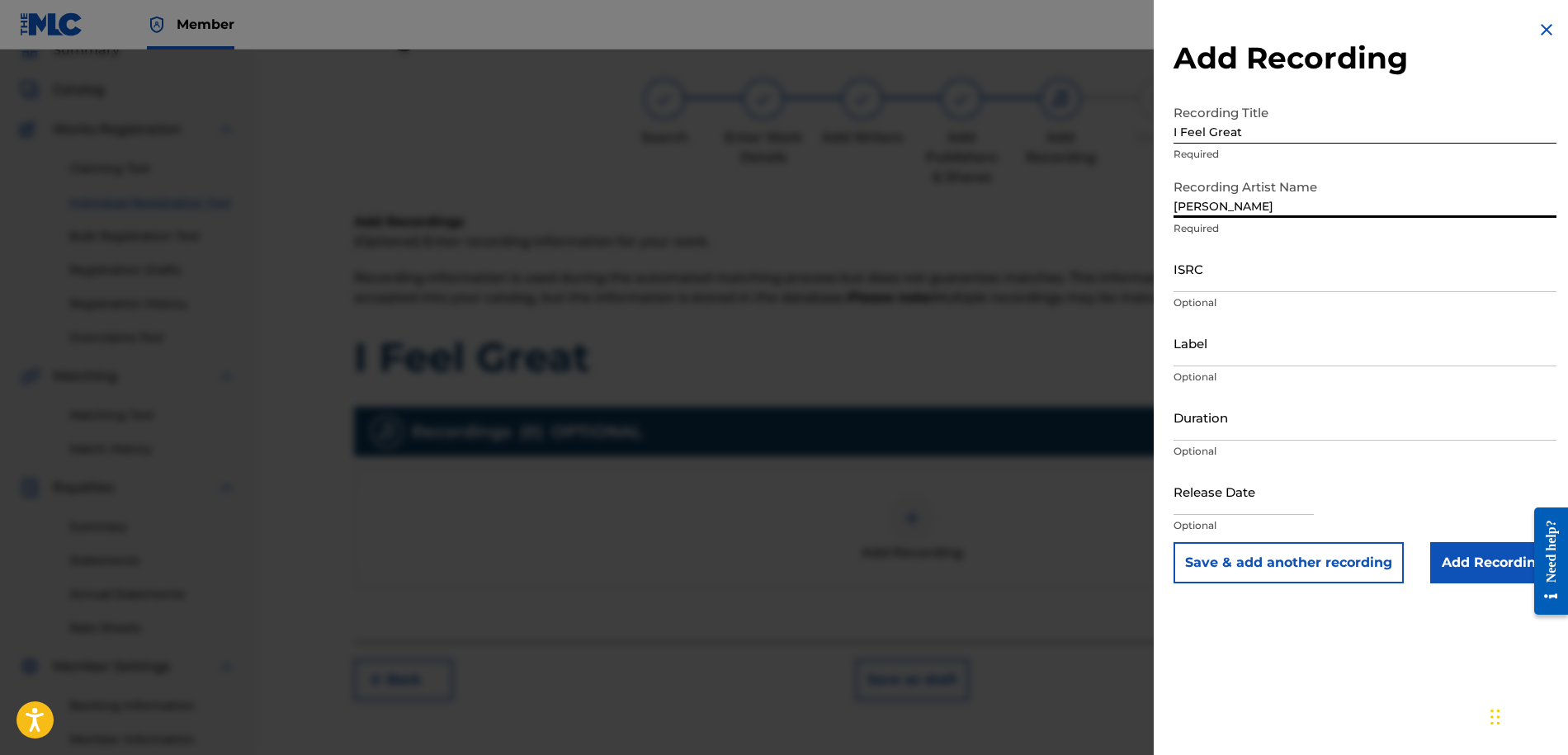
type input "J.Sipp"
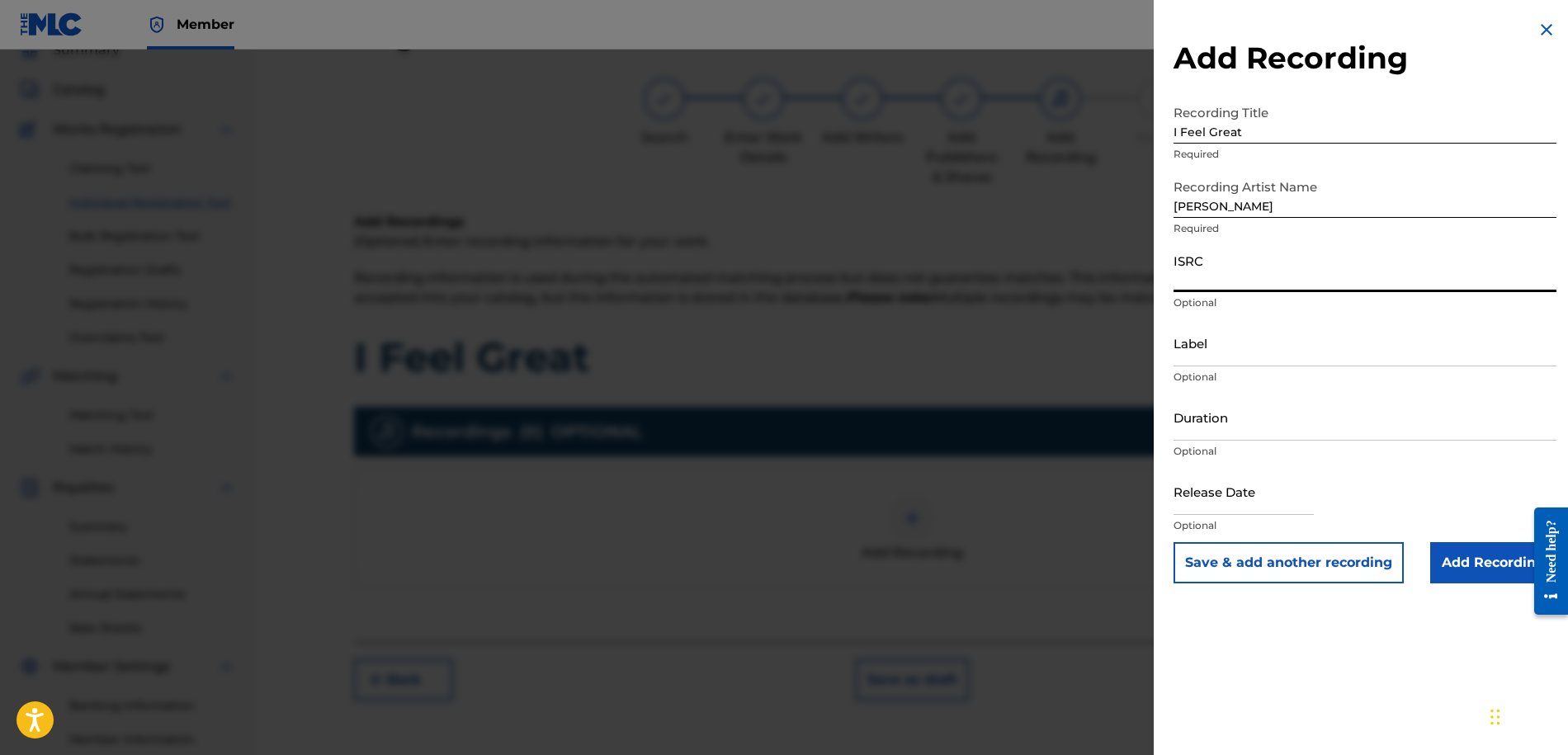
paste input "QZK6N2478006"
type input "QZK6N2478006"
click at [1200, 360] on input "Label" at bounding box center [1364, 343] width 382 height 47
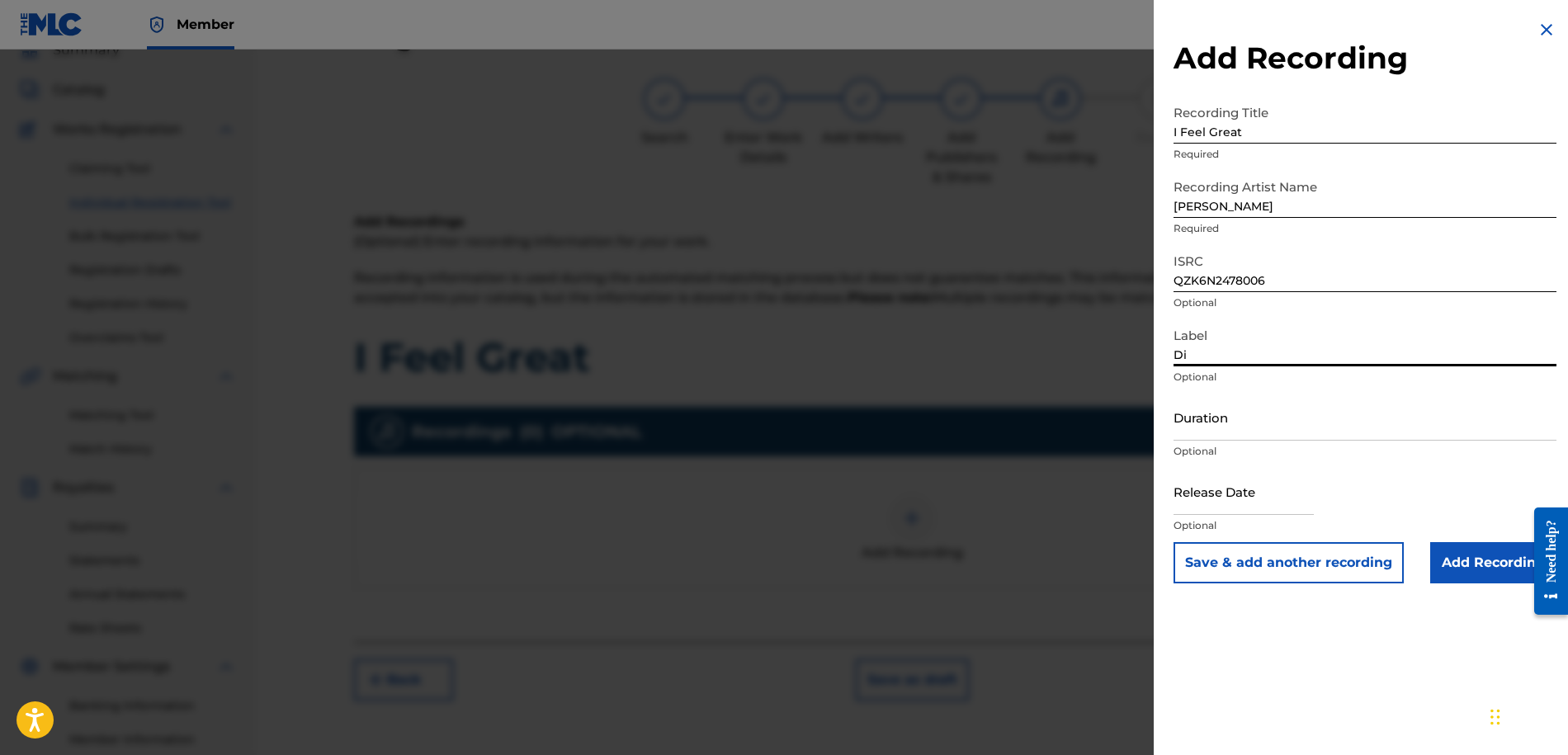
type input "D"
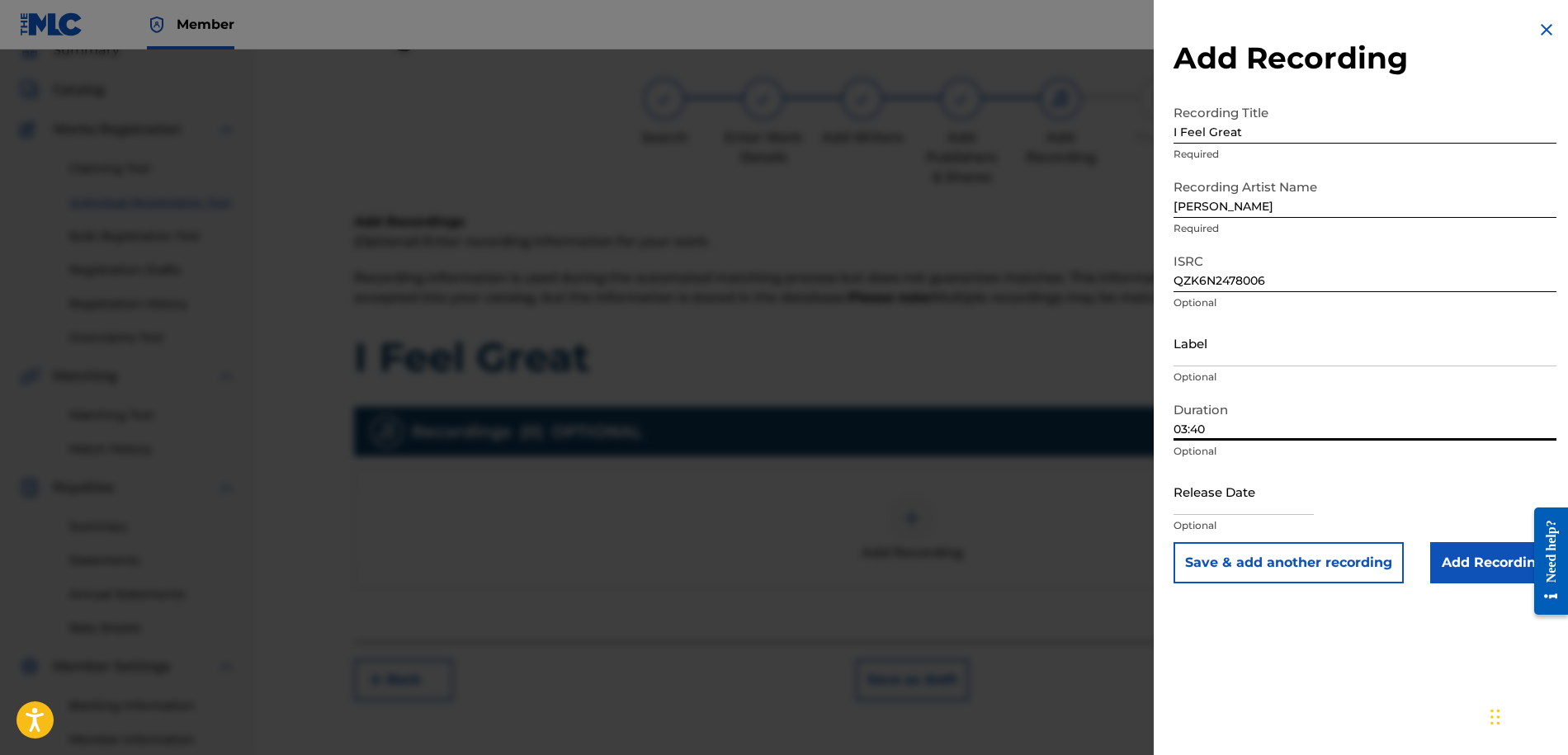
type input "03:40"
select select "8"
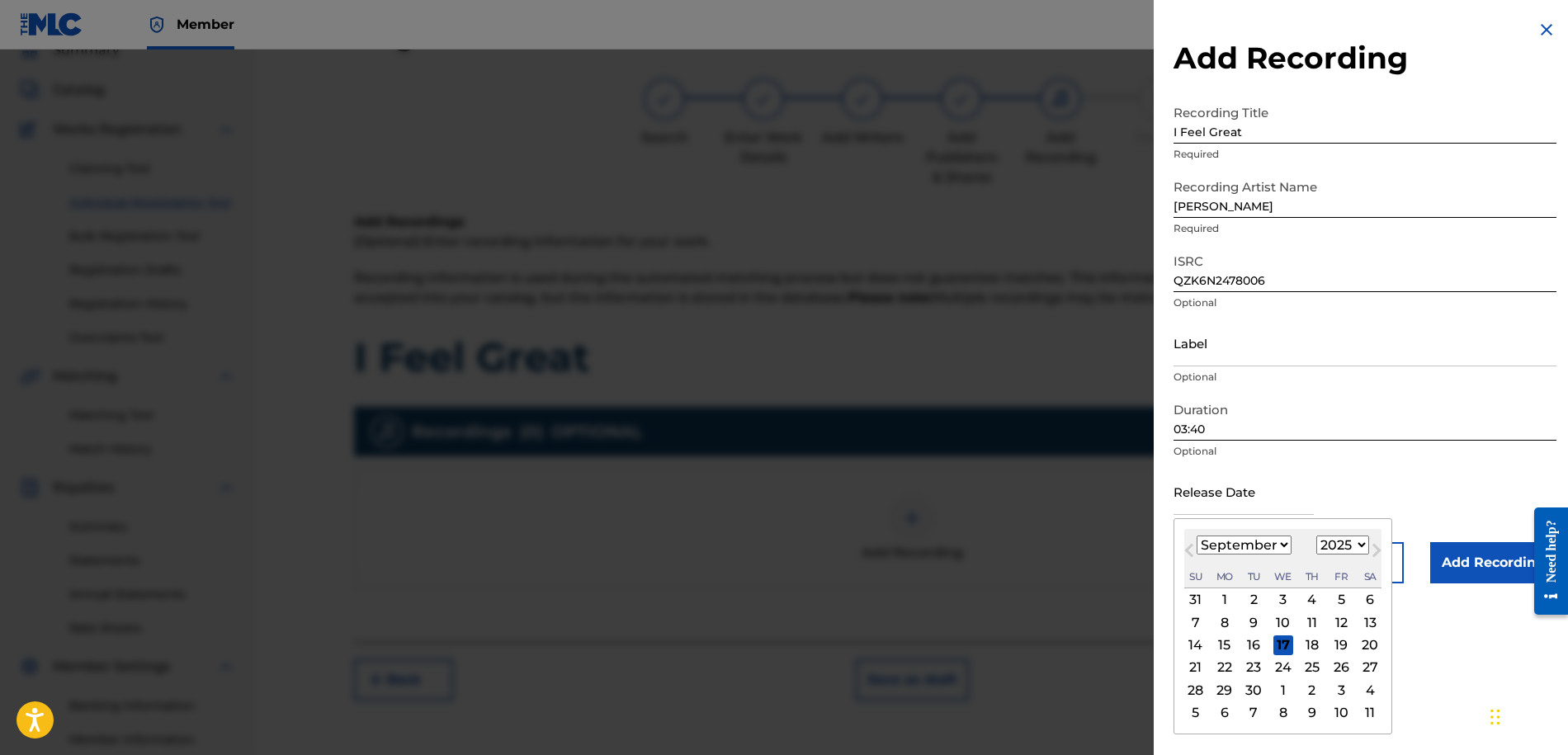
click at [1228, 505] on input "text" at bounding box center [1243, 491] width 140 height 47
select select "2024"
select select "3"
click at [1225, 646] on div "15" at bounding box center [1224, 645] width 20 height 20
type input "April 15 2024"
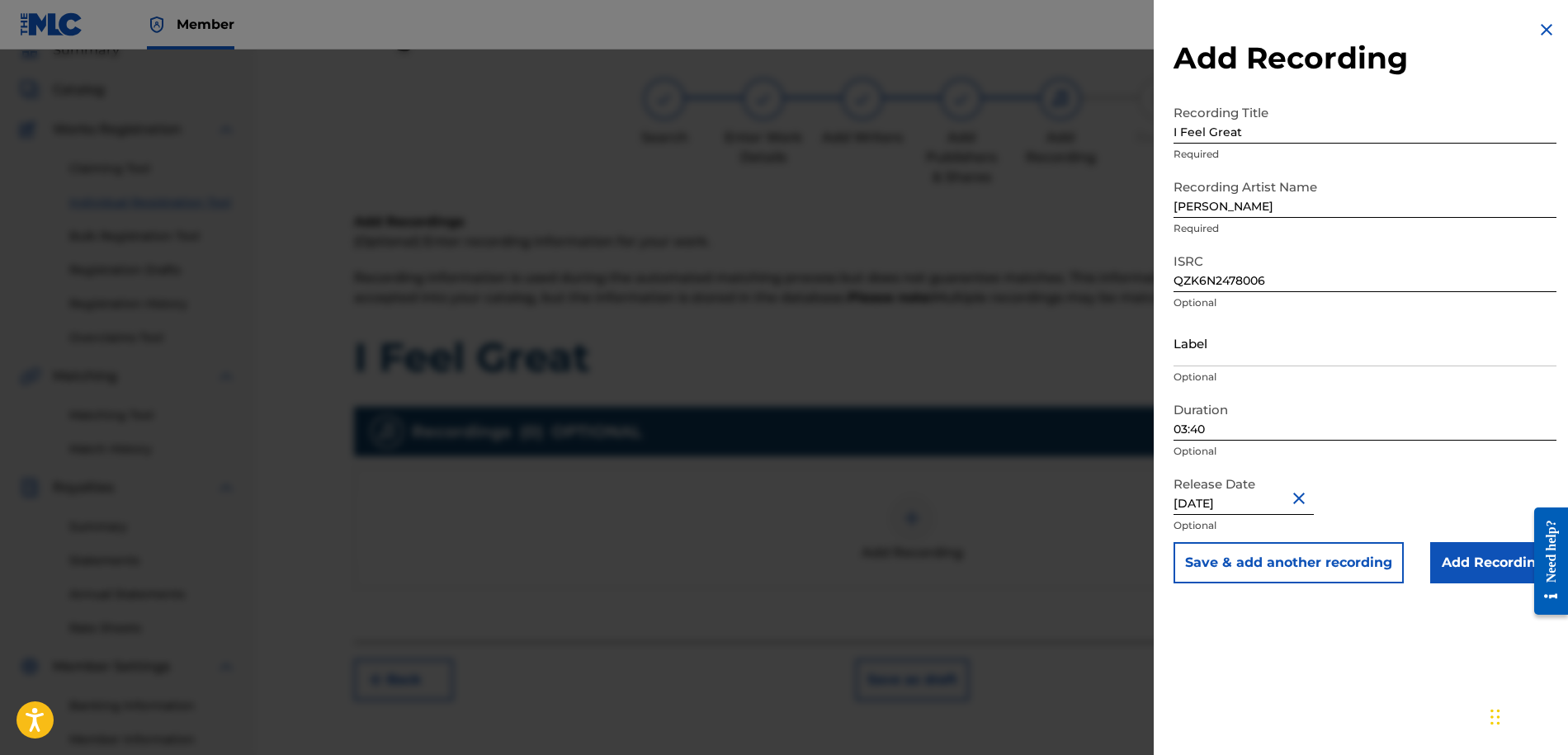
click at [1445, 557] on input "Add Recording" at bounding box center [1493, 563] width 126 height 41
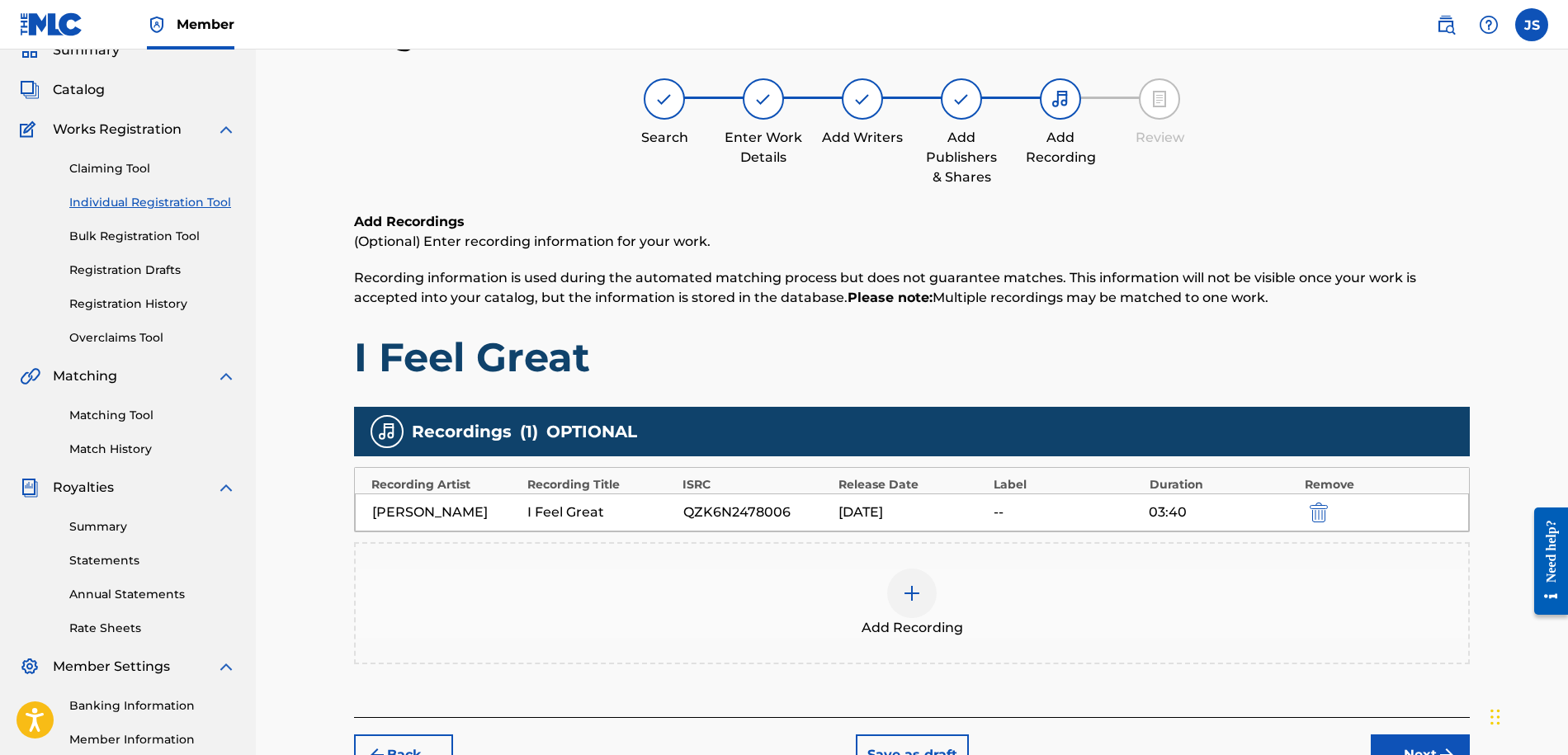
click at [1414, 739] on button "Next" at bounding box center [1420, 755] width 99 height 41
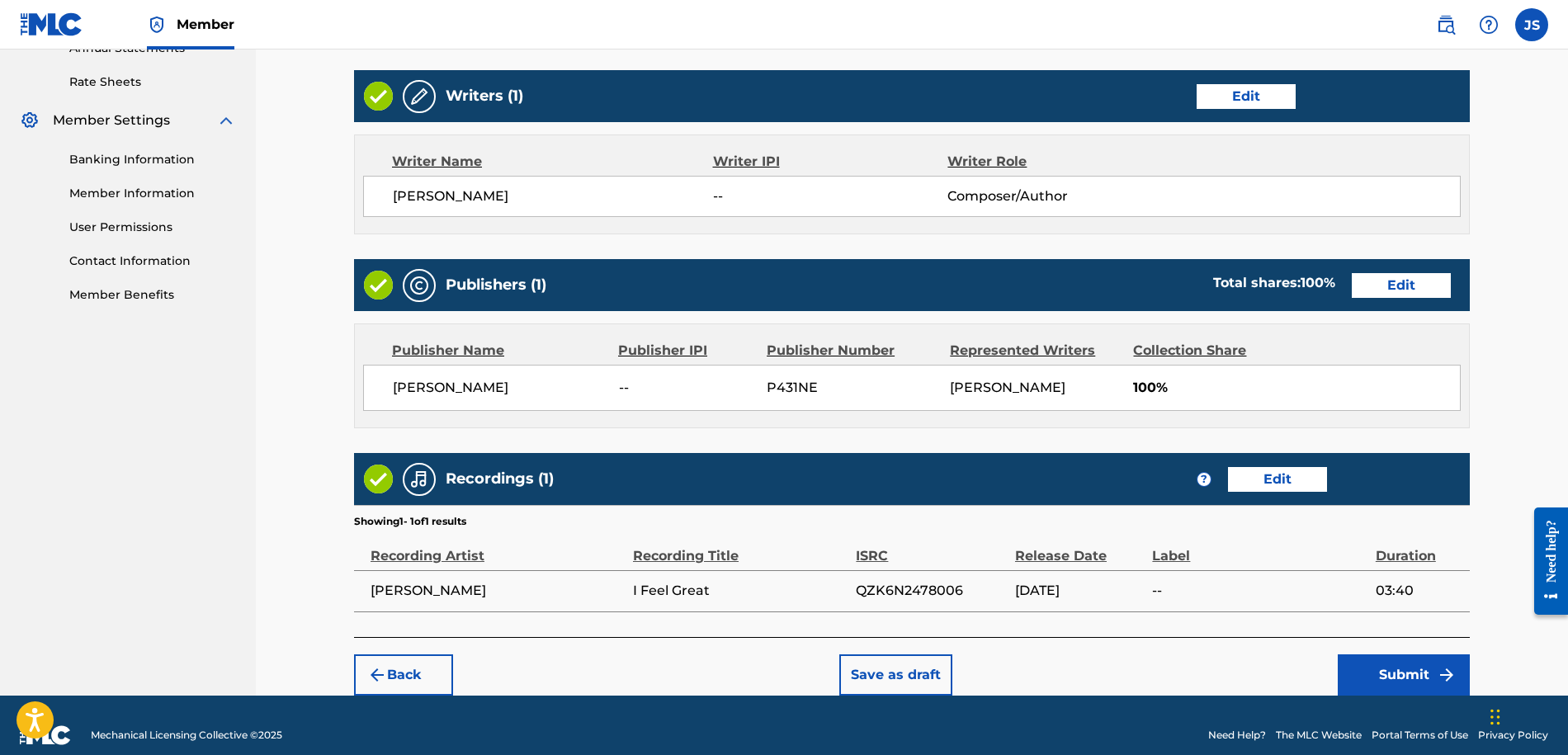
scroll to position [640, 0]
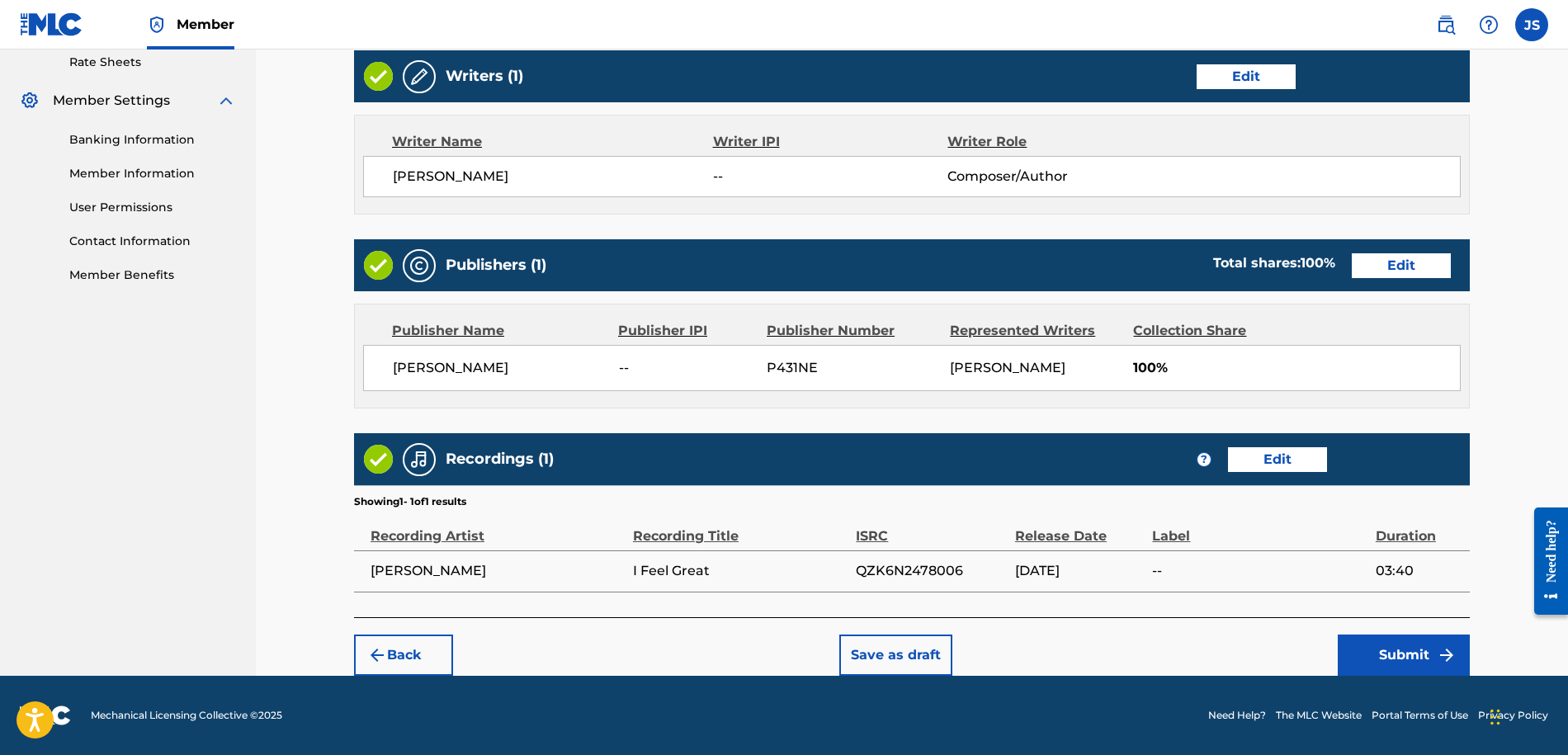
click at [1365, 646] on button "Submit" at bounding box center [1402, 655] width 132 height 41
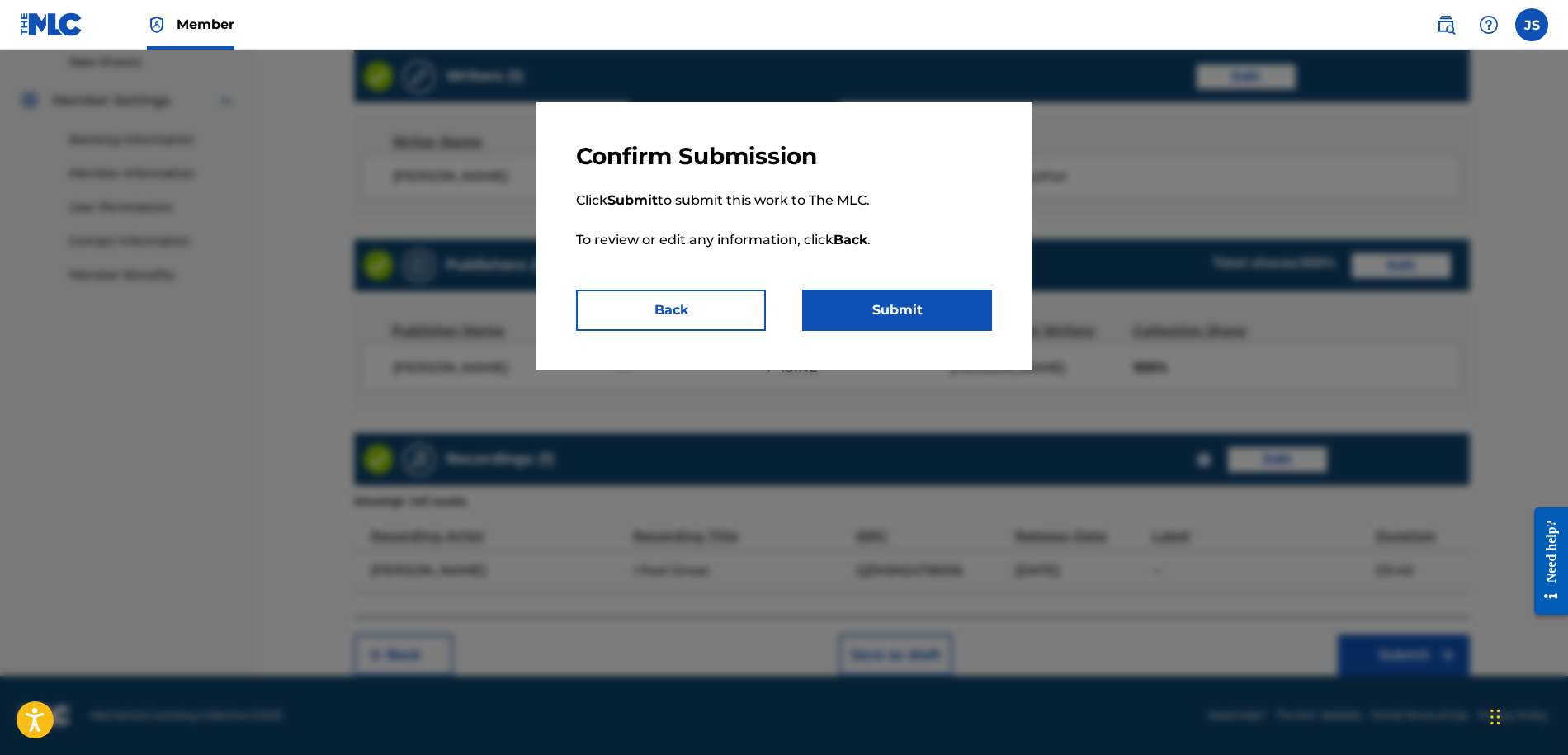
click at [948, 314] on button "Submit" at bounding box center [897, 310] width 190 height 41
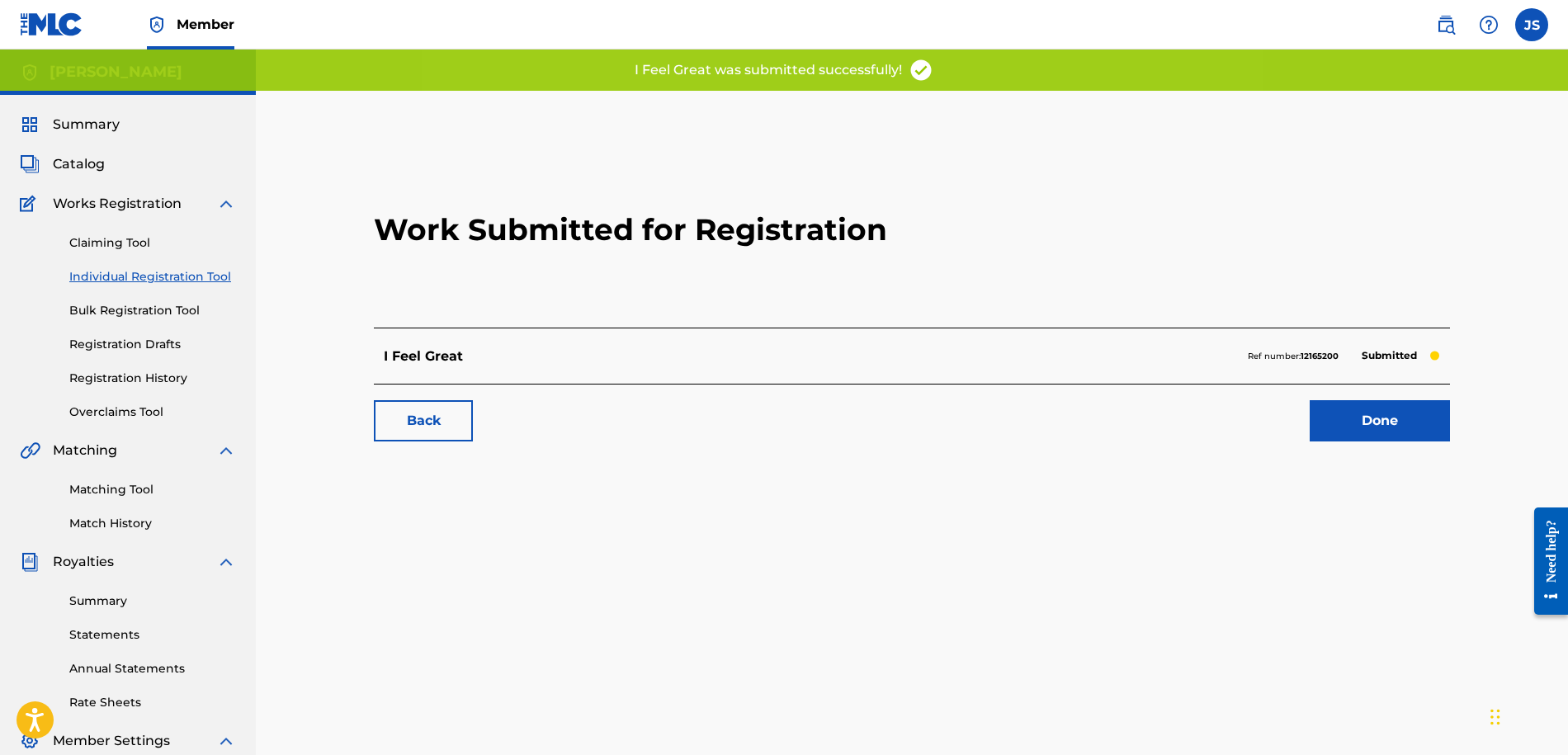
click at [1414, 427] on link "Done" at bounding box center [1379, 421] width 140 height 41
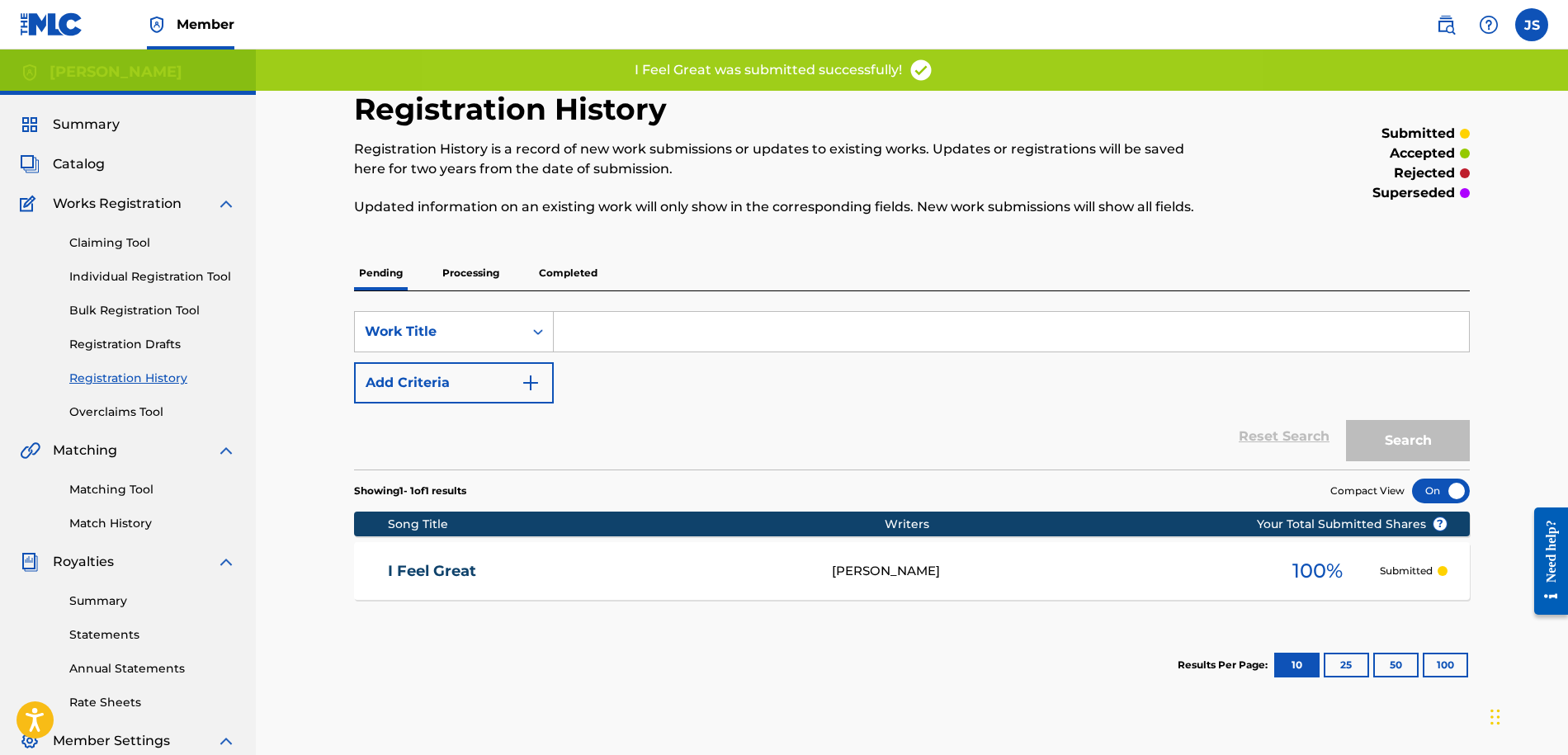
click at [893, 560] on div "I Feel Great Jonathan sipp 100 % Submitted" at bounding box center [911, 571] width 1115 height 58
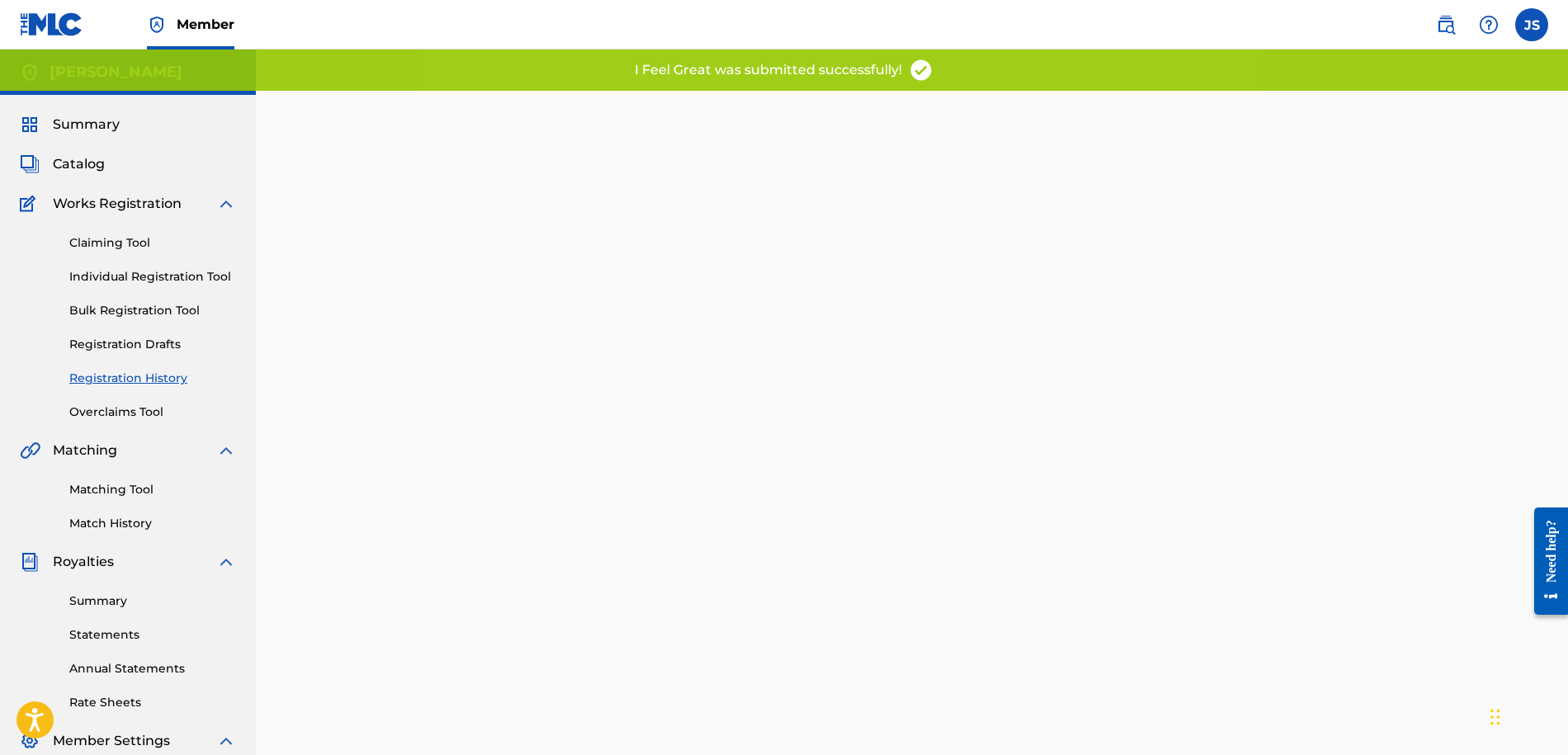
click at [893, 560] on div at bounding box center [911, 517] width 1155 height 853
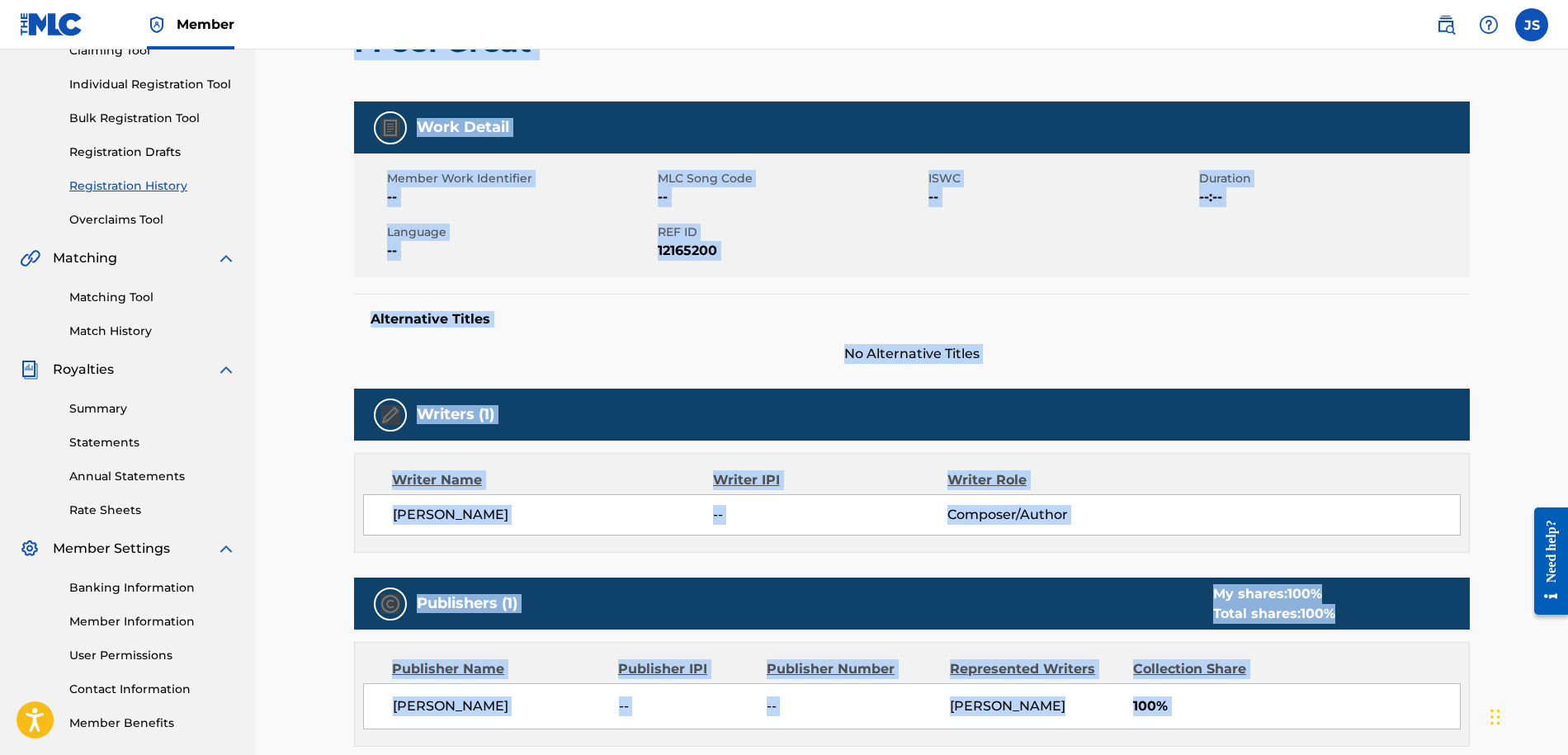
scroll to position [44, 0]
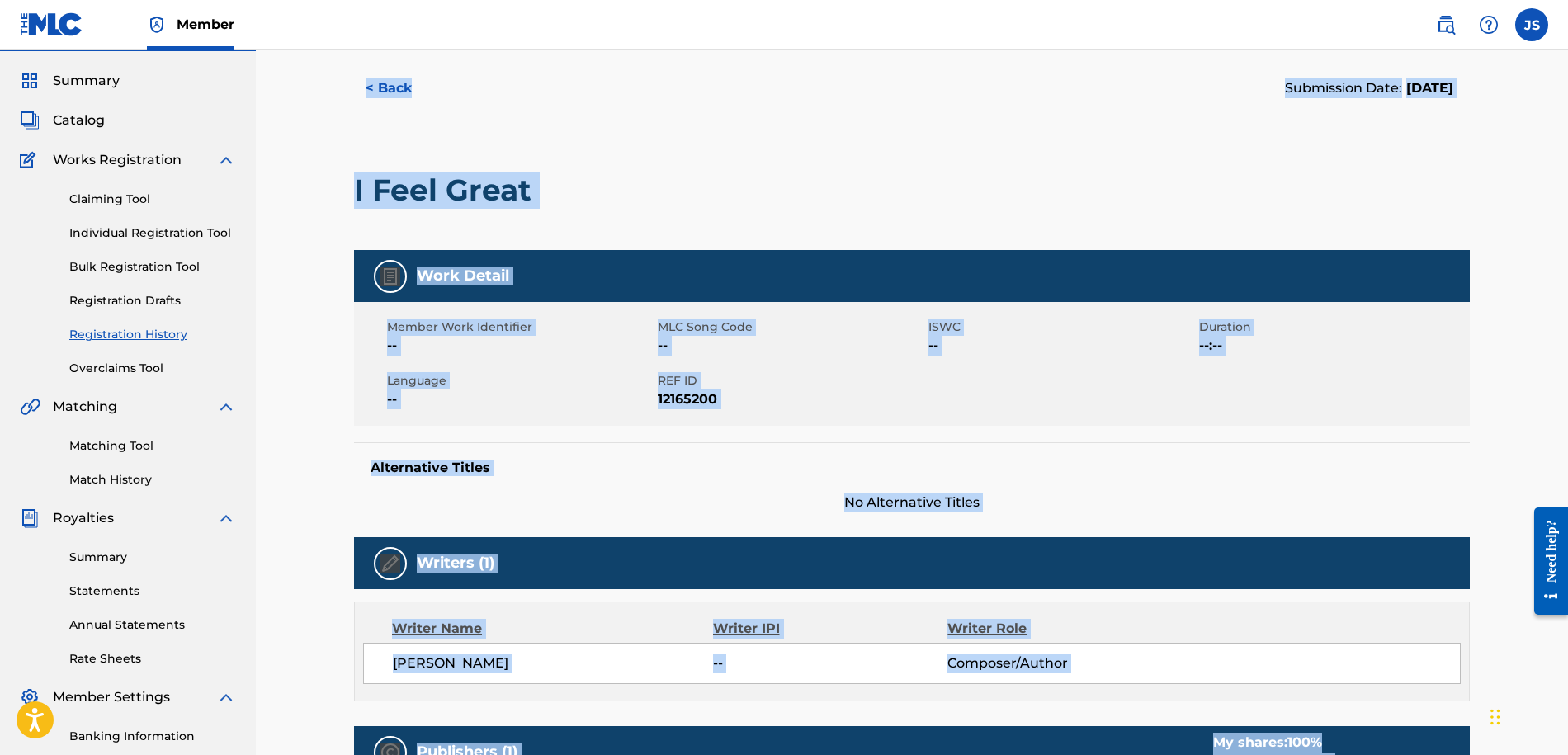
click at [131, 370] on link "Overclaims Tool" at bounding box center [152, 368] width 166 height 17
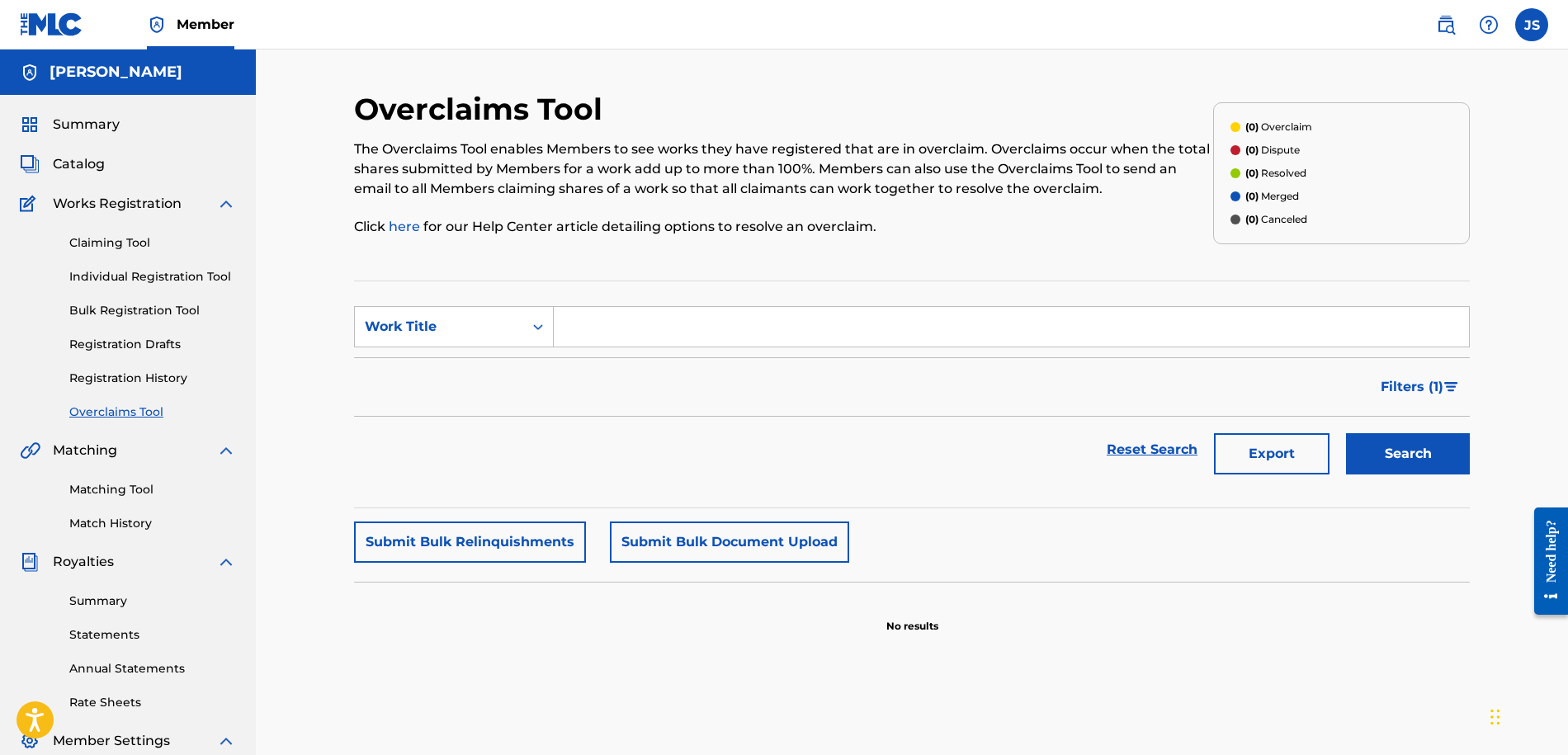
click at [738, 322] on input "Search Form" at bounding box center [1011, 327] width 915 height 40
click at [462, 343] on div "Work Title" at bounding box center [454, 327] width 200 height 41
click at [593, 335] on input "Search Form" at bounding box center [1011, 327] width 915 height 40
type input "I feel great"
click at [1407, 454] on button "Search" at bounding box center [1407, 454] width 123 height 41
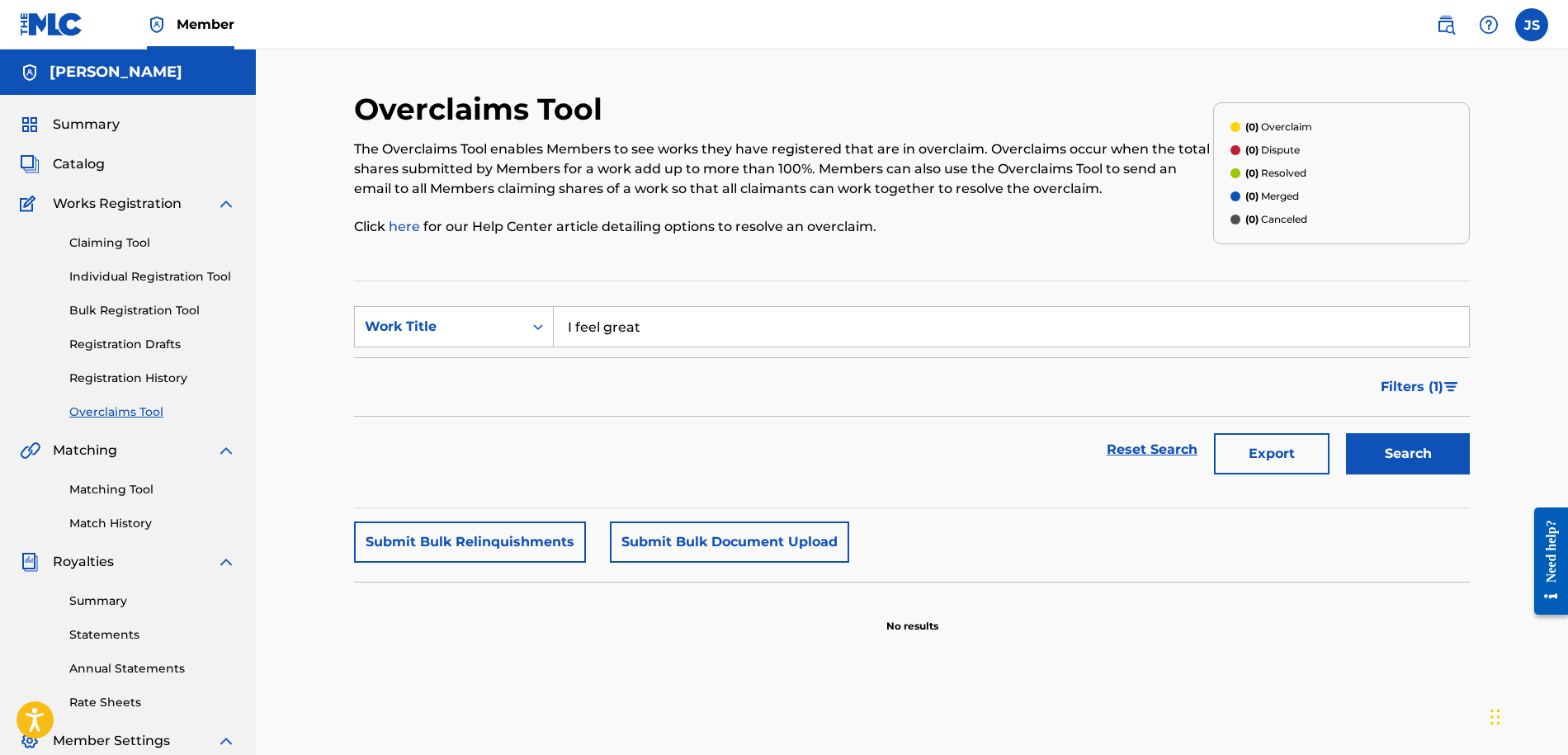
click at [121, 527] on link "Match History" at bounding box center [152, 523] width 166 height 17
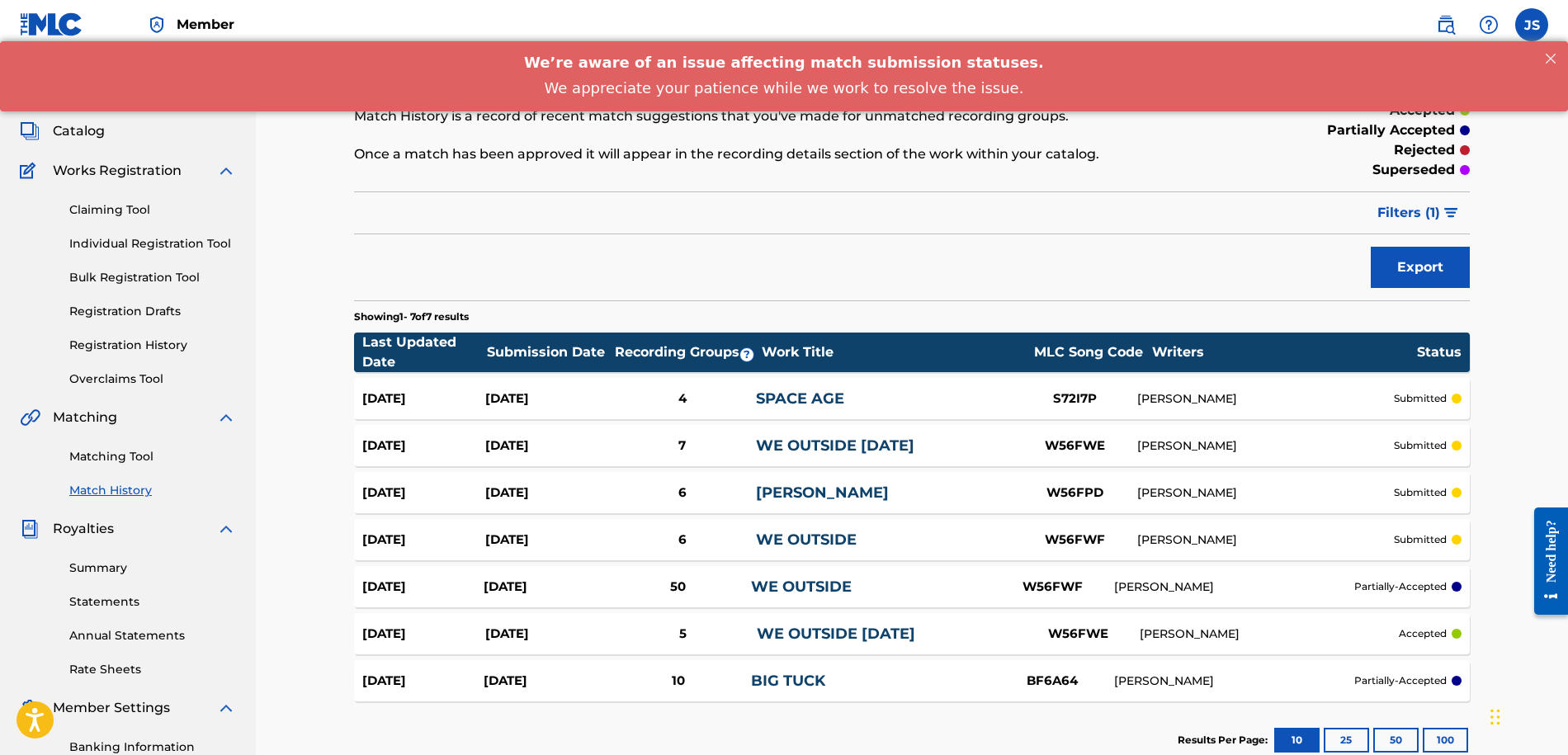
scroll to position [43, 0]
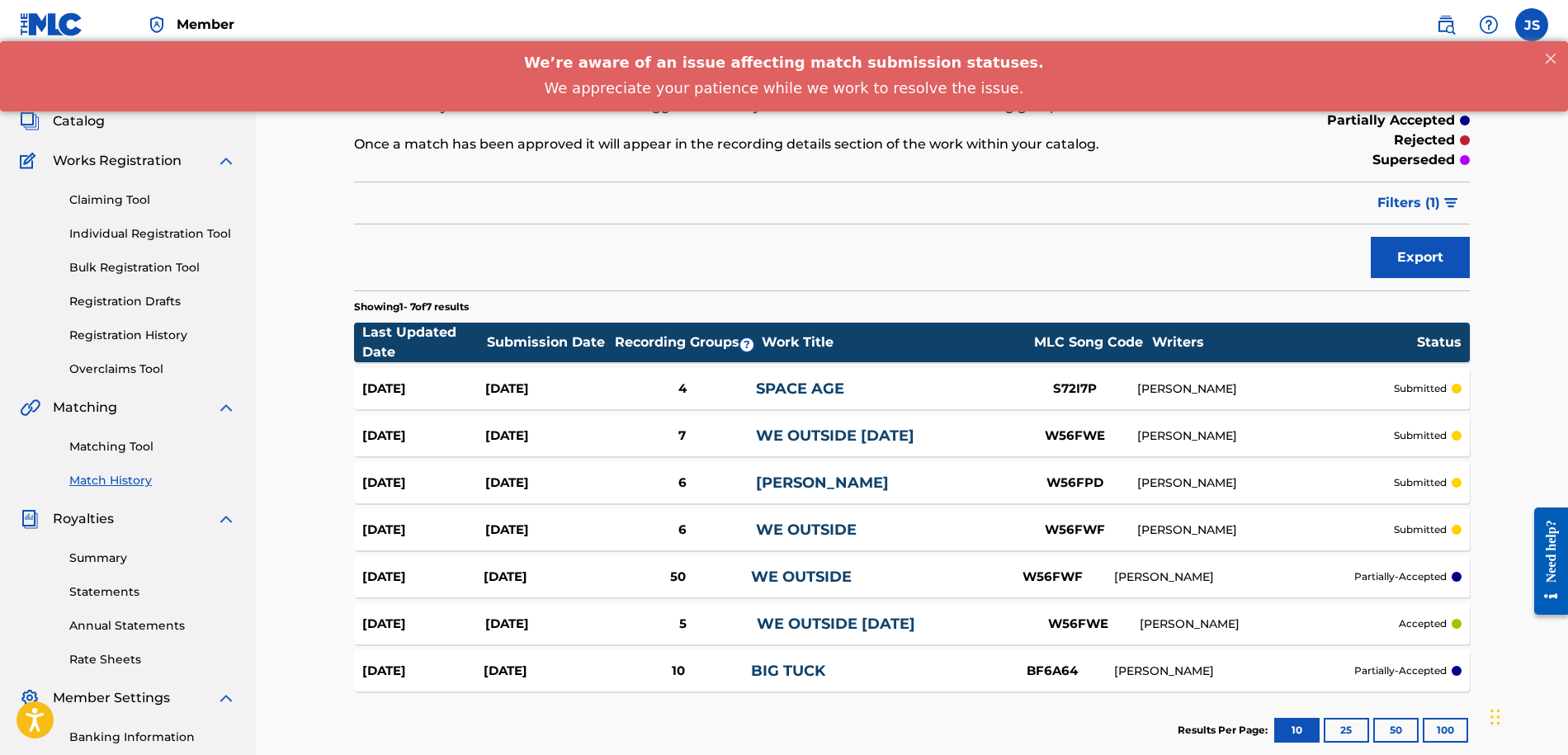
click at [736, 572] on div "50" at bounding box center [677, 577] width 146 height 19
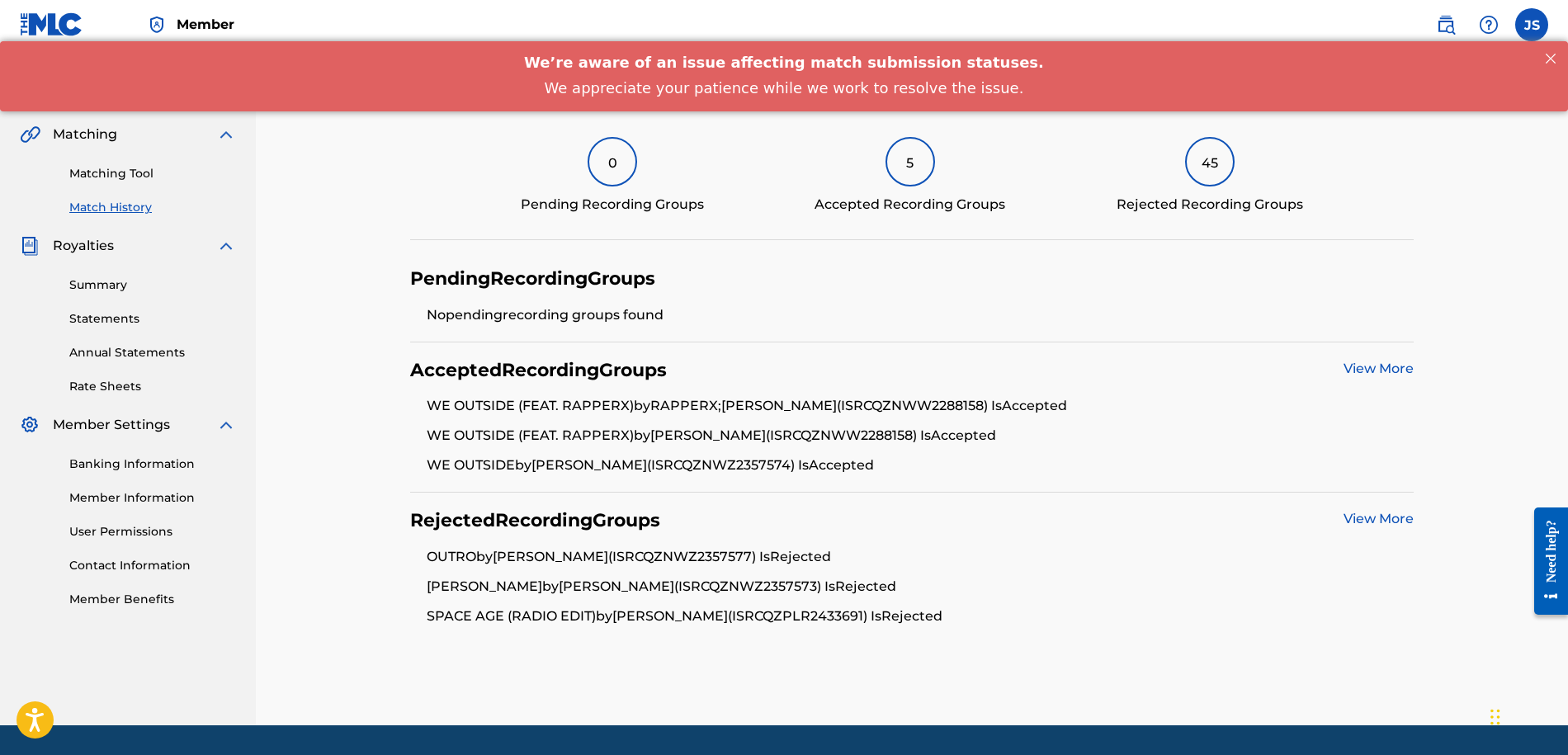
scroll to position [354, 0]
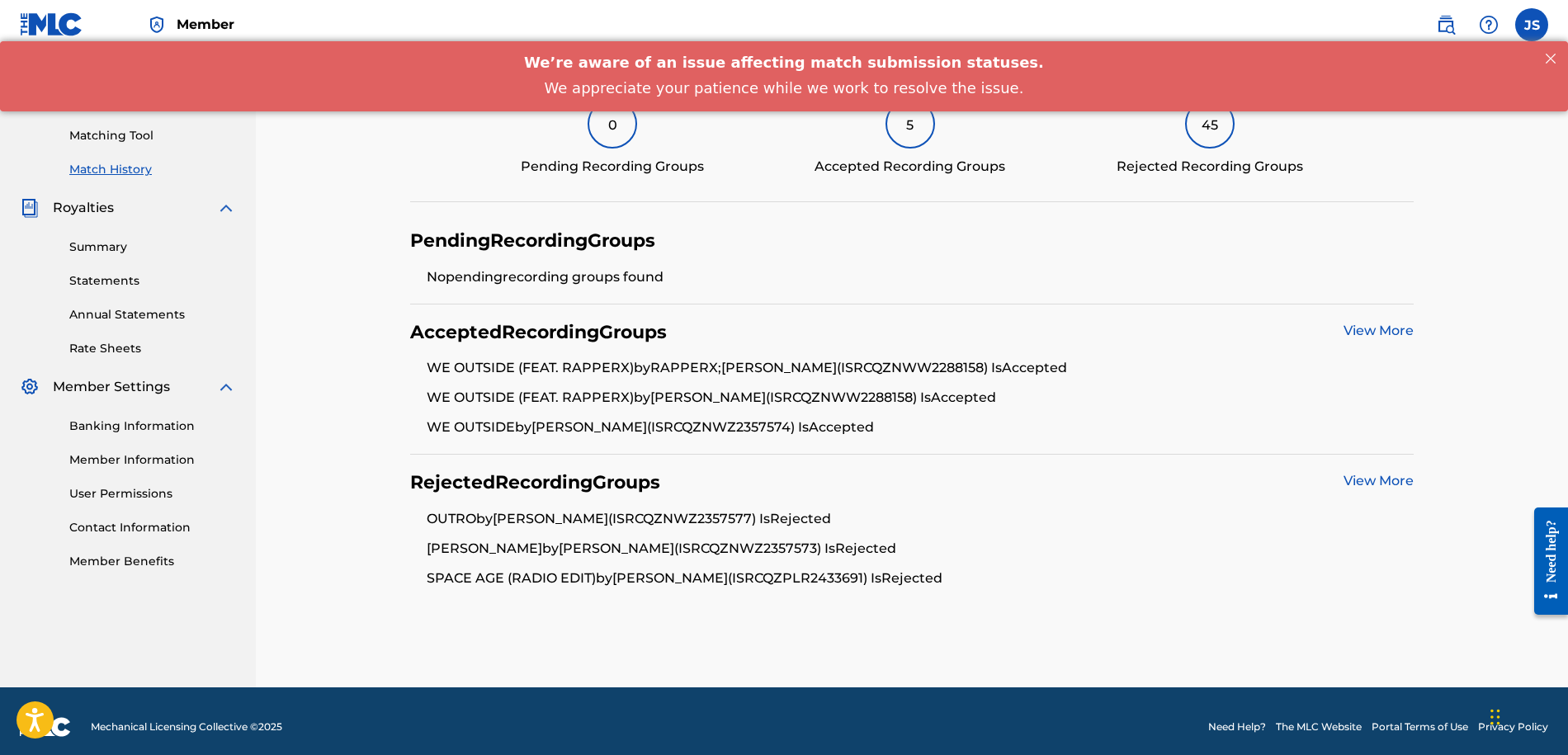
click at [1349, 329] on link "View More" at bounding box center [1378, 330] width 70 height 16
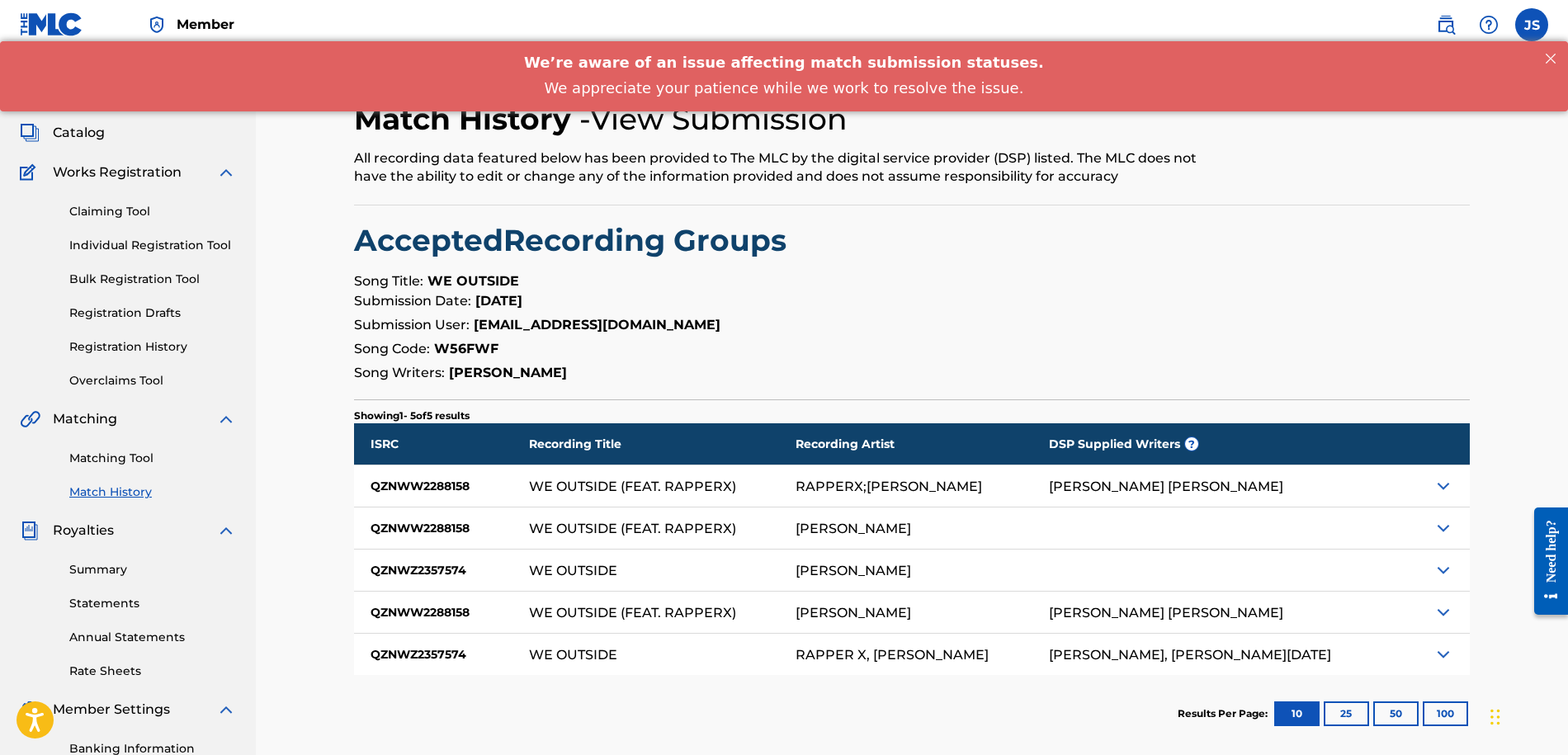
scroll to position [123, 0]
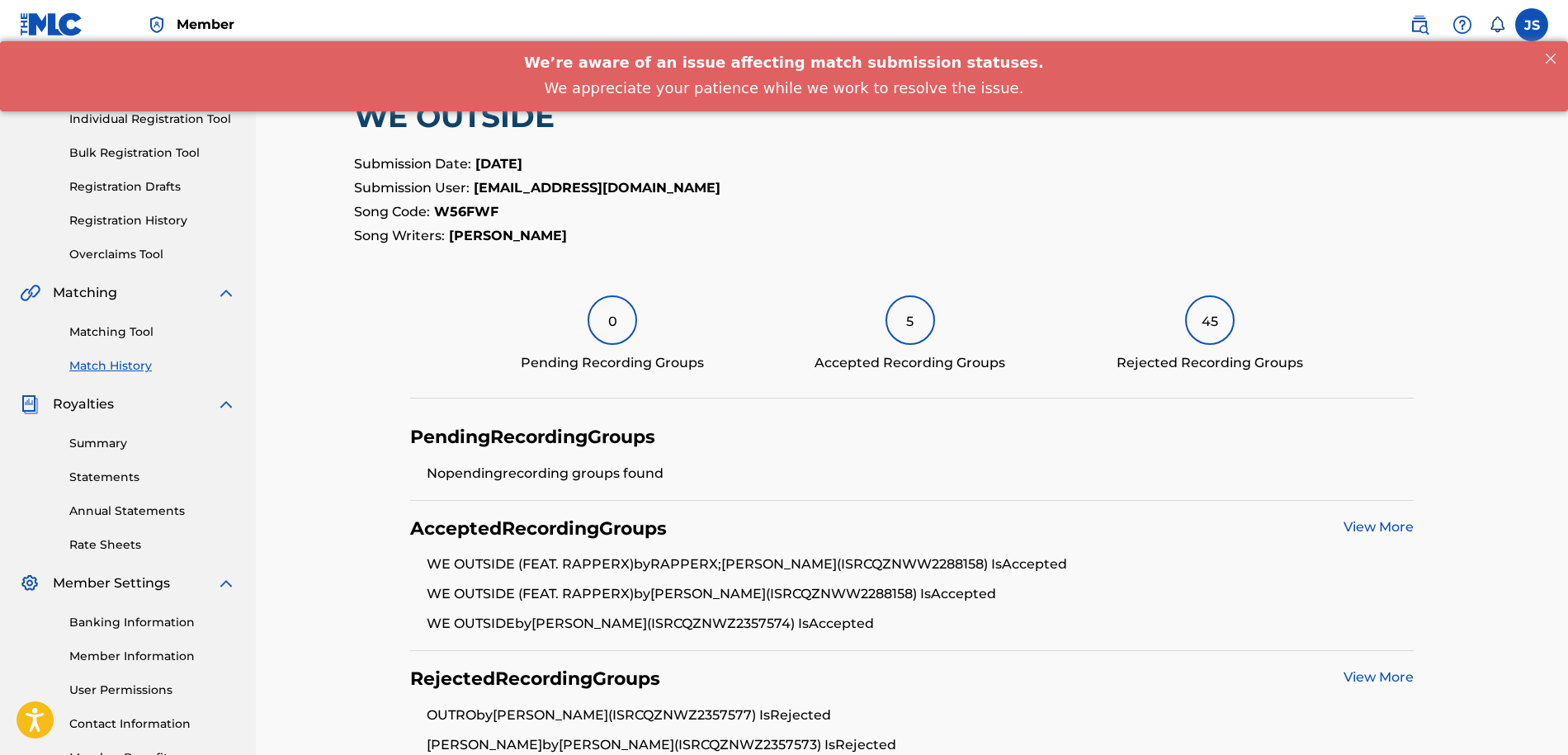
scroll to position [235, 0]
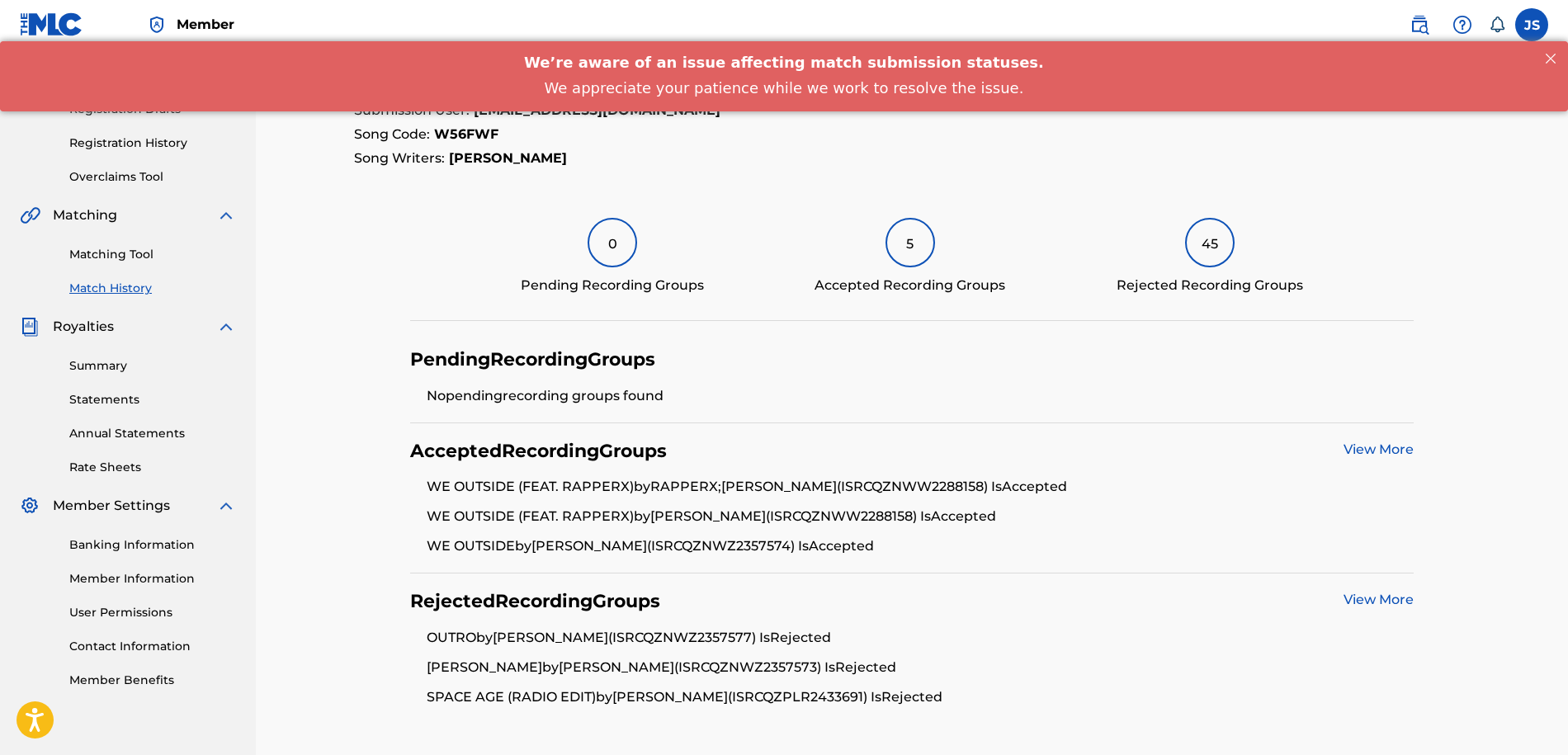
click at [1360, 592] on link "View More" at bounding box center [1378, 599] width 70 height 16
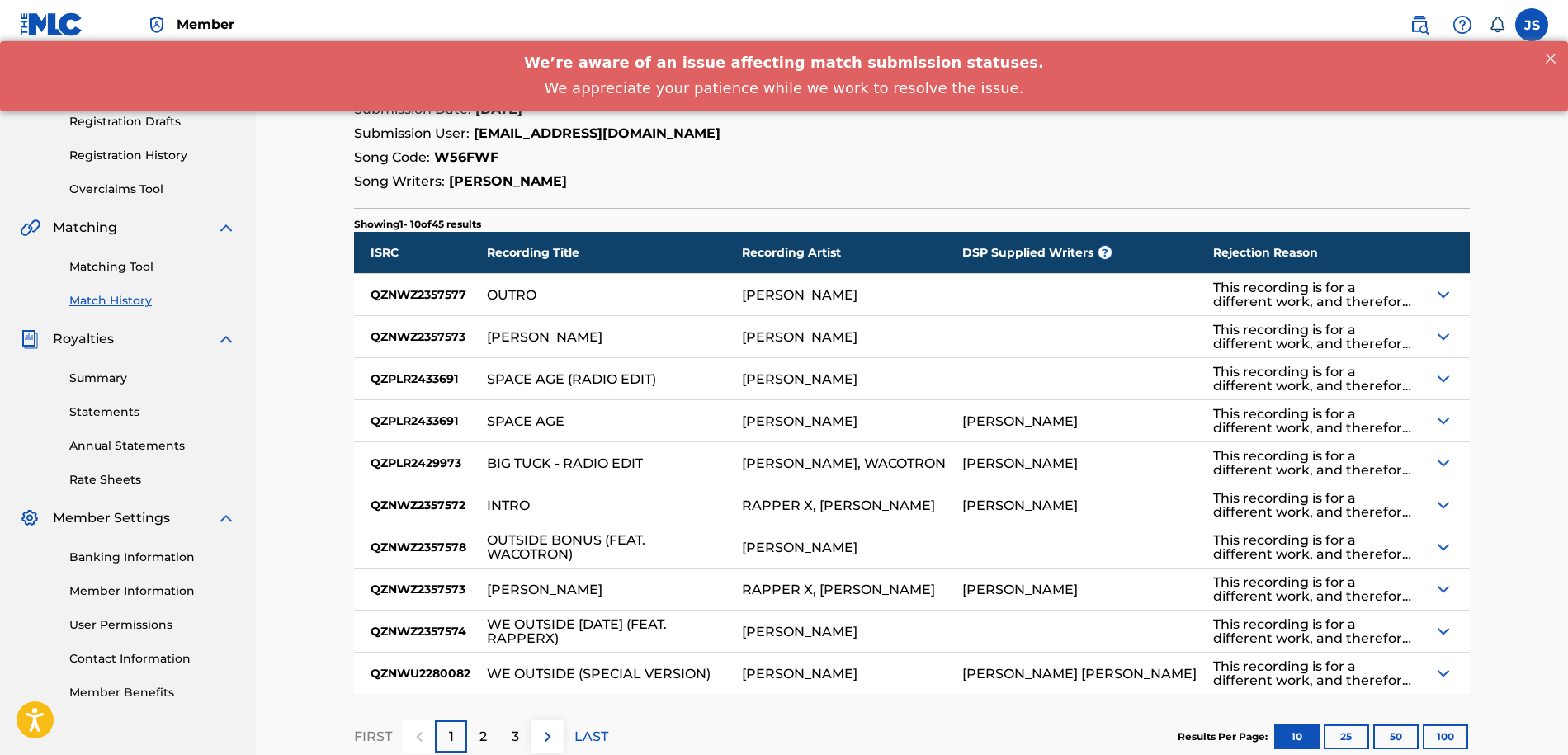
scroll to position [62, 0]
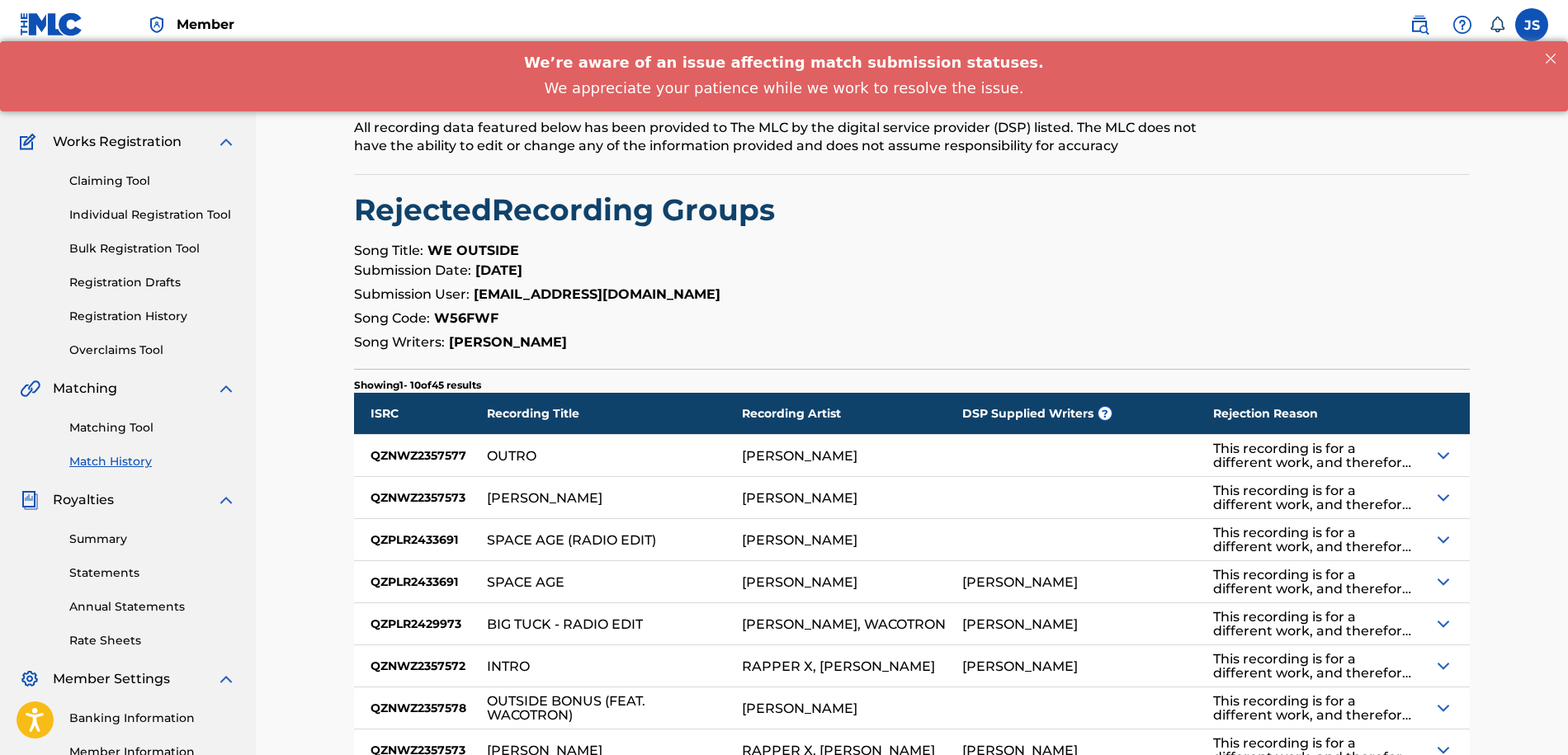
click at [128, 429] on link "Matching Tool" at bounding box center [152, 427] width 166 height 17
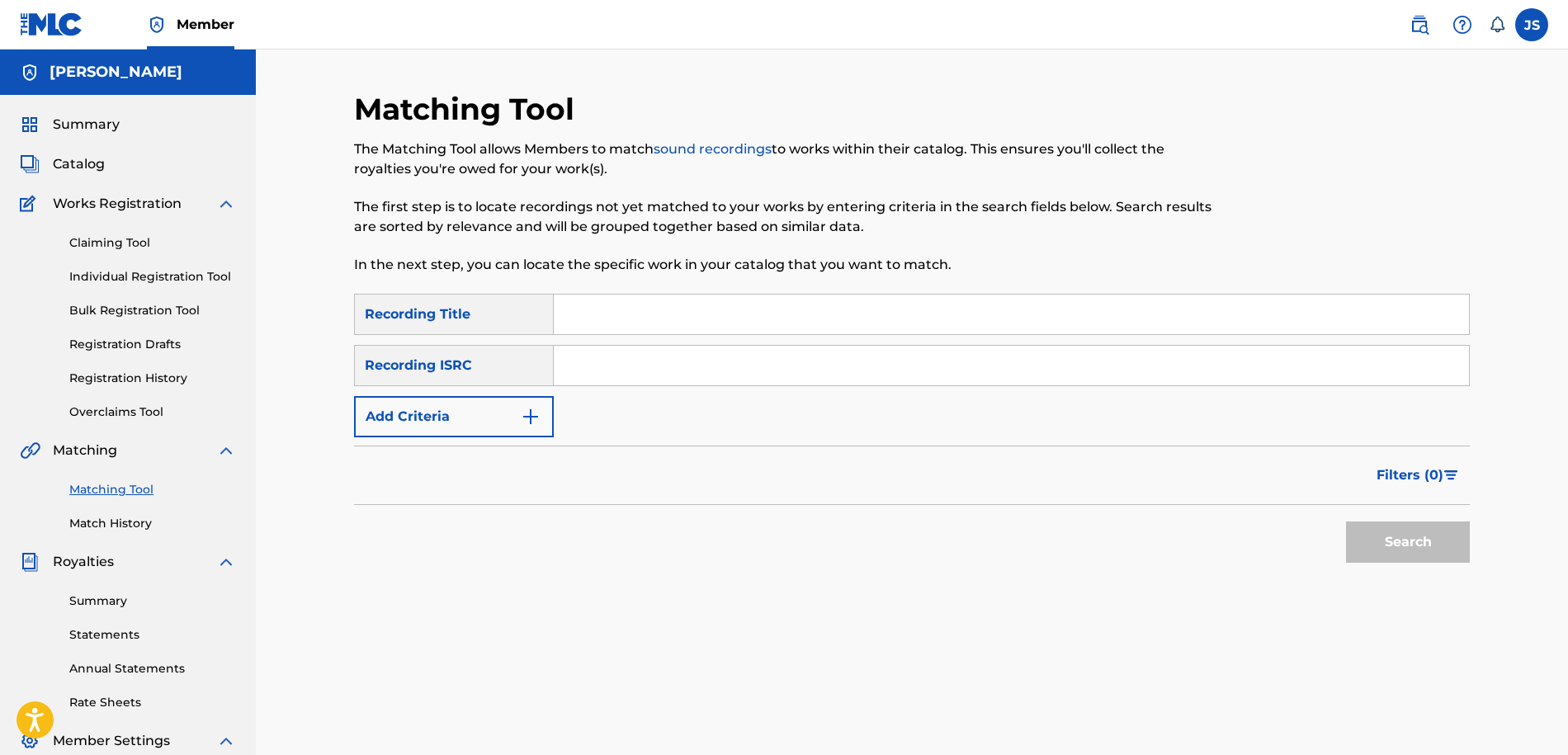
click at [123, 516] on link "Match History" at bounding box center [152, 523] width 166 height 17
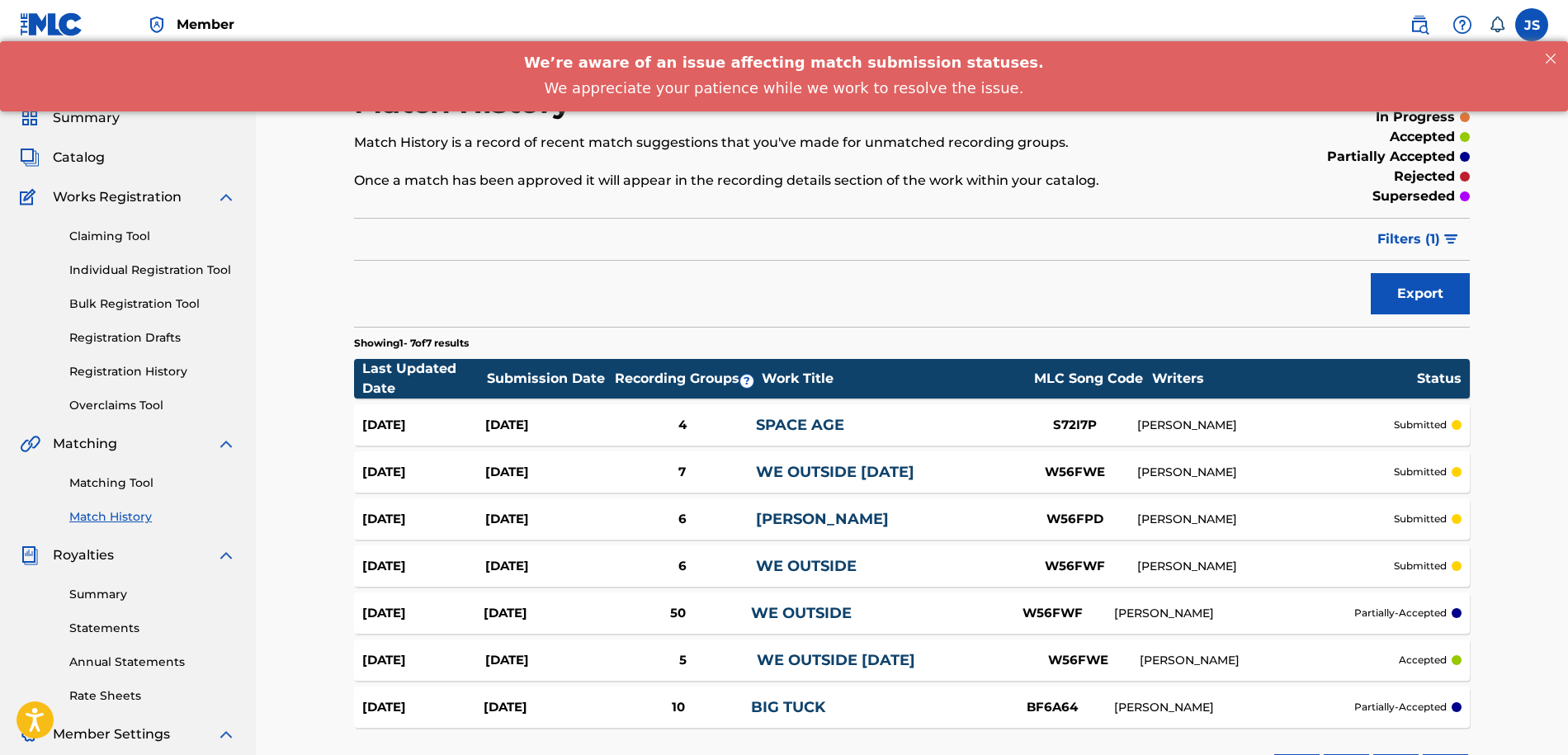
scroll to position [10, 0]
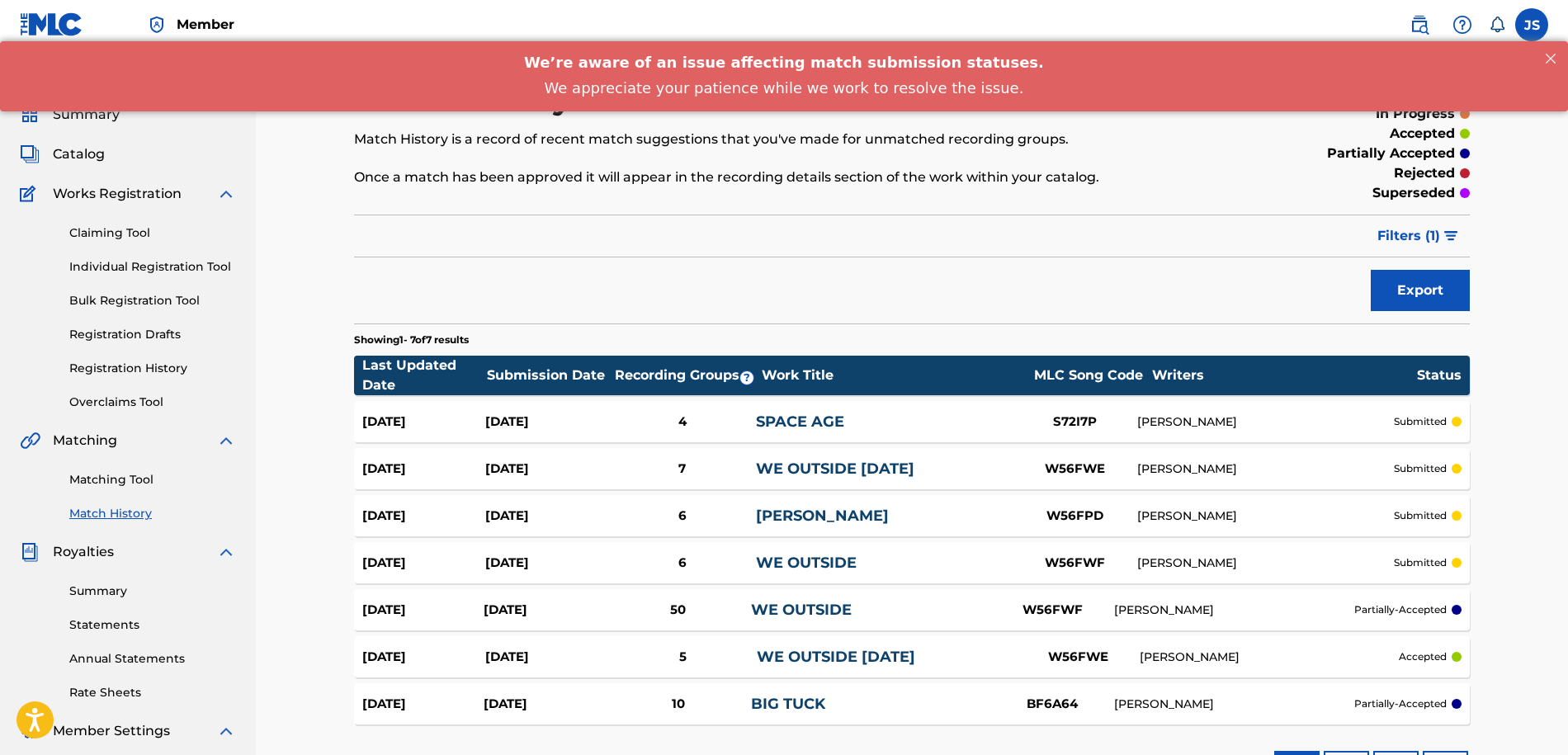
click at [993, 618] on div "W56FWF" at bounding box center [1051, 610] width 123 height 19
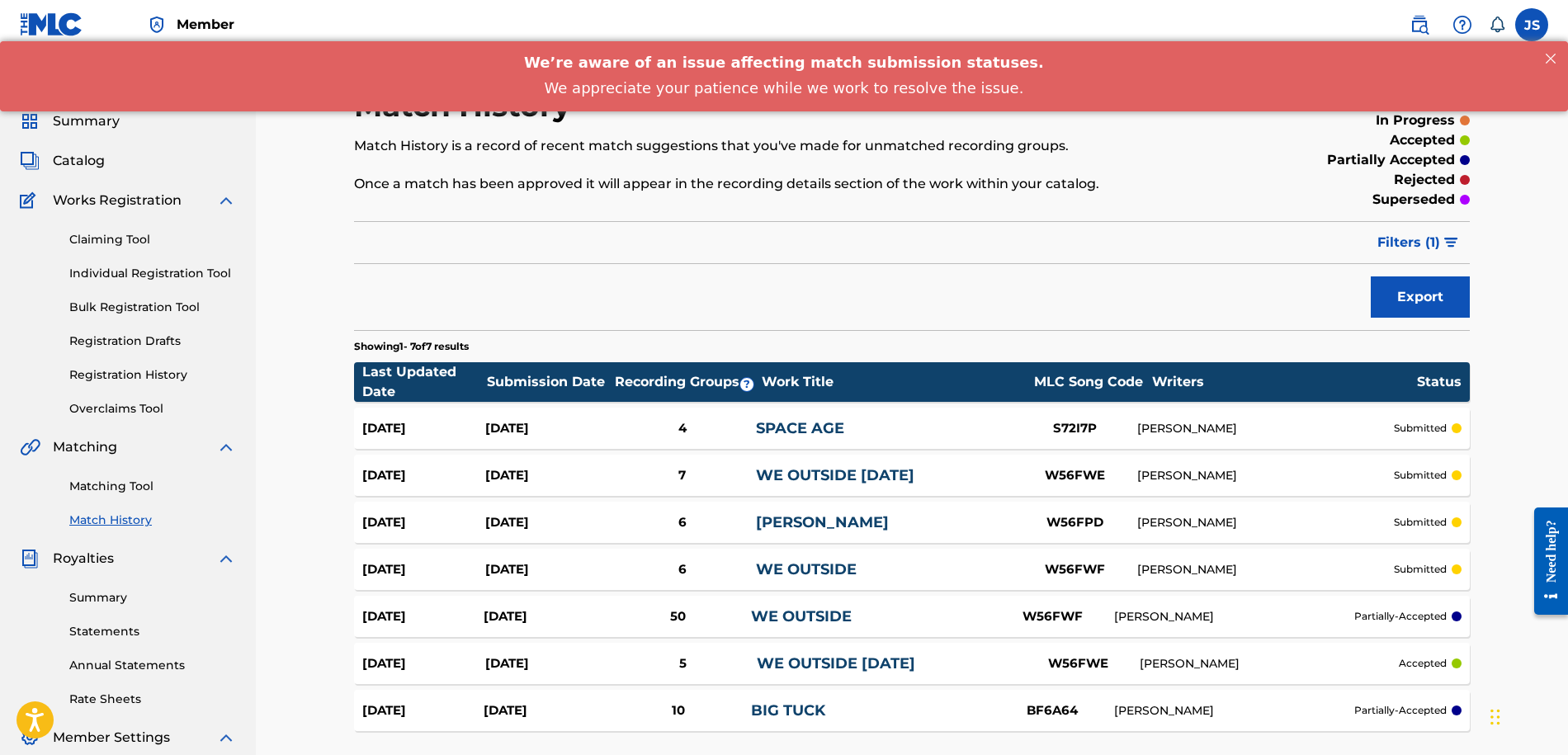
scroll to position [11, 0]
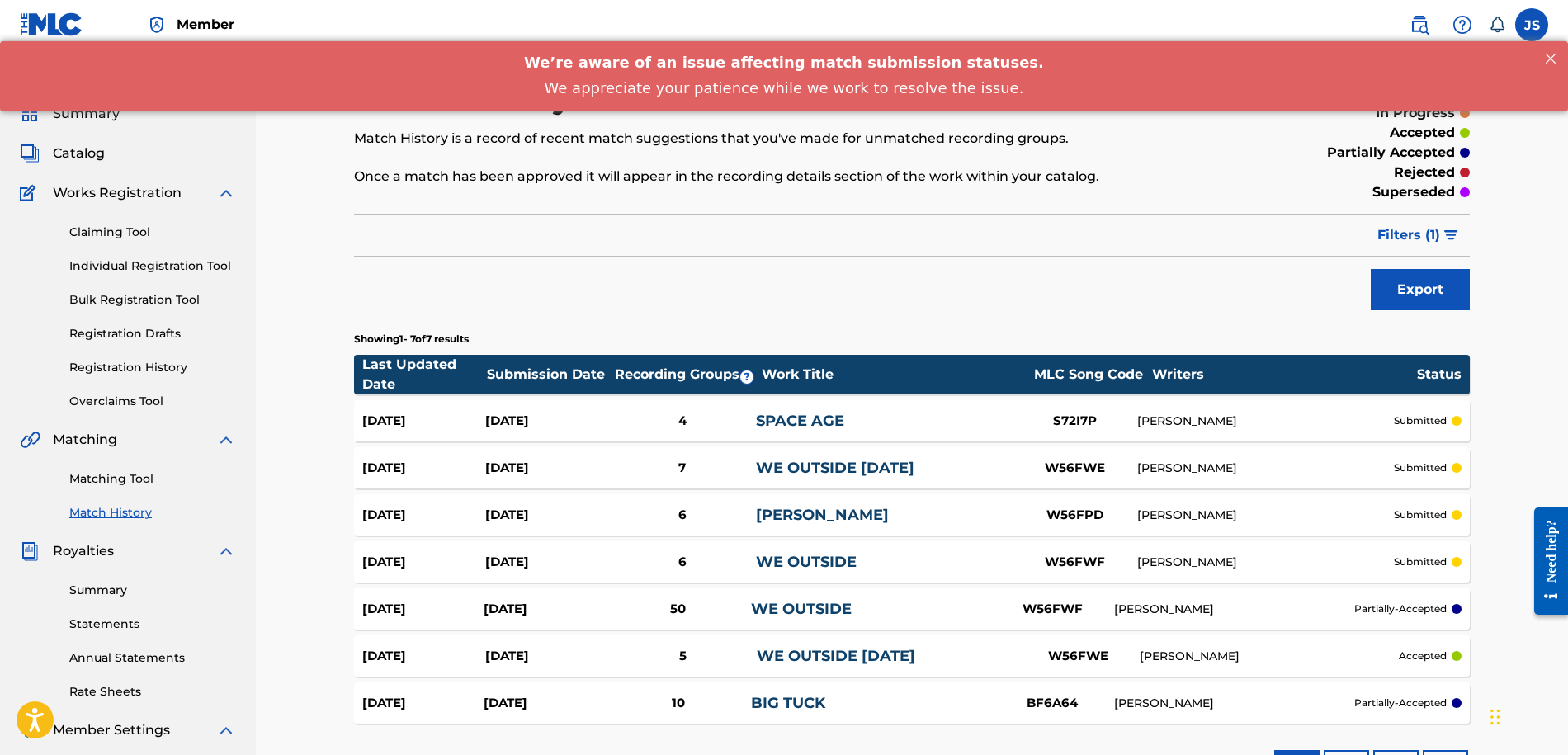
click at [146, 363] on link "Registration History" at bounding box center [152, 368] width 166 height 17
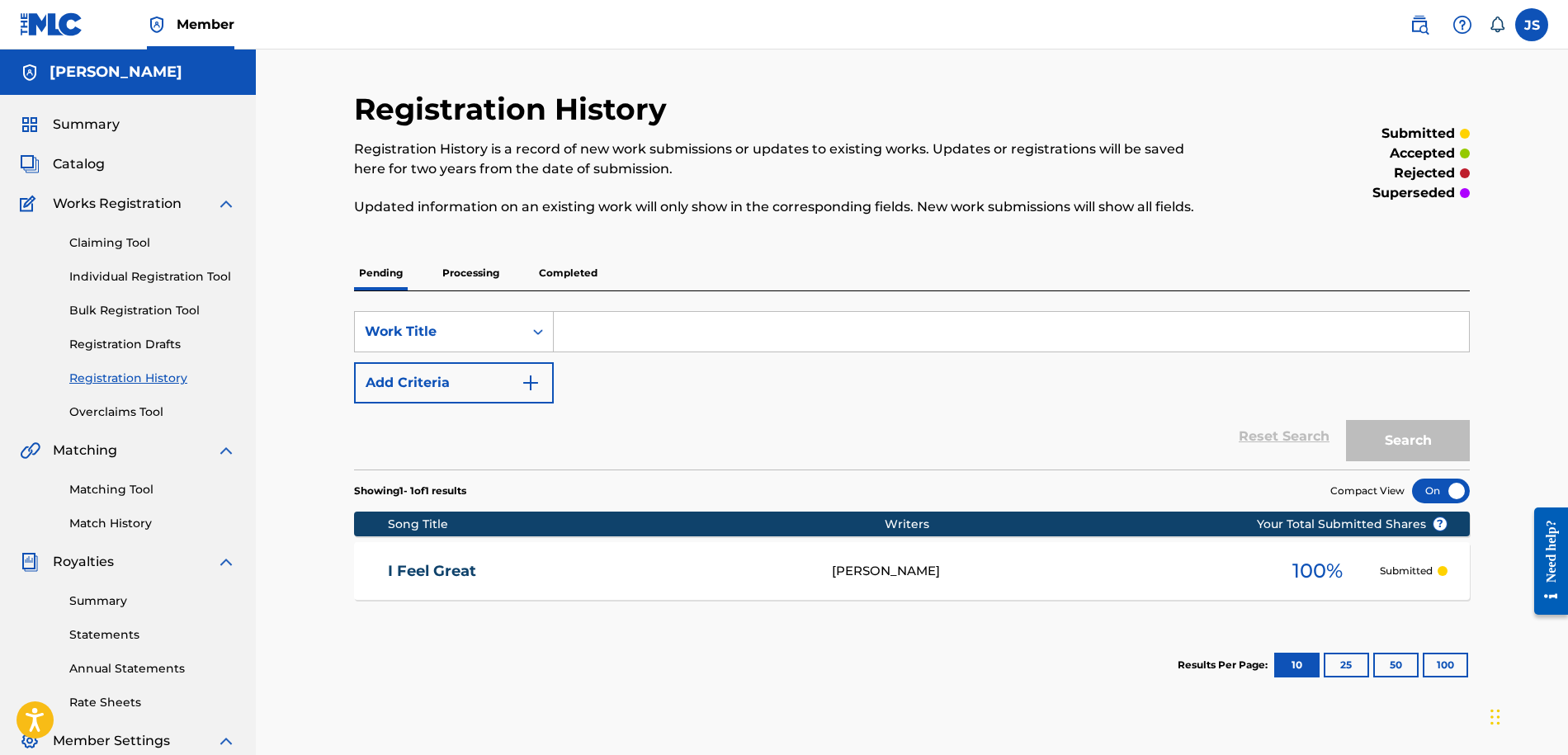
click at [154, 378] on link "Registration History" at bounding box center [152, 378] width 166 height 17
click at [551, 273] on p "Completed" at bounding box center [568, 273] width 69 height 35
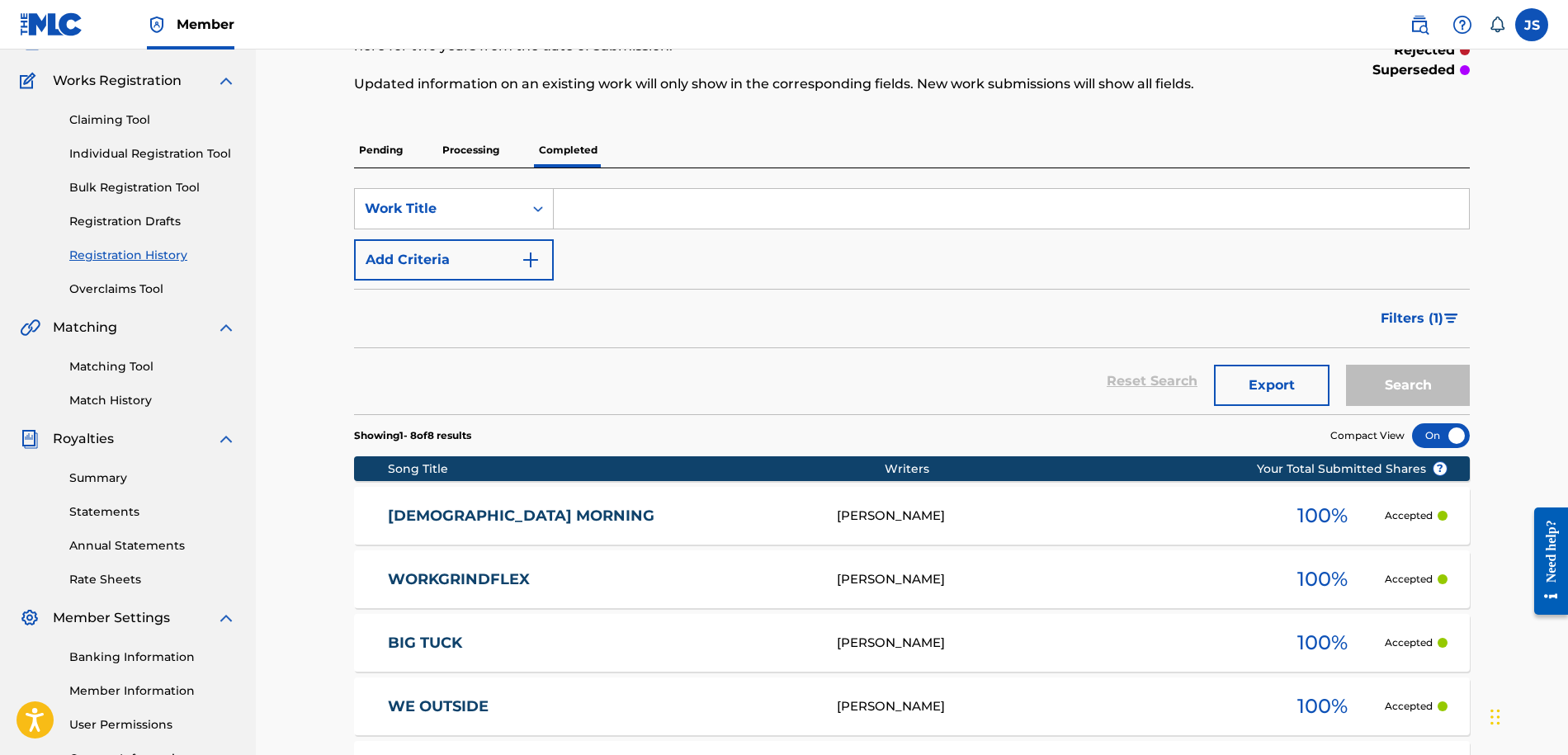
scroll to position [451, 0]
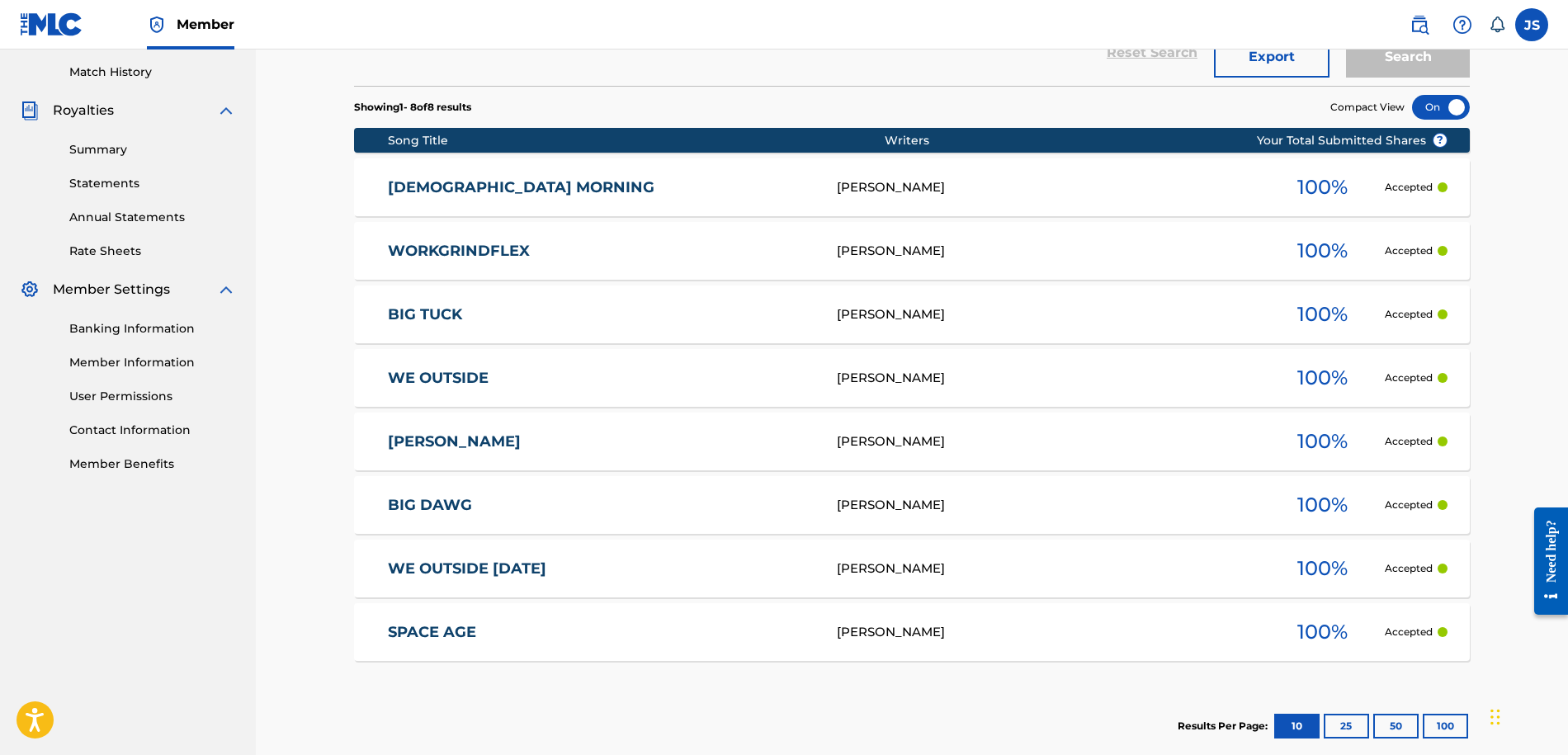
click at [460, 493] on div "BIG DAWG JONATHAN SIPP 100 % Accepted" at bounding box center [911, 505] width 1115 height 58
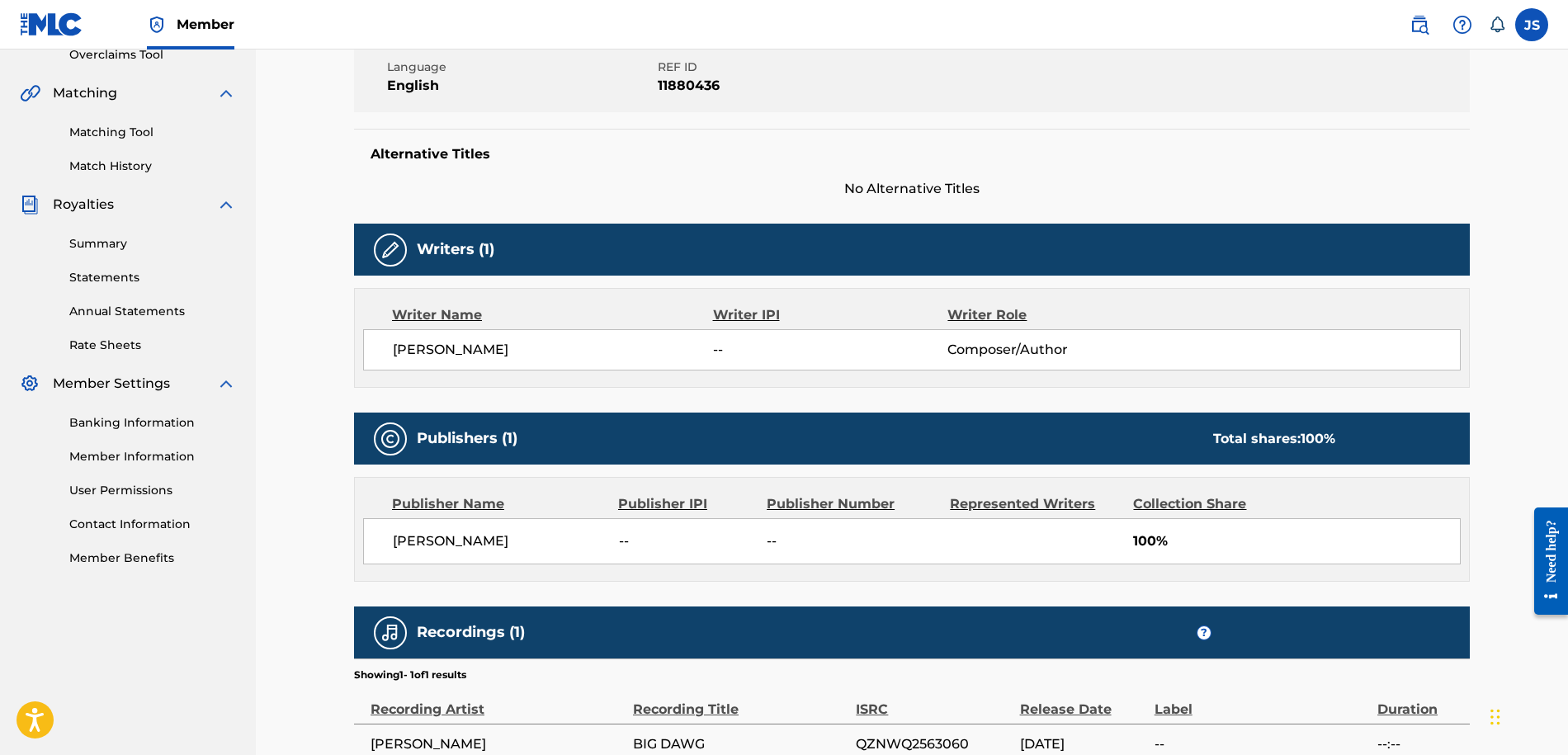
scroll to position [383, 0]
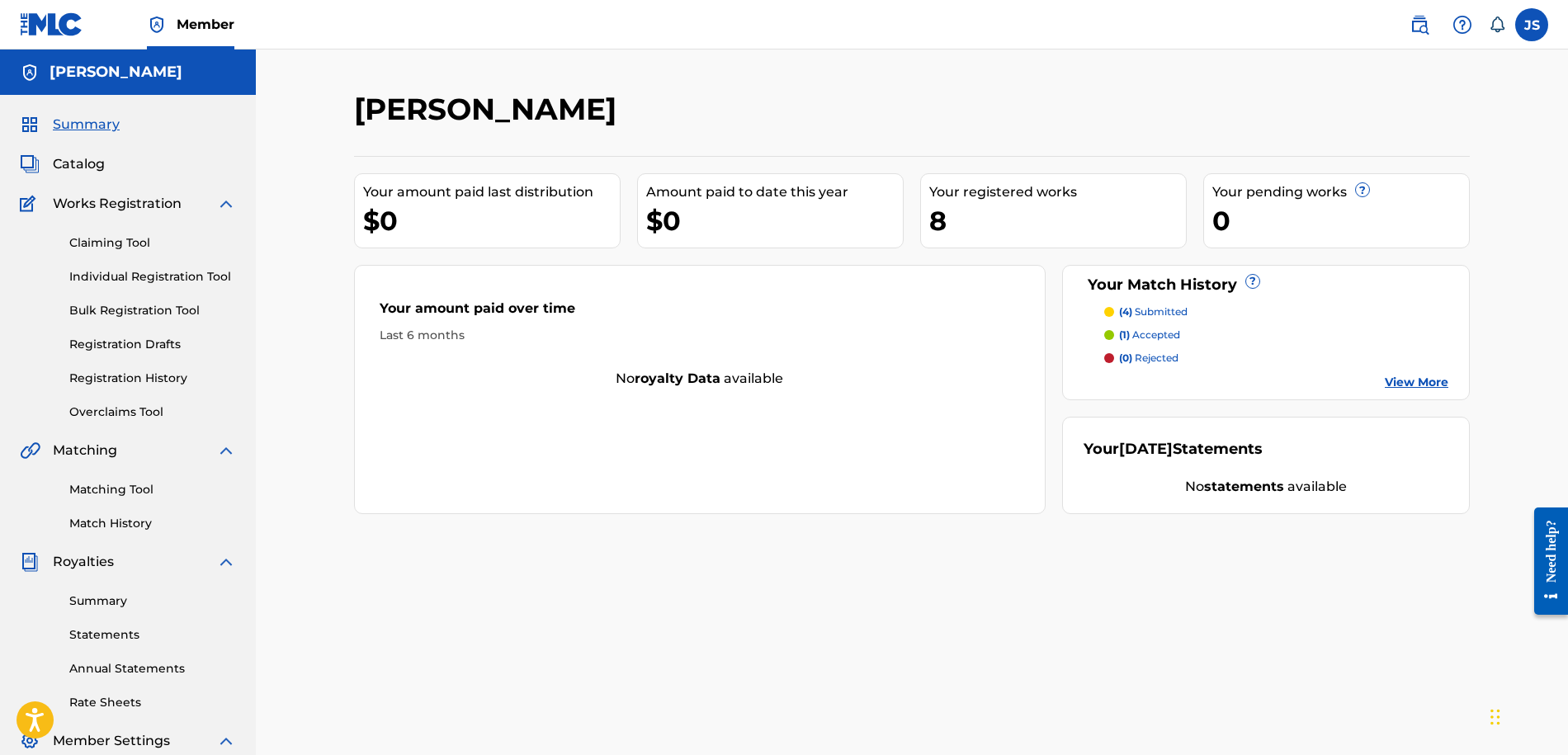
click at [1022, 205] on div "8" at bounding box center [1057, 220] width 257 height 37
drag, startPoint x: 1015, startPoint y: 226, endPoint x: 964, endPoint y: 238, distance: 52.4
click at [1012, 228] on div "8" at bounding box center [1057, 220] width 257 height 37
click at [942, 218] on div "8" at bounding box center [1057, 220] width 257 height 37
click at [138, 378] on link "Registration History" at bounding box center [152, 378] width 166 height 17
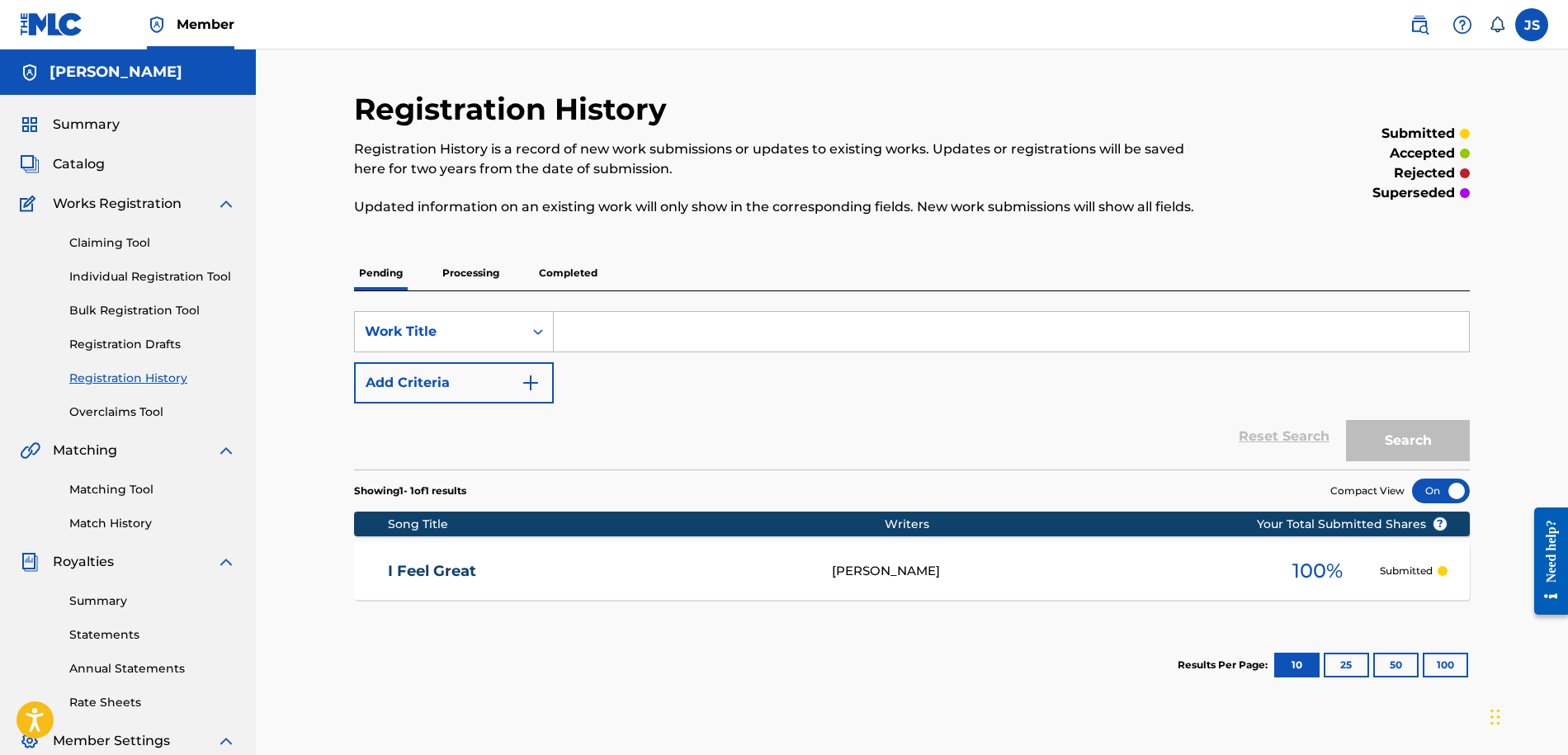
click at [547, 272] on p "Completed" at bounding box center [568, 273] width 69 height 35
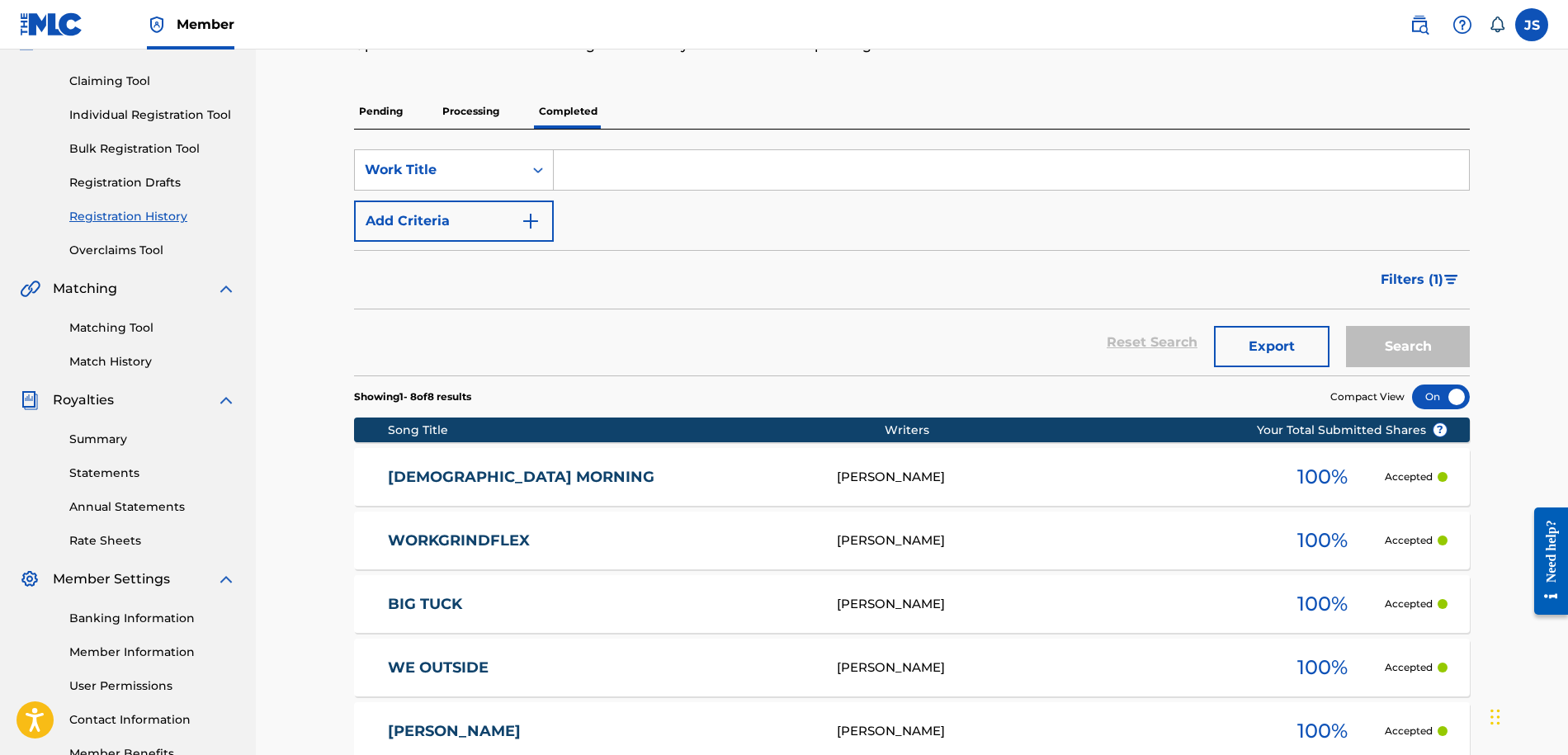
scroll to position [503, 0]
